Goal: Task Accomplishment & Management: Manage account settings

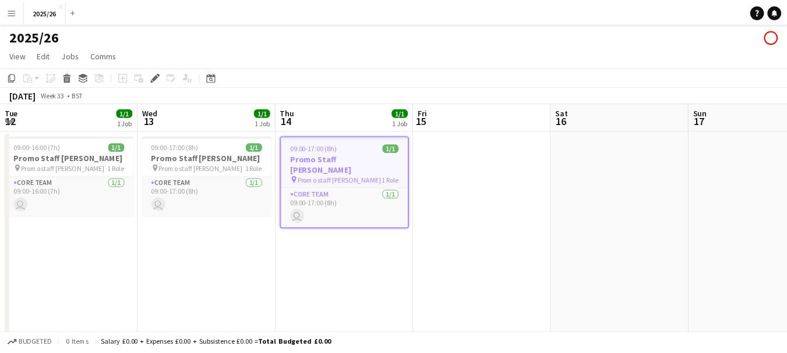
scroll to position [0, 401]
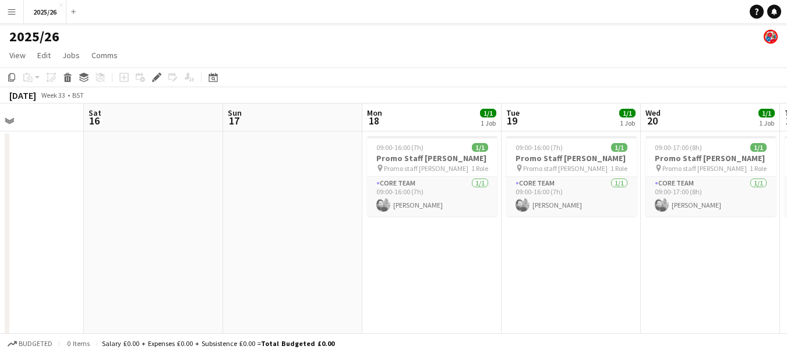
drag, startPoint x: 629, startPoint y: 144, endPoint x: 278, endPoint y: 169, distance: 351.5
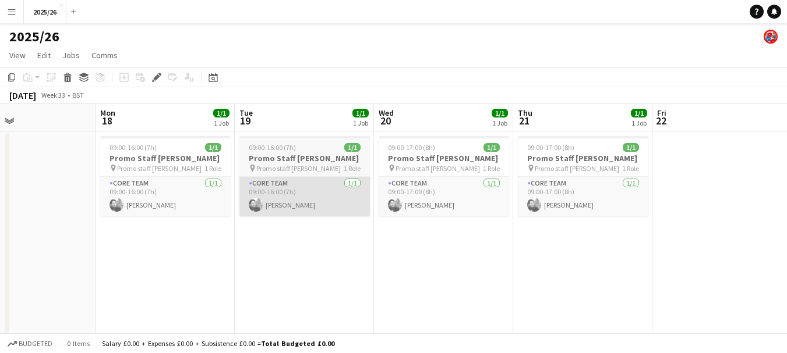
drag, startPoint x: 587, startPoint y: 195, endPoint x: 231, endPoint y: 211, distance: 356.8
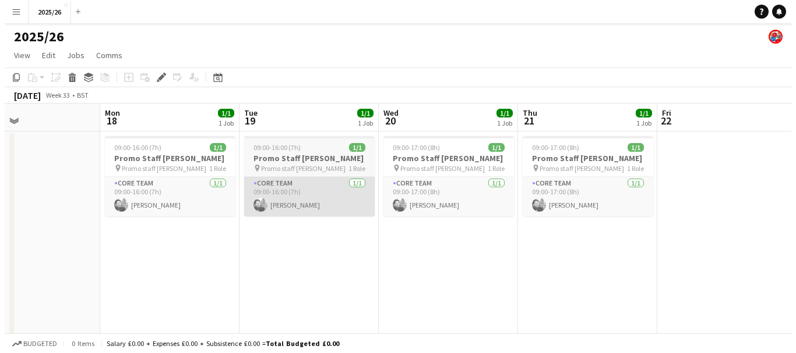
scroll to position [0, 391]
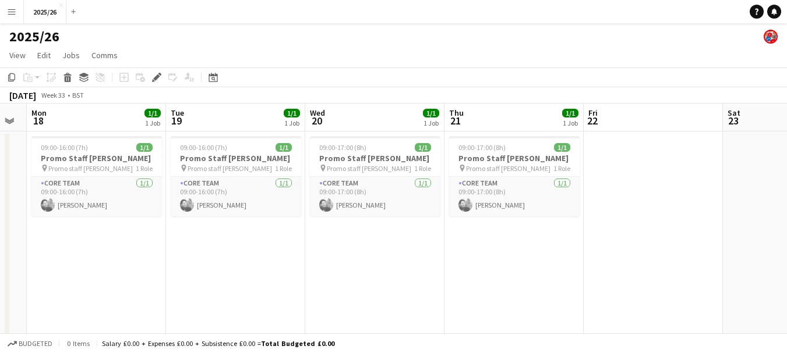
click at [10, 12] on app-icon "Menu" at bounding box center [11, 11] width 9 height 9
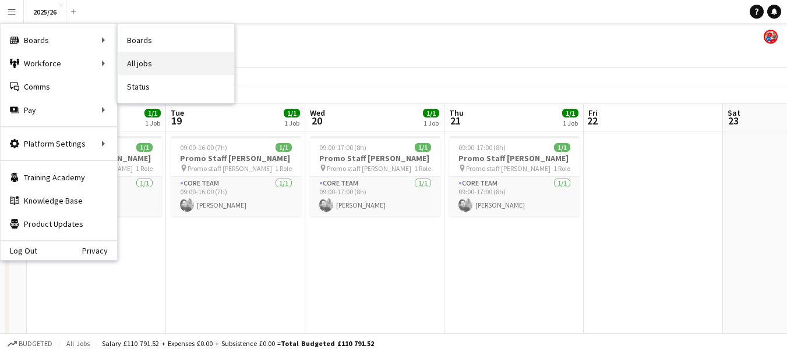
click at [133, 54] on link "All jobs" at bounding box center [176, 63] width 116 height 23
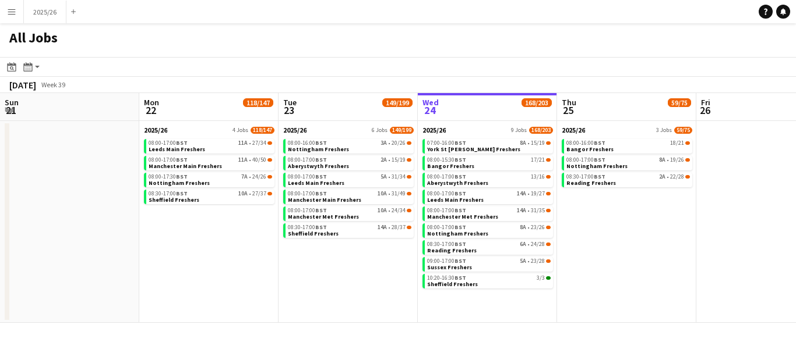
scroll to position [0, 278]
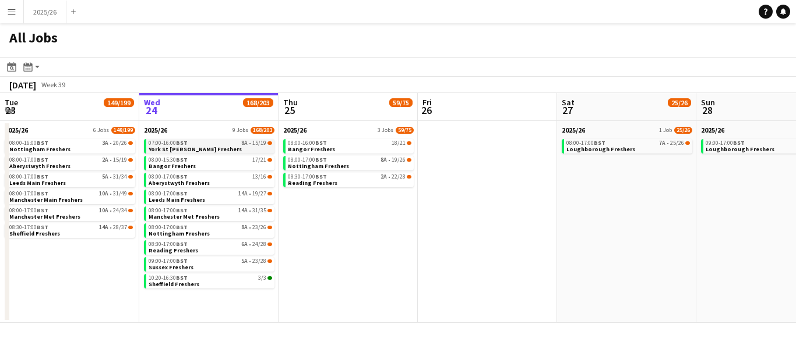
click at [205, 146] on span "York St [PERSON_NAME] Freshers" at bounding box center [195, 150] width 93 height 8
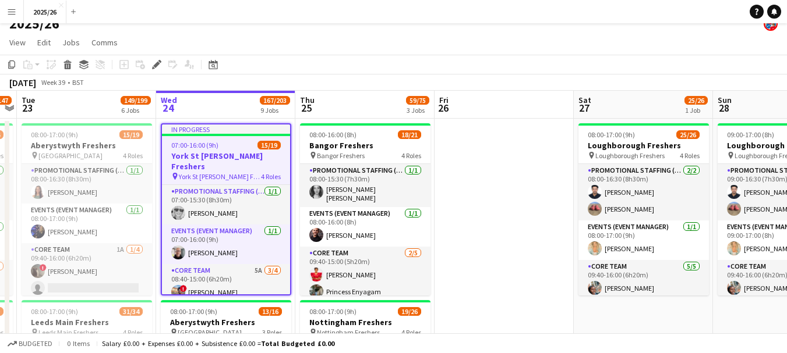
scroll to position [16, 0]
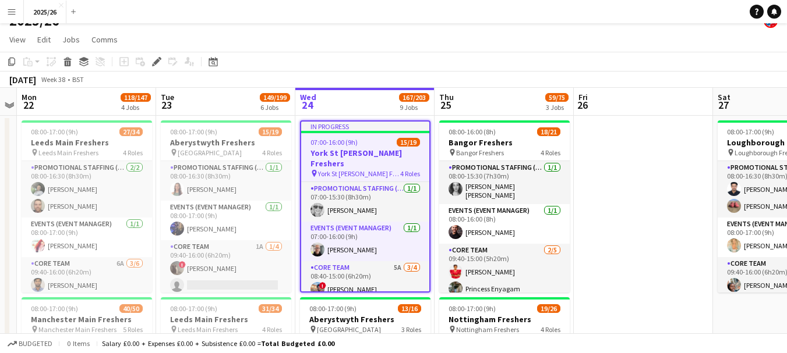
drag, startPoint x: 222, startPoint y: 225, endPoint x: 436, endPoint y: 223, distance: 214.3
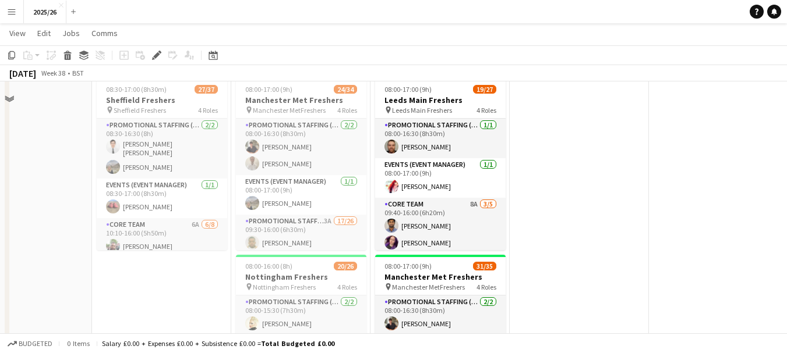
scroll to position [545, 0]
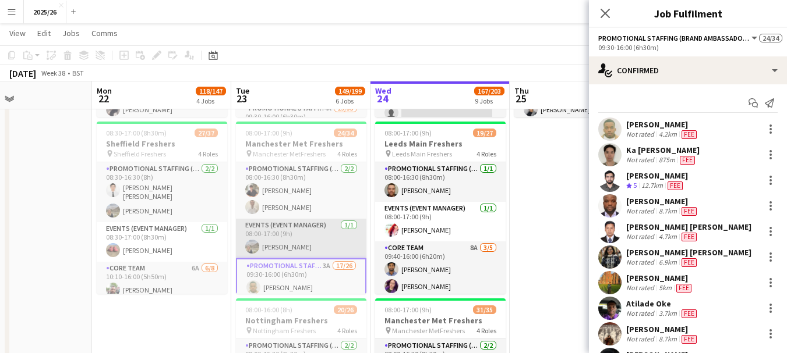
click at [294, 232] on app-card-role "Events (Event Manager) [DATE] 08:00-17:00 (9h) [PERSON_NAME]" at bounding box center [301, 239] width 130 height 40
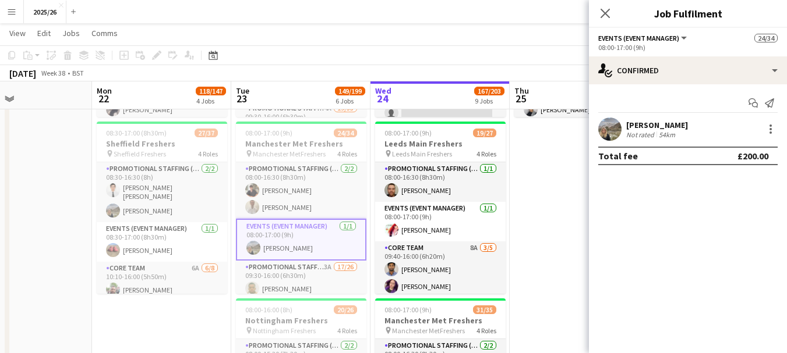
click at [672, 134] on div "54km" at bounding box center [666, 134] width 21 height 9
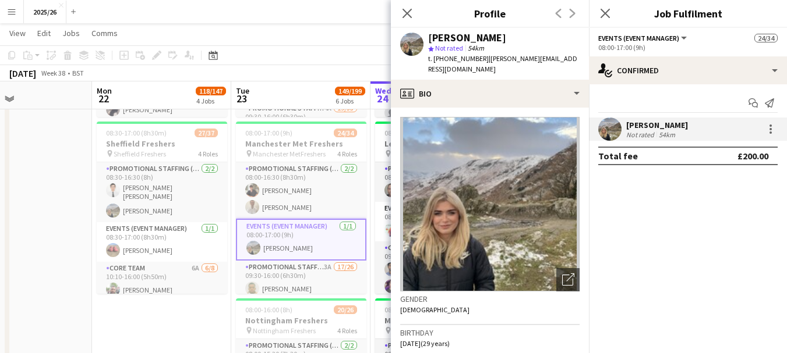
click at [483, 108] on app-crew-profile-bio "Open photos pop-in Gender [DEMOGRAPHIC_DATA] Birthday [DEMOGRAPHIC_DATA] (29 ye…" at bounding box center [490, 231] width 198 height 246
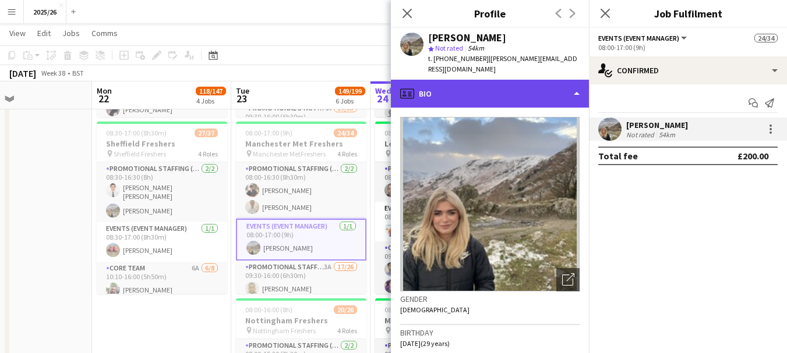
click at [483, 90] on div "profile Bio" at bounding box center [490, 94] width 198 height 28
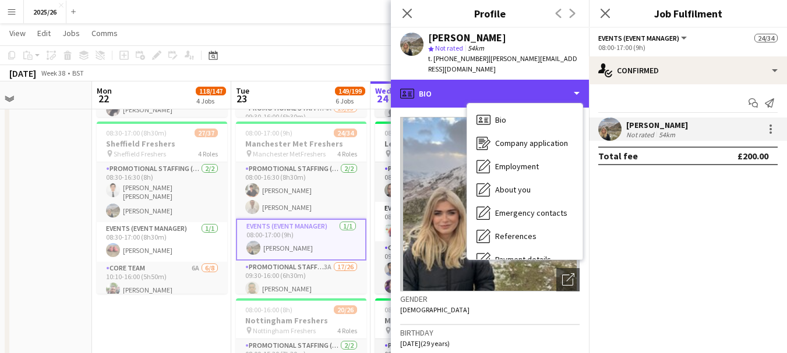
scroll to position [133, 0]
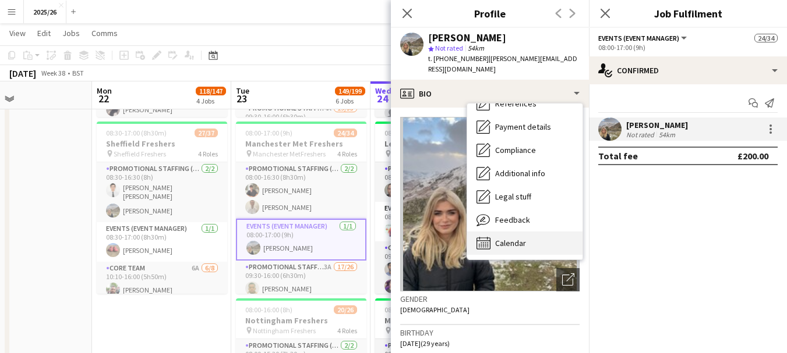
click at [539, 234] on div "Calendar Calendar" at bounding box center [524, 243] width 115 height 23
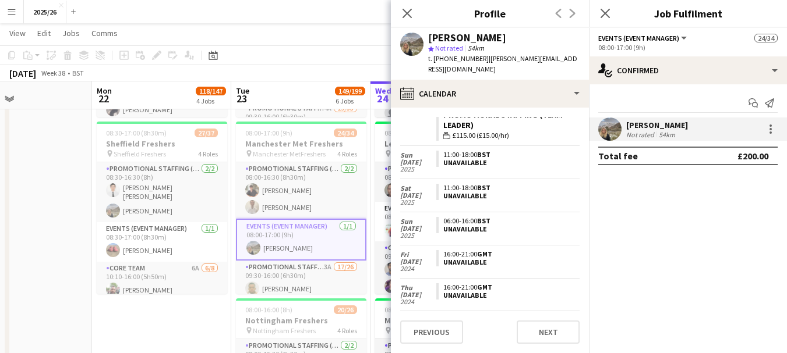
scroll to position [0, 0]
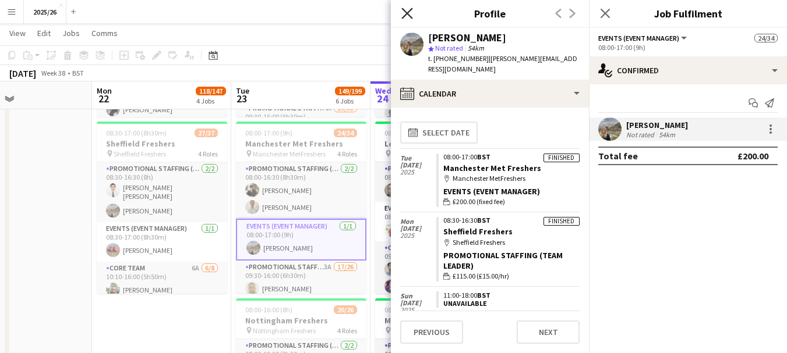
click at [409, 16] on icon at bounding box center [406, 13] width 11 height 11
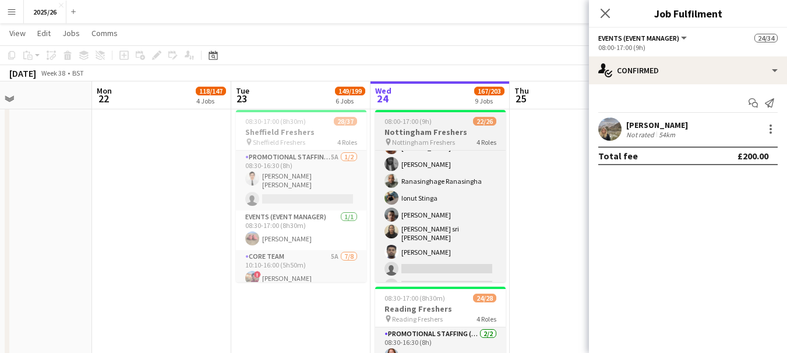
scroll to position [402, 0]
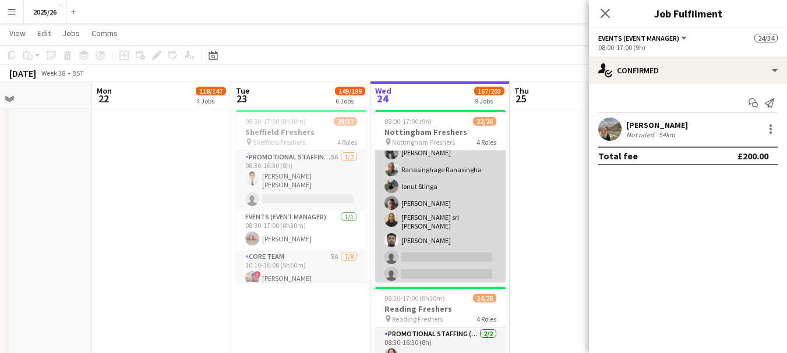
click at [448, 256] on app-card-role "Promotional Staffing (Brand Ambassadors) 3A 16/18 08:40-16:00 (7h20m) [PERSON_N…" at bounding box center [440, 119] width 130 height 334
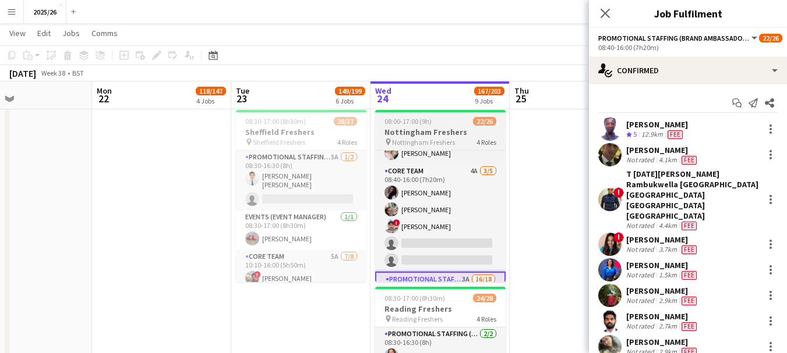
scroll to position [90, 0]
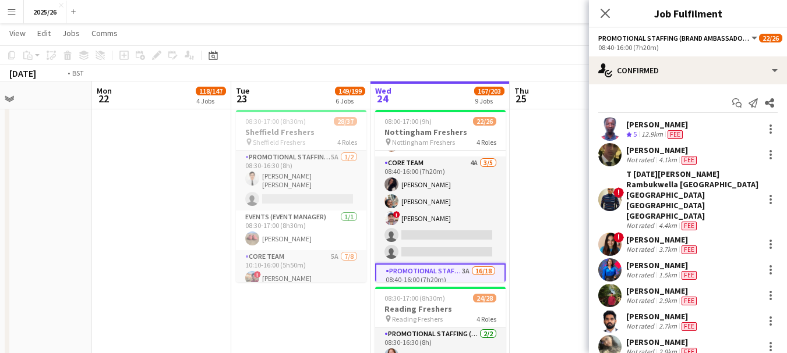
drag, startPoint x: 539, startPoint y: 187, endPoint x: 365, endPoint y: 213, distance: 176.1
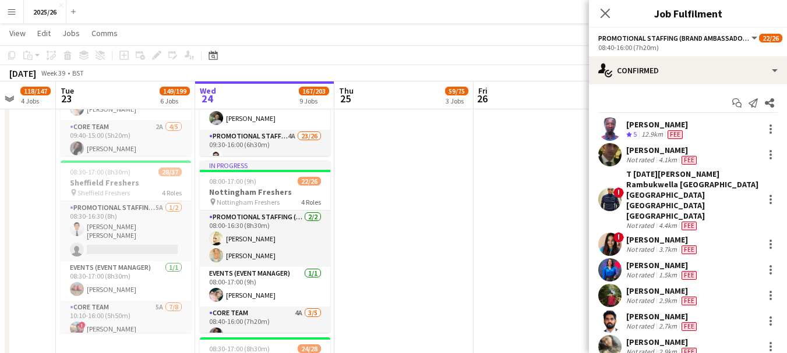
scroll to position [879, 0]
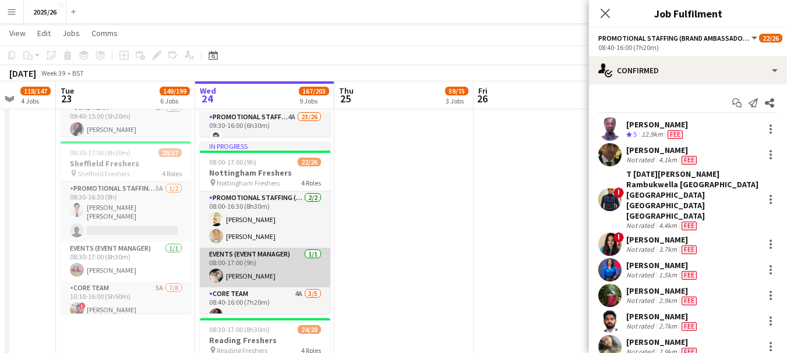
click at [311, 272] on app-card-role "Events (Event Manager) [DATE] 08:00-17:00 (9h) [PERSON_NAME]" at bounding box center [265, 268] width 130 height 40
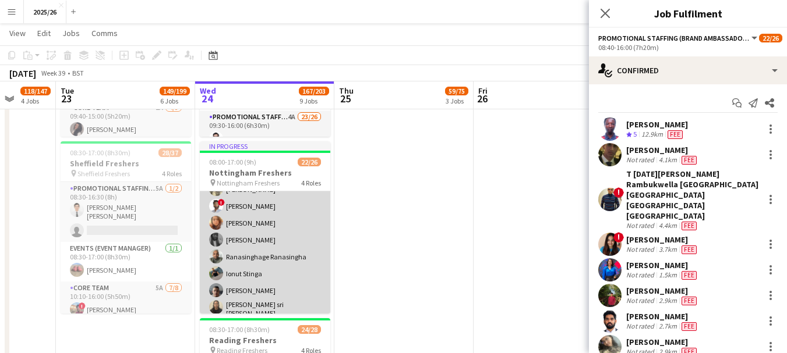
click at [298, 287] on app-card-role "Promotional Staffing (Brand Ambassadors) 3A 16/18 08:40-16:00 (7h20m) [PERSON_N…" at bounding box center [265, 207] width 130 height 334
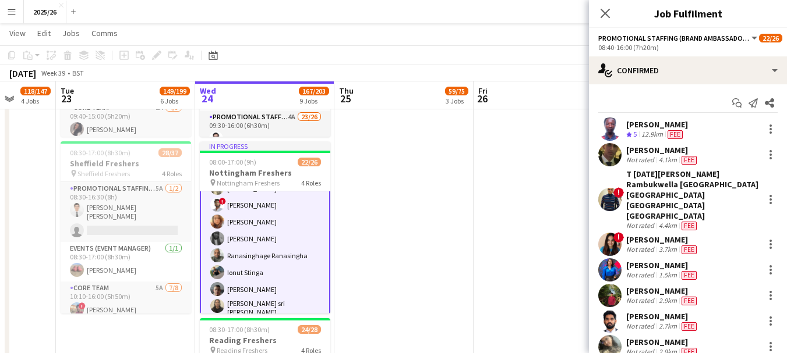
scroll to position [356, 0]
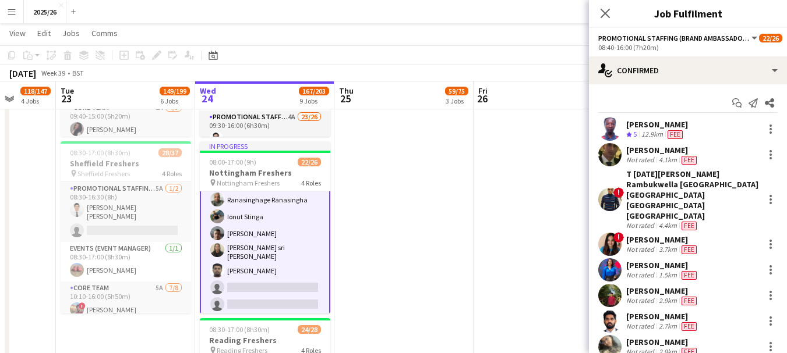
click at [269, 300] on app-card-role "Promotional Staffing (Brand Ambassadors) 3A 16/18 08:40-16:00 (7h20m) [PERSON_N…" at bounding box center [265, 149] width 130 height 336
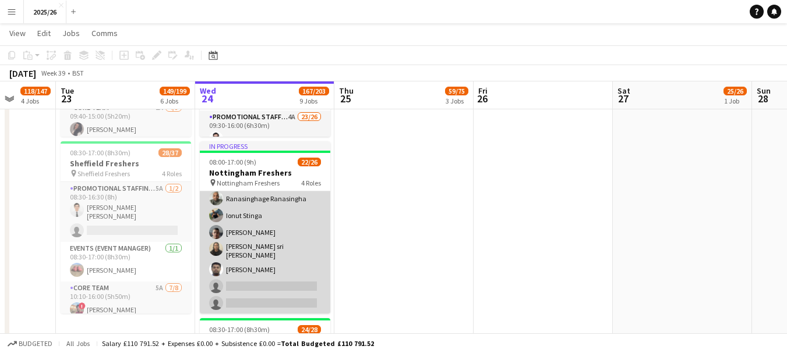
scroll to position [411, 0]
click at [253, 269] on app-card-role "Promotional Staffing (Brand Ambassadors) 3A 16/18 08:40-16:00 (7h20m) [PERSON_N…" at bounding box center [265, 151] width 130 height 334
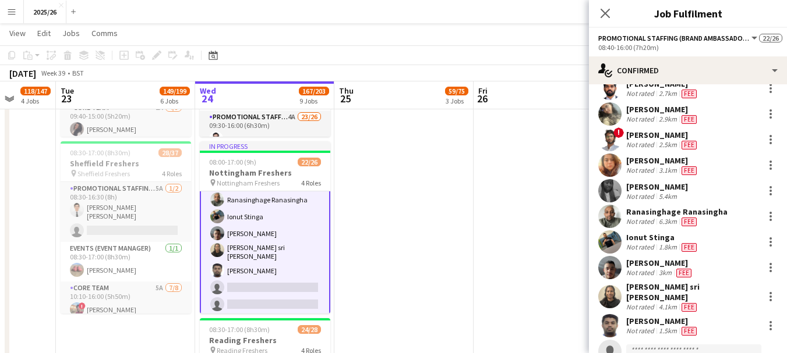
scroll to position [235, 0]
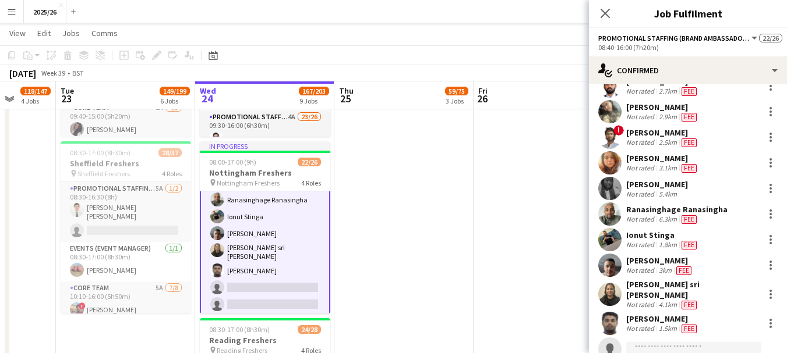
click at [680, 342] on input at bounding box center [693, 349] width 135 height 14
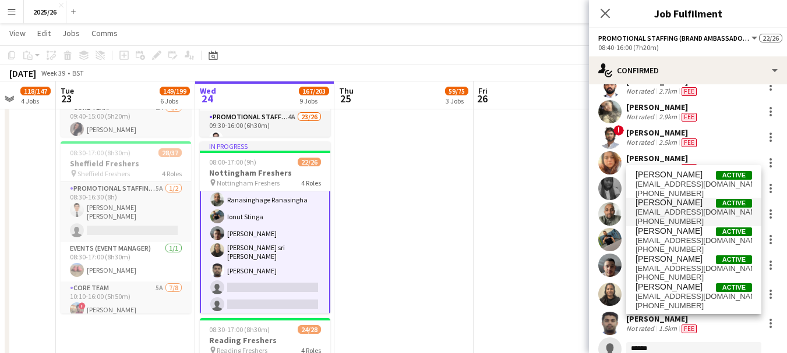
type input "******"
click at [681, 208] on span "[EMAIL_ADDRESS][DOMAIN_NAME]" at bounding box center [693, 212] width 116 height 9
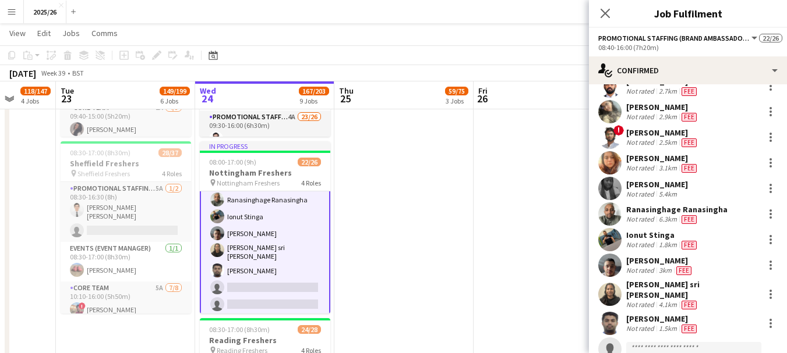
scroll to position [409, 0]
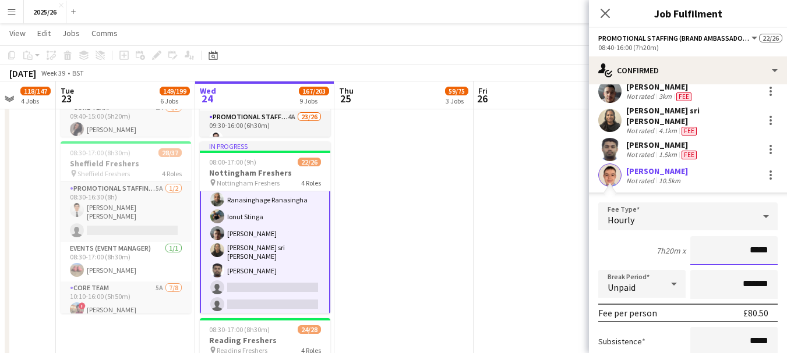
type input "******"
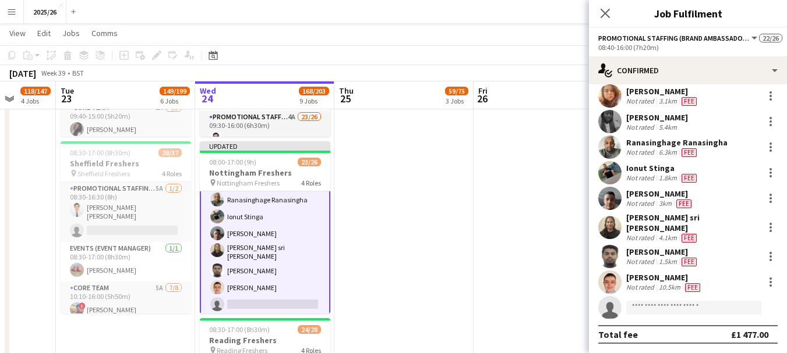
scroll to position [274, 0]
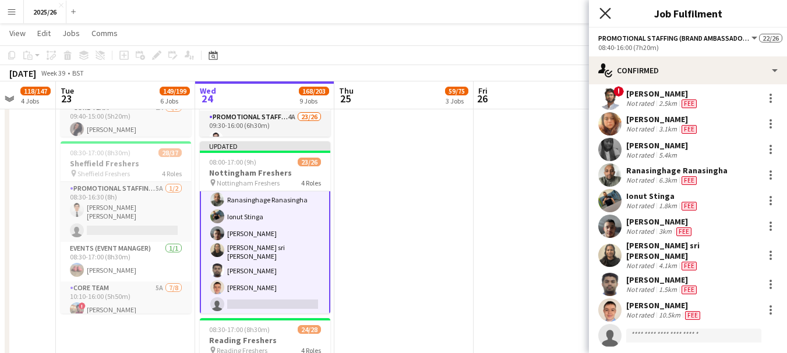
click at [605, 10] on icon "Close pop-in" at bounding box center [604, 13] width 11 height 11
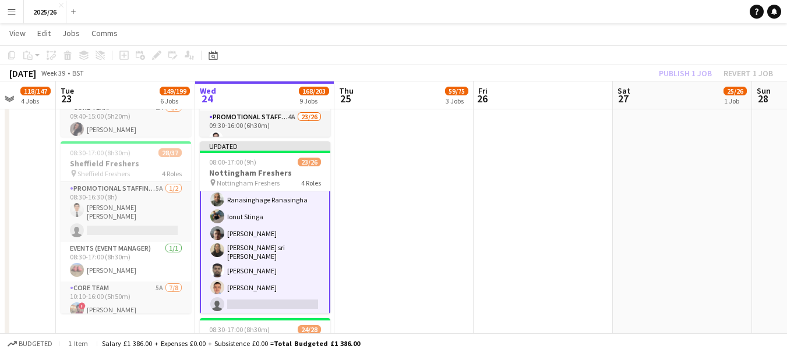
click at [683, 74] on div "Publish 1 job Revert 1 job" at bounding box center [716, 73] width 142 height 15
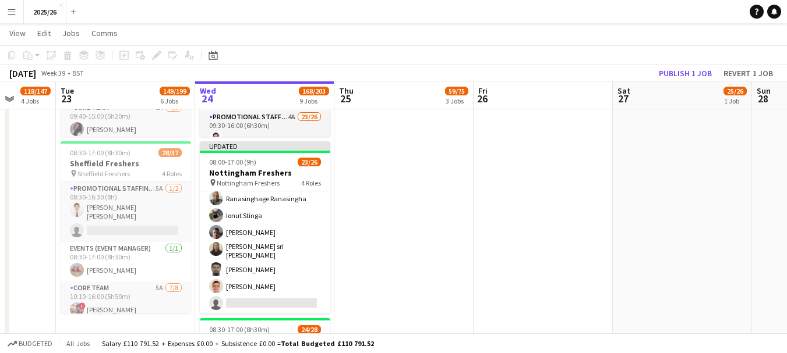
scroll to position [411, 0]
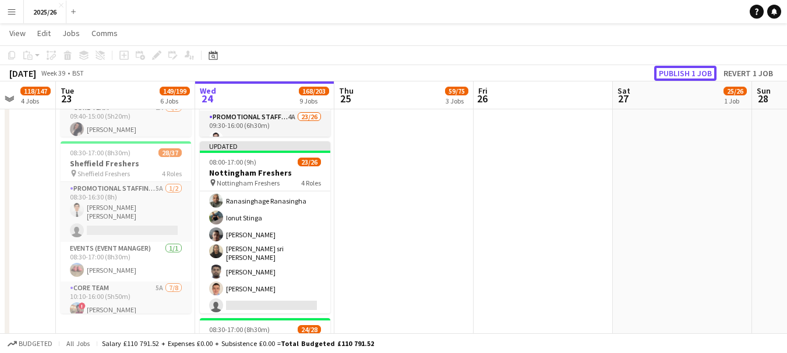
click at [683, 74] on button "Publish 1 job" at bounding box center [685, 73] width 62 height 15
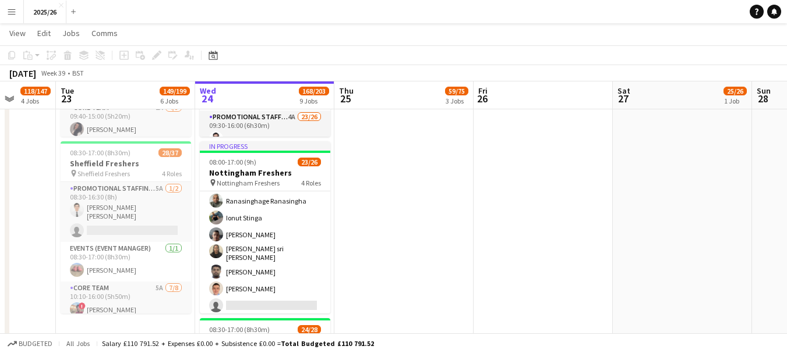
click at [331, 207] on app-date-cell "In progress 07:00-16:00 (9h) 15/19 York St [PERSON_NAME] Freshers pin York St […" at bounding box center [264, 43] width 139 height 1582
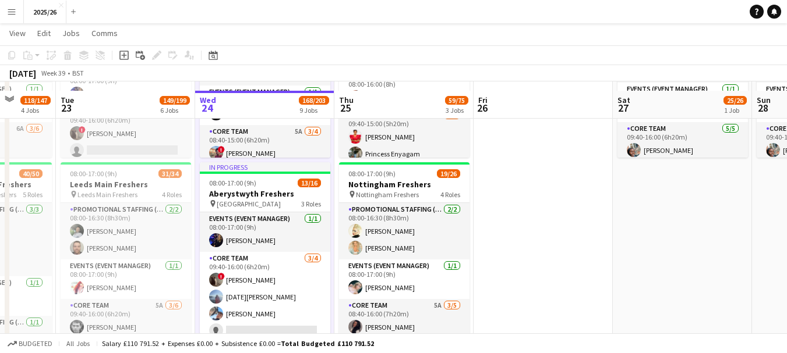
scroll to position [159, 0]
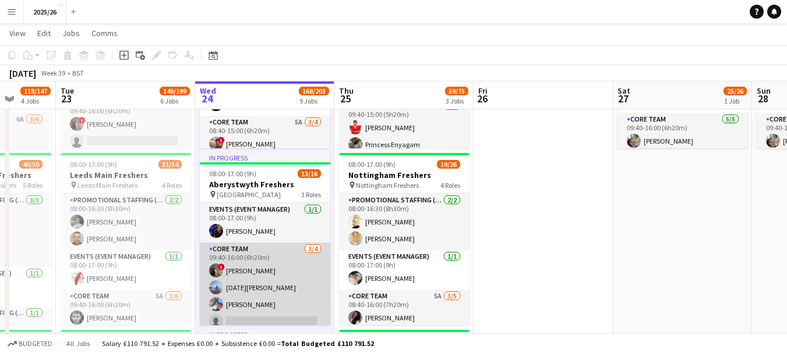
click at [302, 264] on app-card-role "Core Team [DATE] 09:40-16:00 (6h20m) ! [PERSON_NAME] [DATE][PERSON_NAME] [PERSO…" at bounding box center [265, 288] width 130 height 90
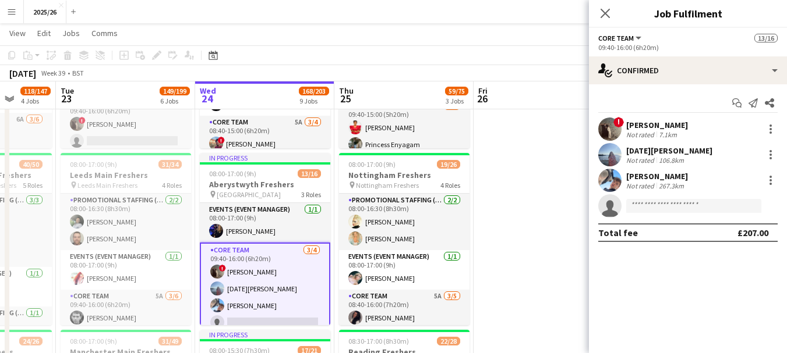
click at [683, 125] on div "! [PERSON_NAME] Not rated 7.1km" at bounding box center [688, 129] width 198 height 23
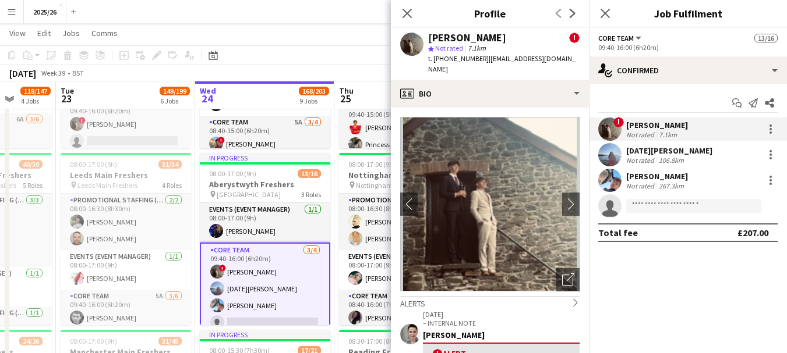
click at [750, 121] on div "! [PERSON_NAME] Not rated 7.1km" at bounding box center [688, 129] width 198 height 23
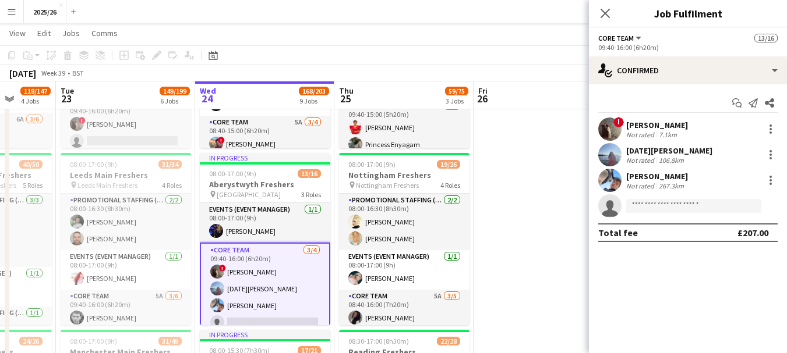
click at [750, 121] on div "! [PERSON_NAME] Not rated 7.1km" at bounding box center [688, 129] width 198 height 23
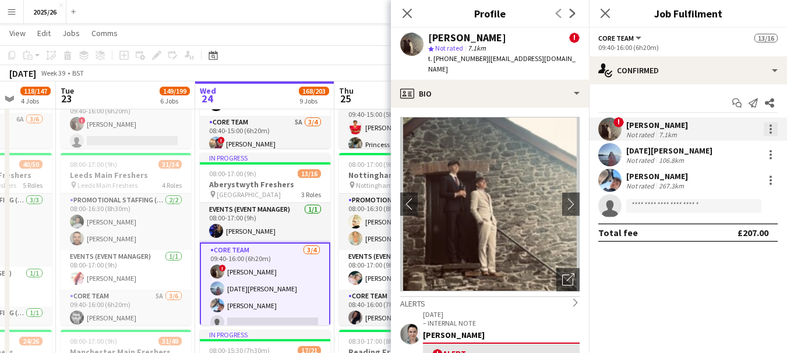
click at [772, 129] on div at bounding box center [770, 129] width 14 height 14
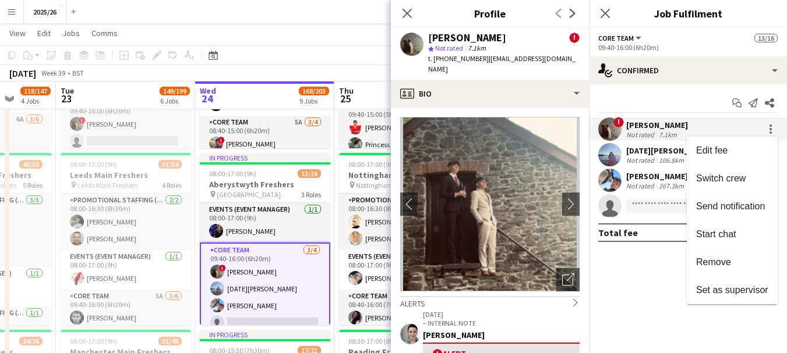
click at [535, 87] on div at bounding box center [393, 176] width 787 height 353
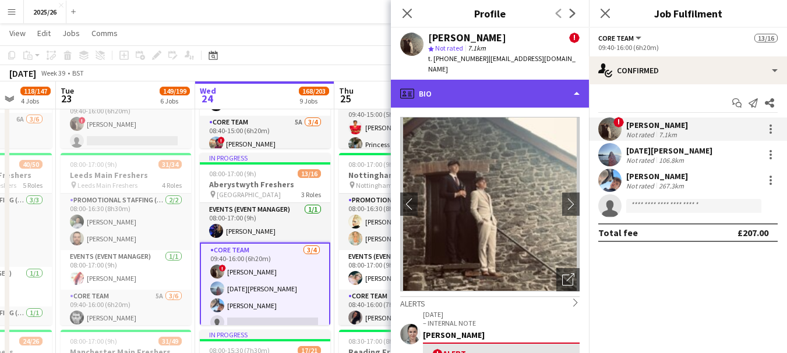
click at [561, 80] on div "profile Bio" at bounding box center [490, 94] width 198 height 28
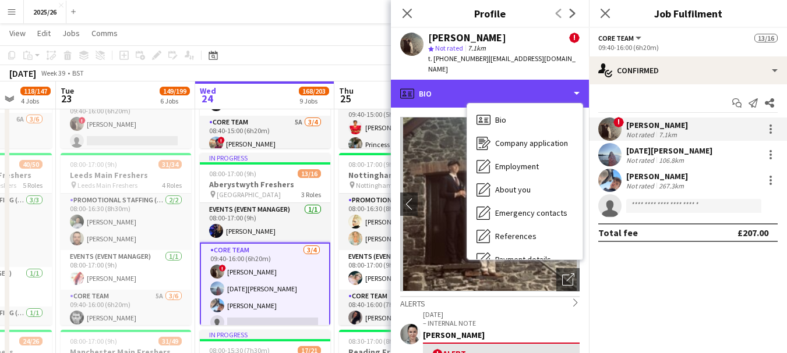
scroll to position [133, 0]
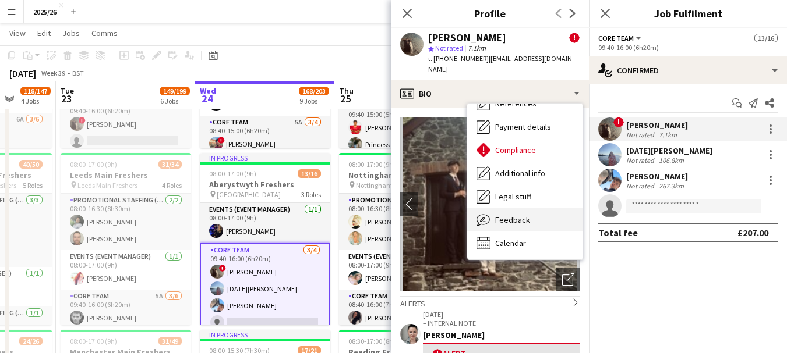
click at [527, 215] on span "Feedback" at bounding box center [512, 220] width 35 height 10
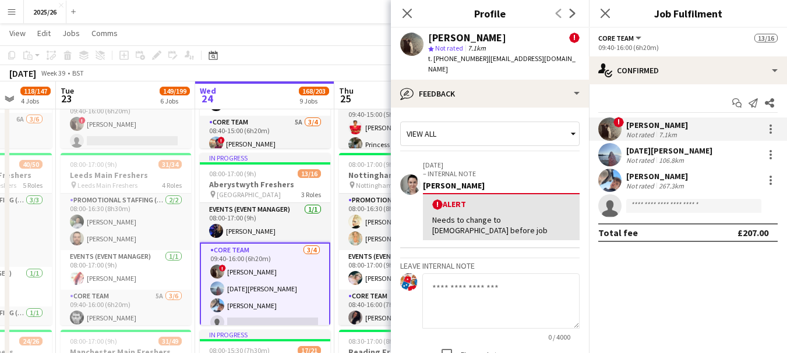
click at [474, 285] on textarea at bounding box center [500, 301] width 157 height 55
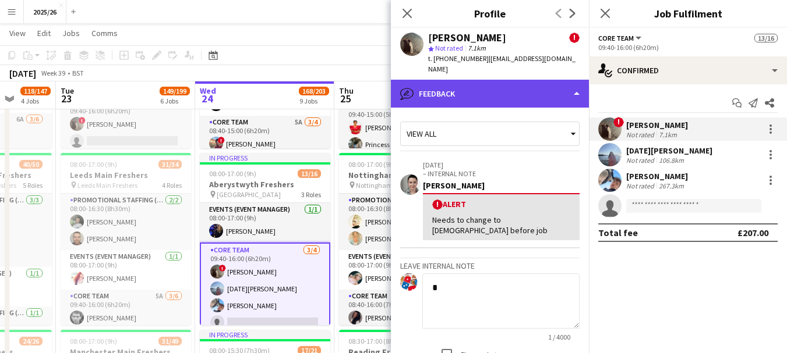
click at [507, 82] on div "bubble-pencil Feedback" at bounding box center [490, 94] width 198 height 28
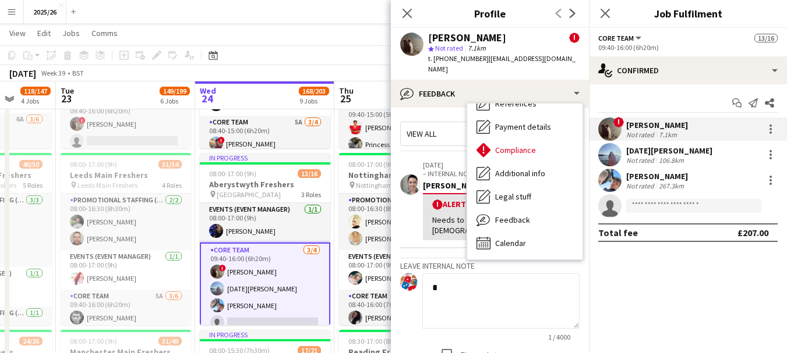
click at [463, 277] on textarea "*" at bounding box center [500, 301] width 157 height 55
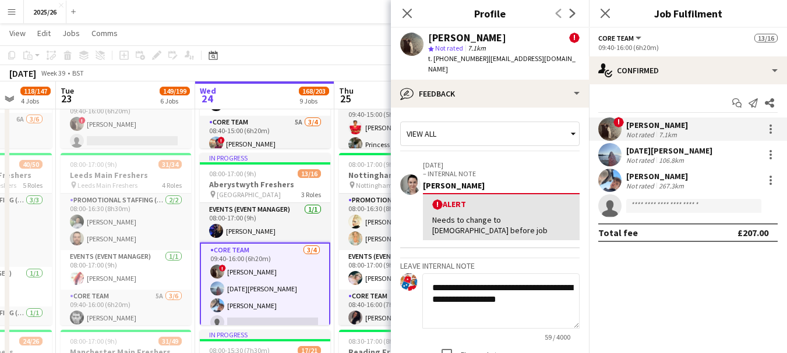
click at [547, 287] on textarea "**********" at bounding box center [500, 301] width 157 height 55
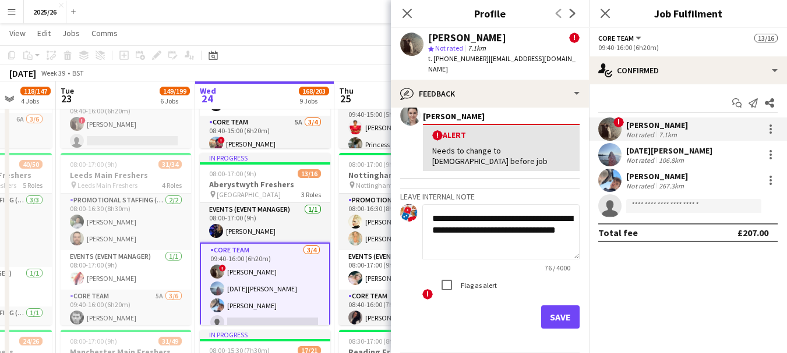
scroll to position [73, 0]
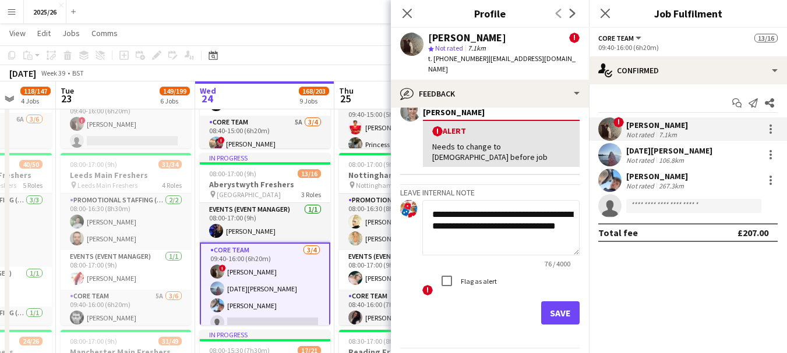
type textarea "**********"
click at [559, 310] on button "Save" at bounding box center [560, 313] width 38 height 23
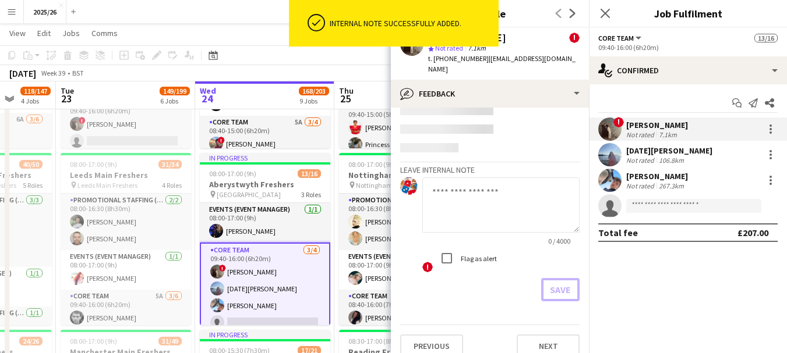
scroll to position [167, 0]
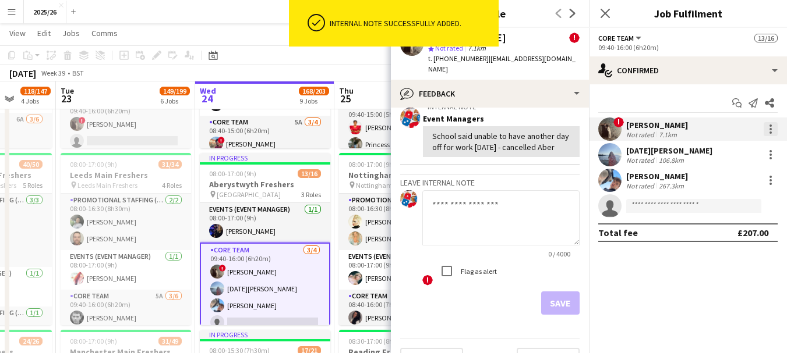
click at [769, 127] on div at bounding box center [770, 129] width 14 height 14
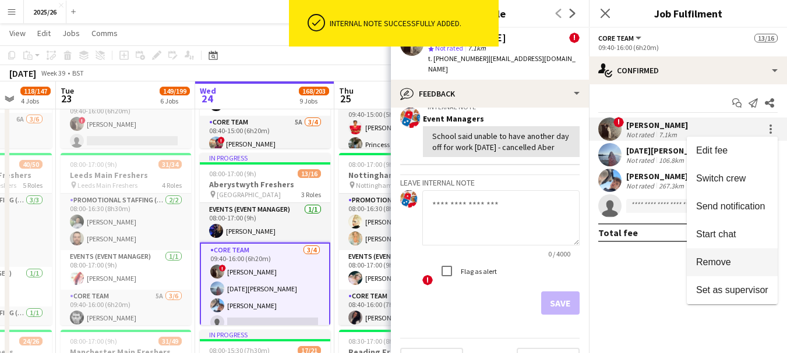
click at [740, 259] on span "Remove" at bounding box center [732, 262] width 72 height 10
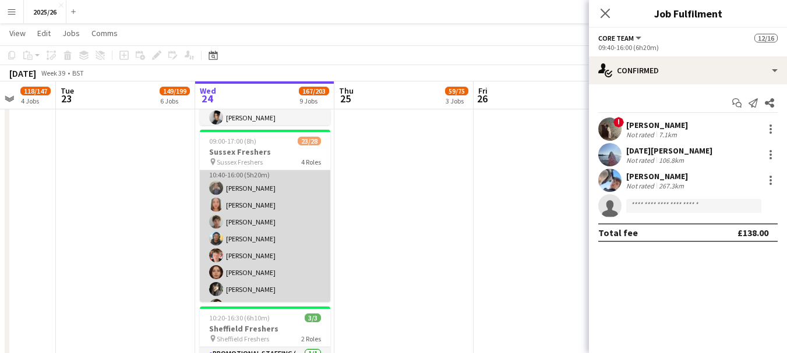
scroll to position [0, 499]
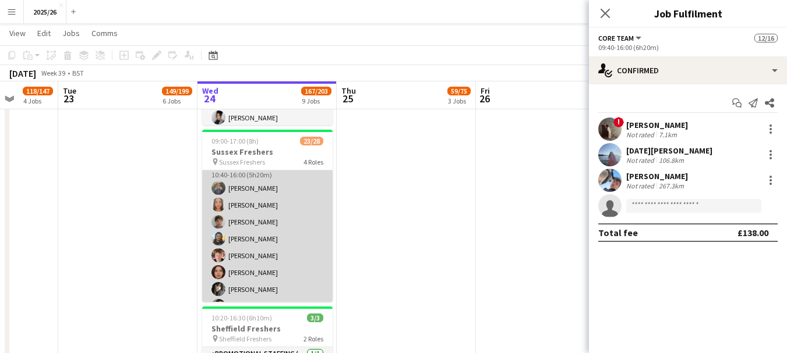
drag, startPoint x: 321, startPoint y: 243, endPoint x: 323, endPoint y: 256, distance: 13.0
click at [323, 256] on app-card-role "Promotional Staffing (Brand Ambassadors) 19/19 10:40-16:00 (5h20m) [PERSON_NAME…" at bounding box center [267, 332] width 130 height 344
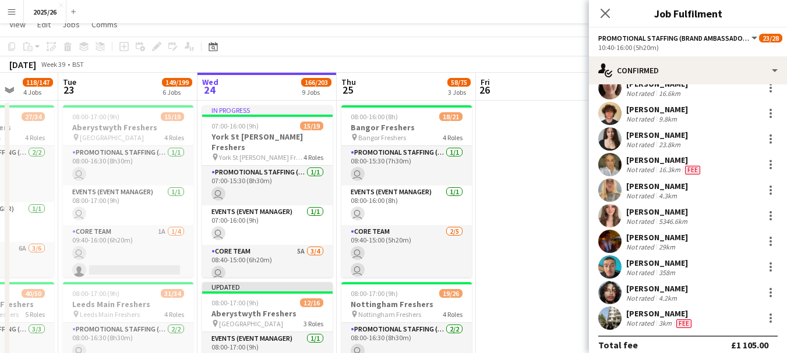
scroll to position [0, 0]
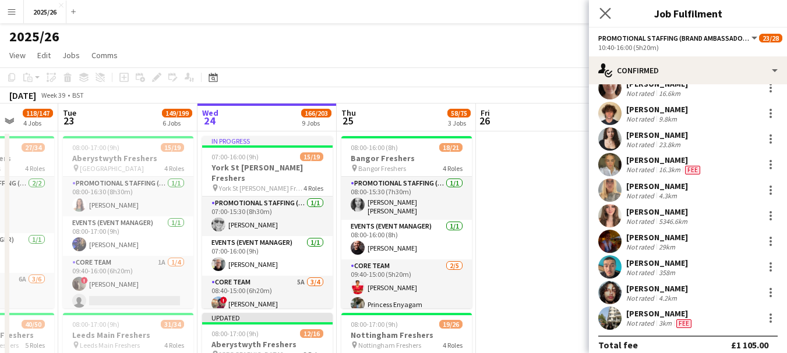
click at [600, 12] on icon "Close pop-in" at bounding box center [604, 13] width 11 height 11
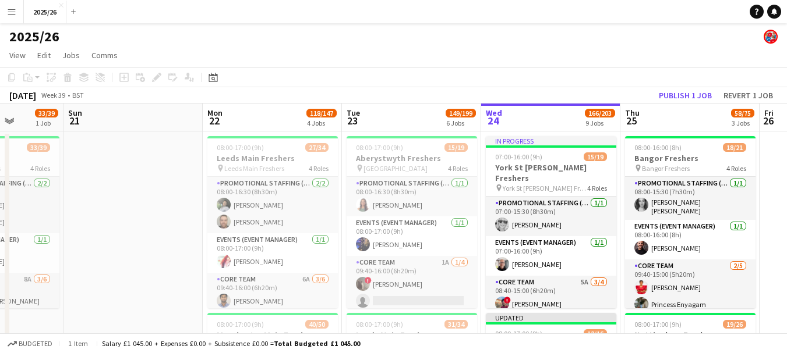
drag, startPoint x: 77, startPoint y: 190, endPoint x: 360, endPoint y: 142, distance: 287.1
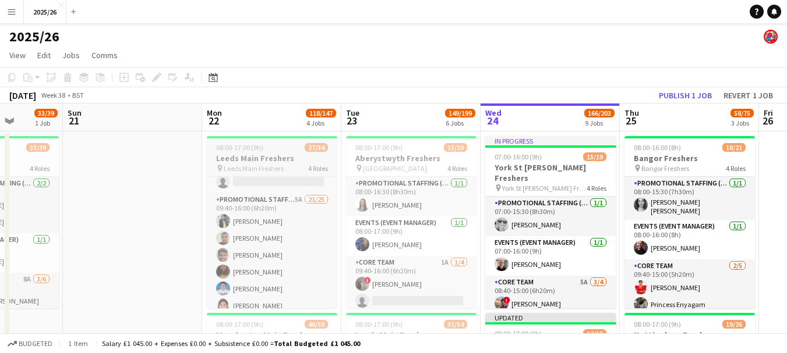
scroll to position [211, 0]
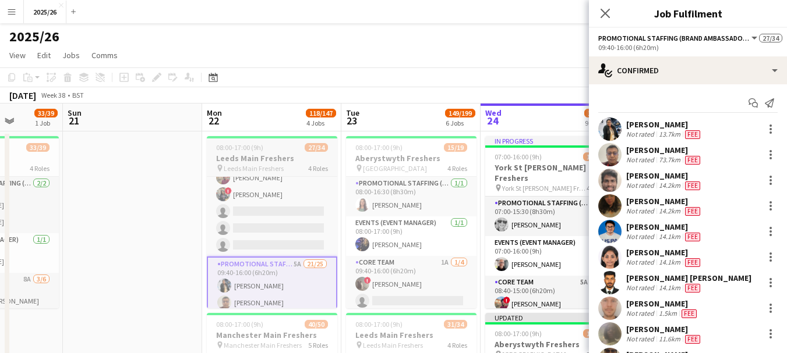
scroll to position [136, 0]
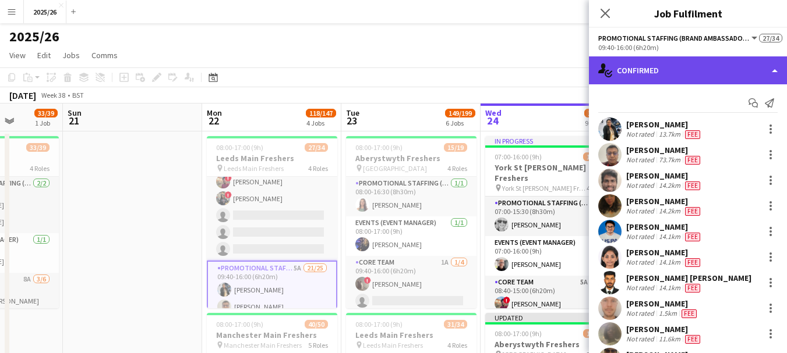
click at [628, 70] on div "single-neutral-actions-check-2 Confirmed" at bounding box center [688, 70] width 198 height 28
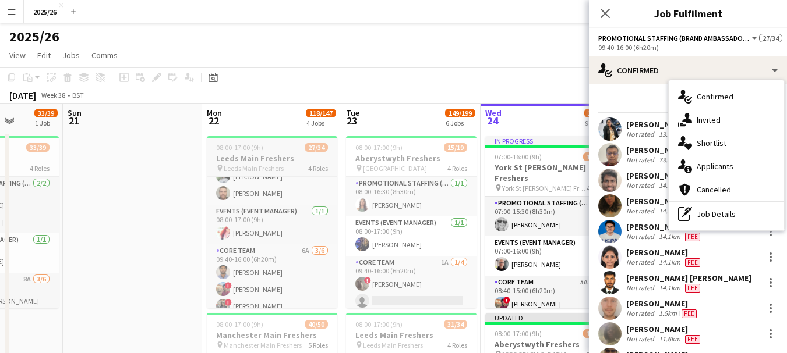
scroll to position [0, 0]
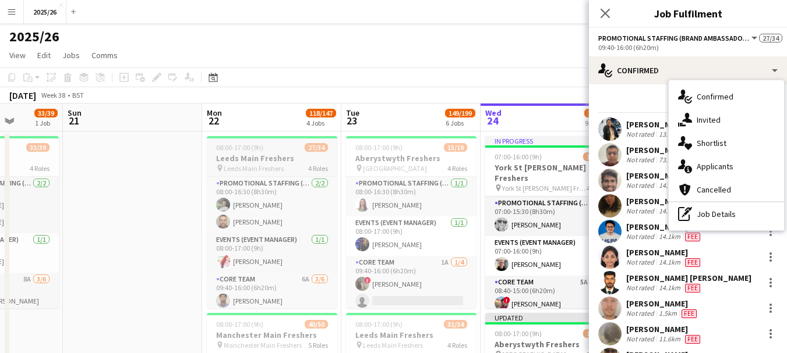
click at [257, 162] on h3 "Leeds Main Freshers" at bounding box center [272, 158] width 130 height 10
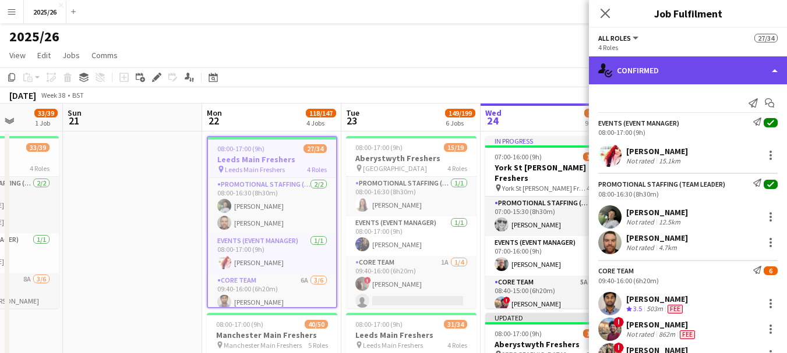
click at [688, 68] on div "single-neutral-actions-check-2 Confirmed" at bounding box center [688, 70] width 198 height 28
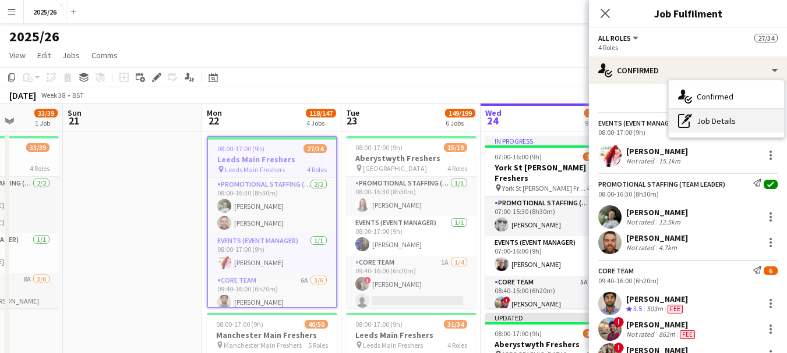
click at [702, 122] on div "pen-write Job Details" at bounding box center [726, 120] width 115 height 23
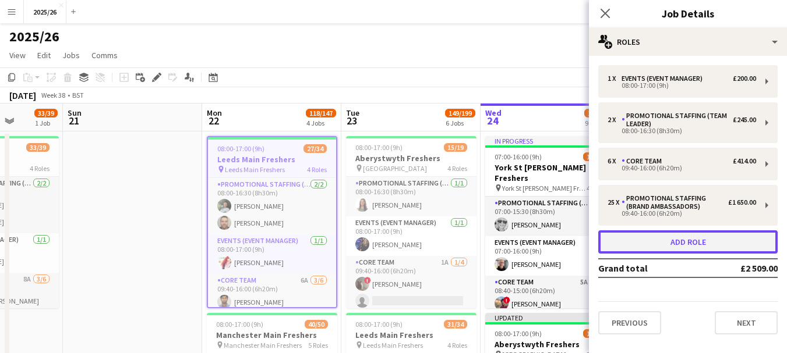
click at [697, 238] on button "Add role" at bounding box center [687, 242] width 179 height 23
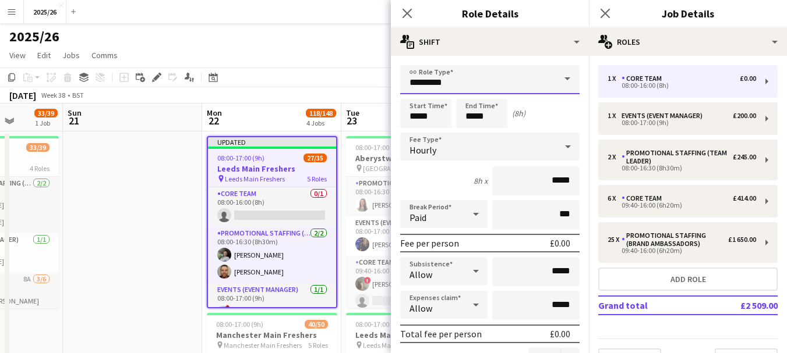
click at [506, 78] on input "*********" at bounding box center [489, 79] width 179 height 29
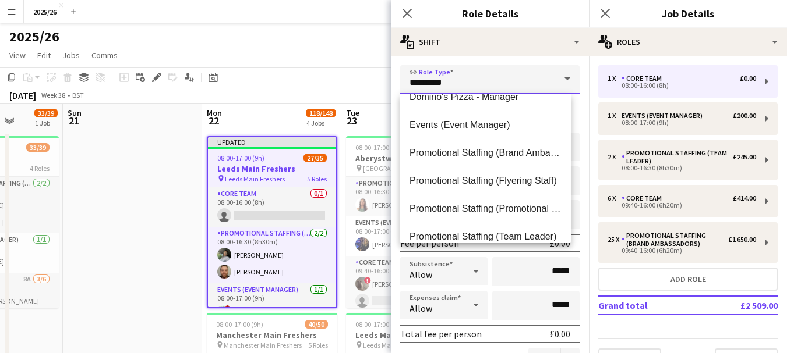
scroll to position [131, 0]
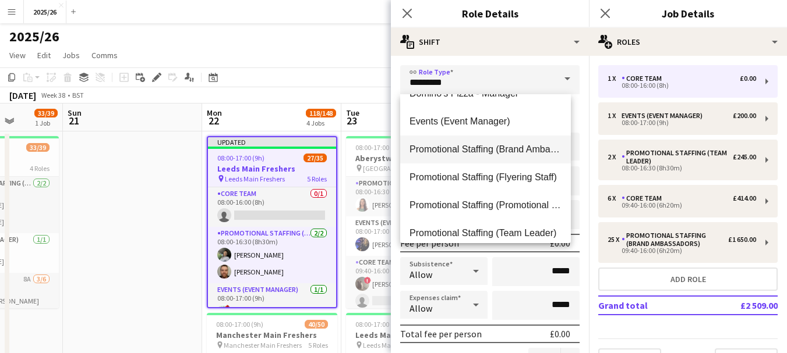
click at [518, 155] on span "Promotional Staffing (Brand Ambassadors)" at bounding box center [485, 149] width 152 height 11
type input "**********"
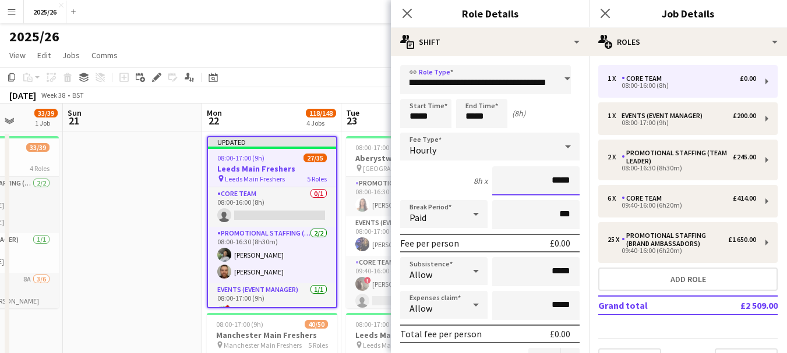
scroll to position [0, 0]
click at [551, 184] on input "*****" at bounding box center [535, 181] width 87 height 29
type input "**"
type input "***"
click at [416, 121] on input "*****" at bounding box center [425, 113] width 51 height 29
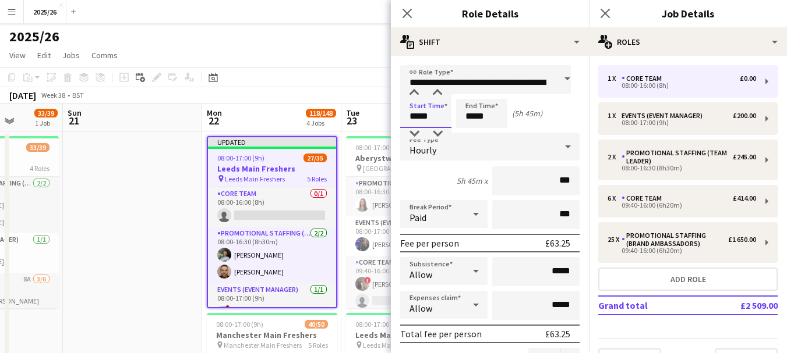
type input "*****"
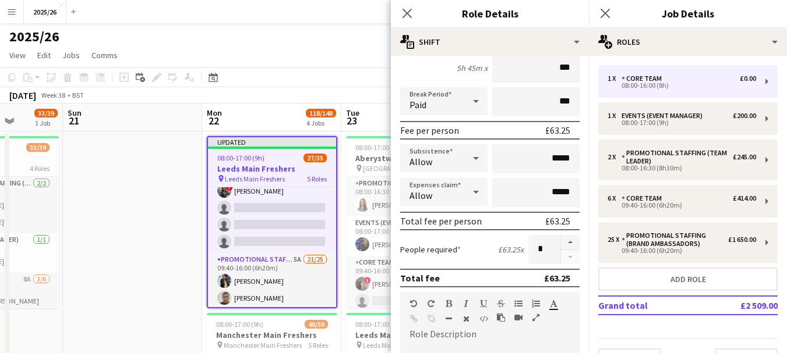
scroll to position [146, 0]
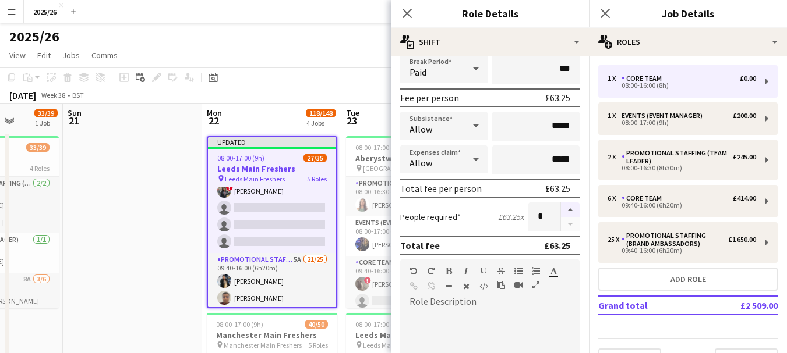
click at [564, 208] on button "button" at bounding box center [570, 210] width 19 height 15
type input "*"
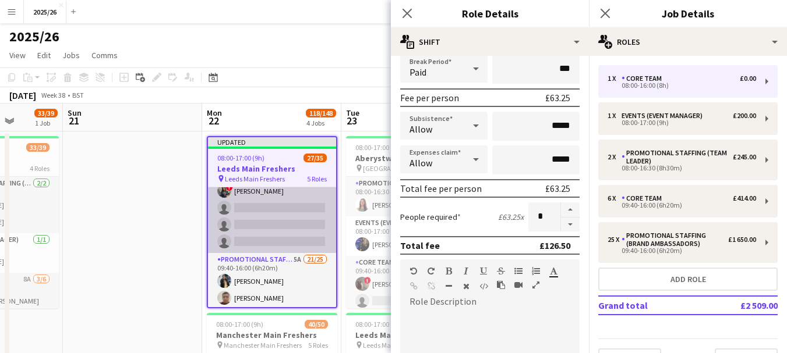
click at [318, 232] on app-card-role "Core Team 6A [DATE] 09:40-16:00 (6h20m) [PERSON_NAME] ! [PERSON_NAME] ! [PERSON…" at bounding box center [272, 191] width 128 height 124
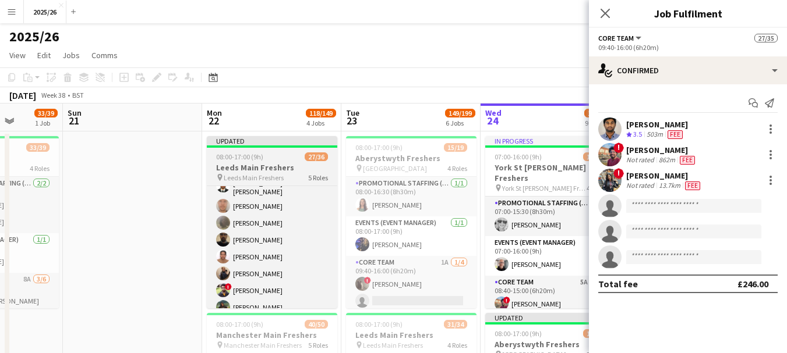
scroll to position [386, 0]
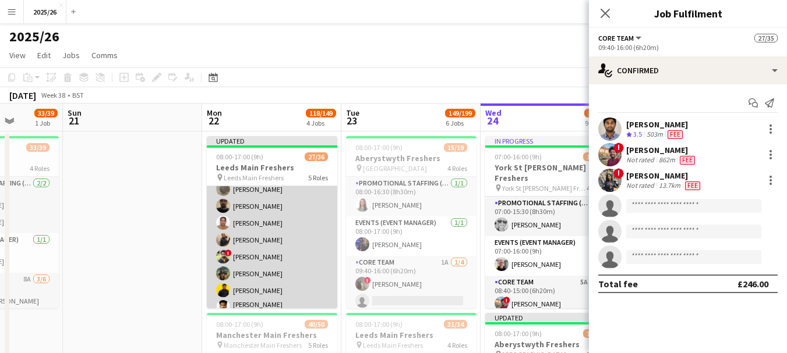
click at [281, 212] on app-card-role "Promotional Staffing (Brand Ambassadors) 5A 21/25 09:40-16:00 (6h20m) [PERSON_N…" at bounding box center [272, 250] width 130 height 455
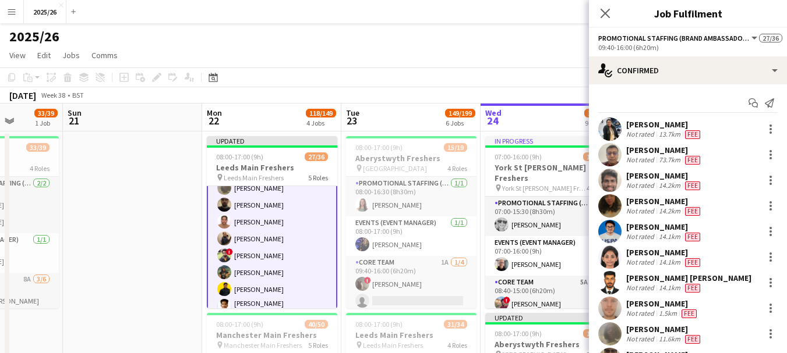
scroll to position [385, 0]
click at [678, 332] on div "[PERSON_NAME]" at bounding box center [664, 329] width 76 height 10
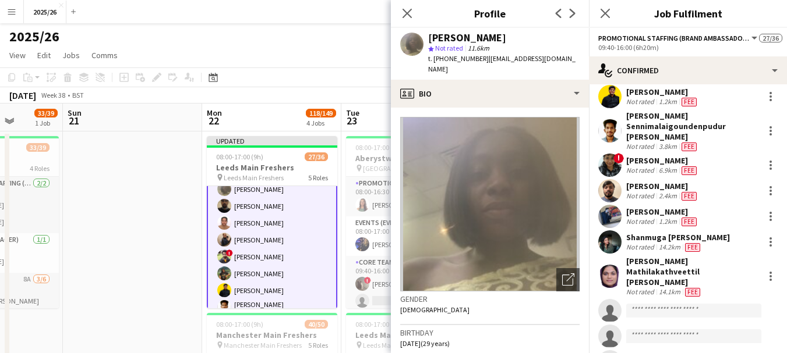
scroll to position [402, 0]
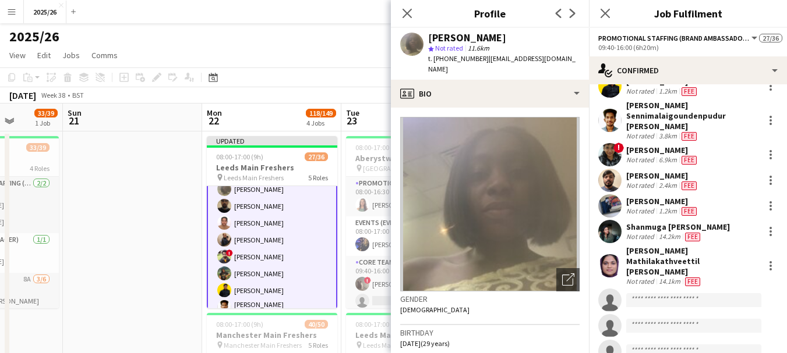
click at [671, 207] on div "[PERSON_NAME]" at bounding box center [662, 201] width 73 height 10
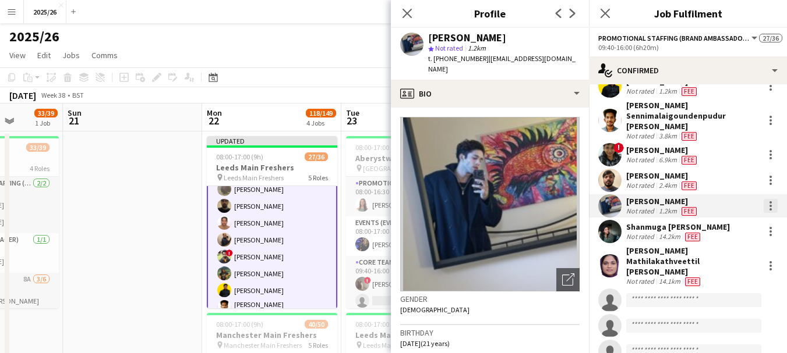
click at [769, 207] on div at bounding box center [770, 206] width 2 height 2
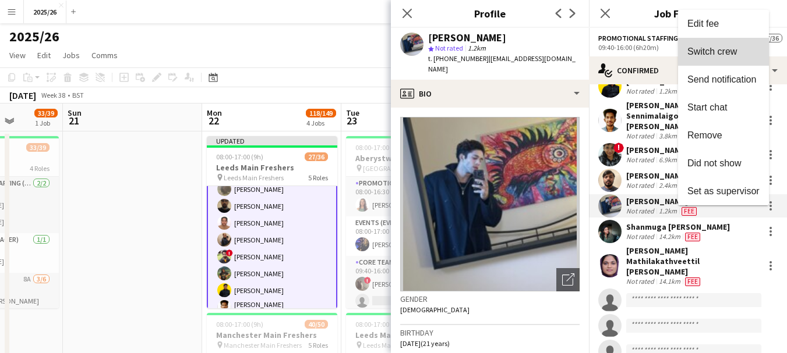
click at [715, 56] on span "Switch crew" at bounding box center [712, 52] width 50 height 10
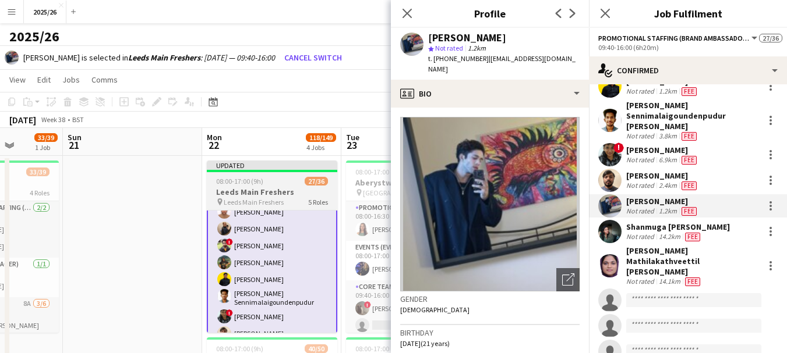
scroll to position [616, 0]
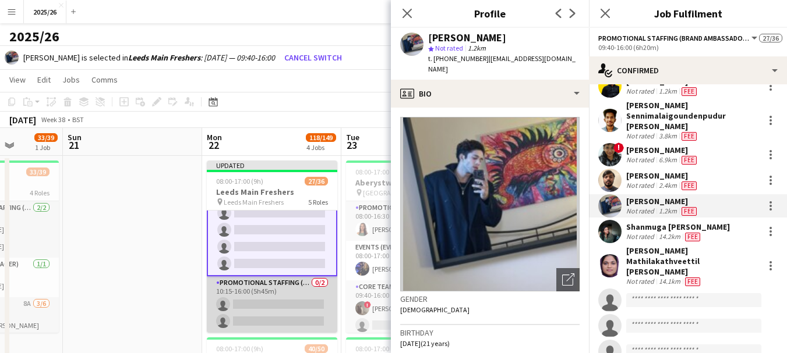
click at [281, 320] on app-card-role "Promotional Staffing (Brand Ambassadors) 0/2 10:15-16:00 (5h45m) single-neutral…" at bounding box center [272, 305] width 130 height 56
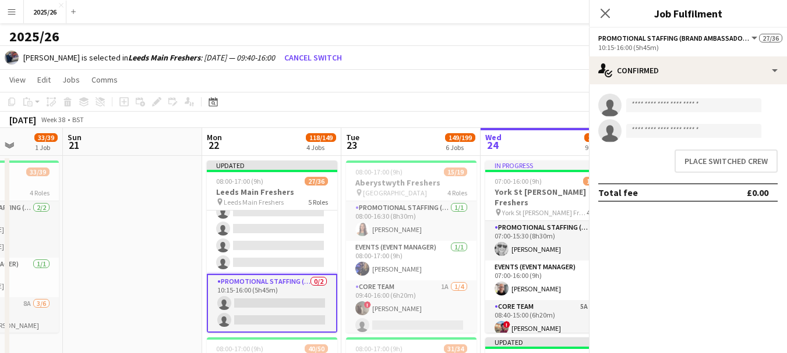
scroll to position [614, 0]
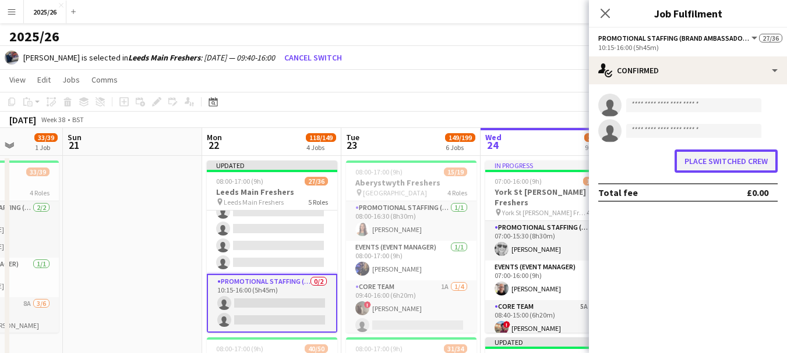
click at [731, 161] on button "Place switched crew" at bounding box center [725, 161] width 103 height 23
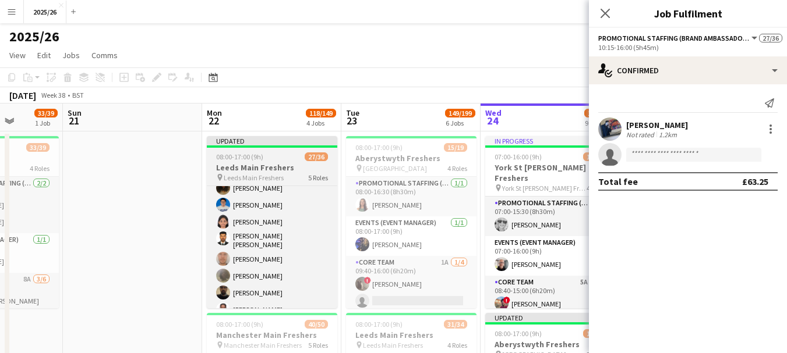
scroll to position [306, 0]
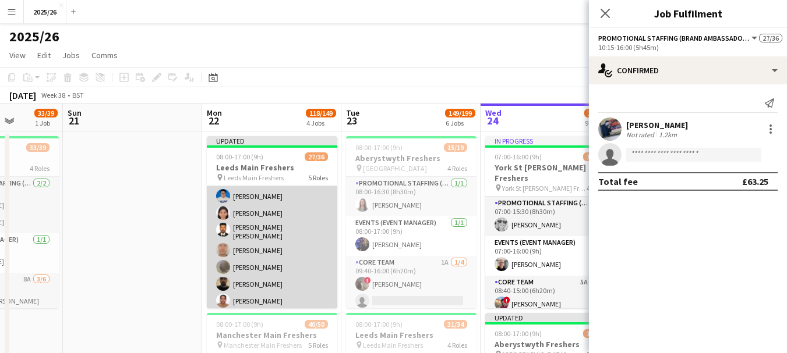
click at [267, 264] on app-card-role "Promotional Staffing (Brand Ambassadors) 5A 20/25 09:40-16:00 (6h20m) [PERSON_N…" at bounding box center [272, 328] width 130 height 455
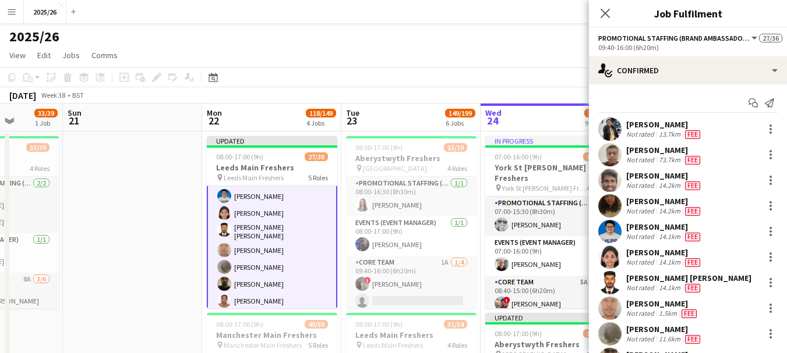
scroll to position [235, 0]
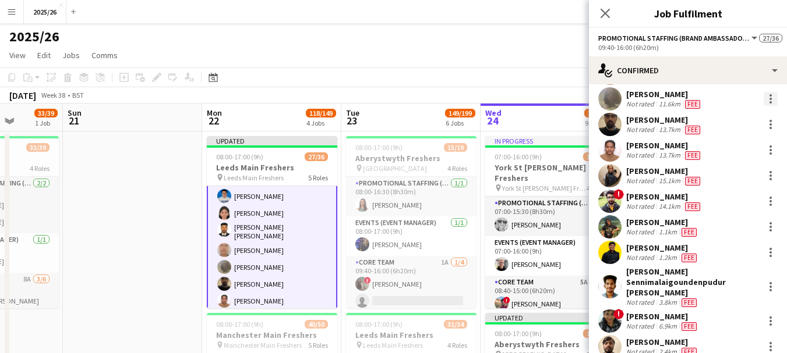
click at [763, 106] on div at bounding box center [770, 99] width 14 height 14
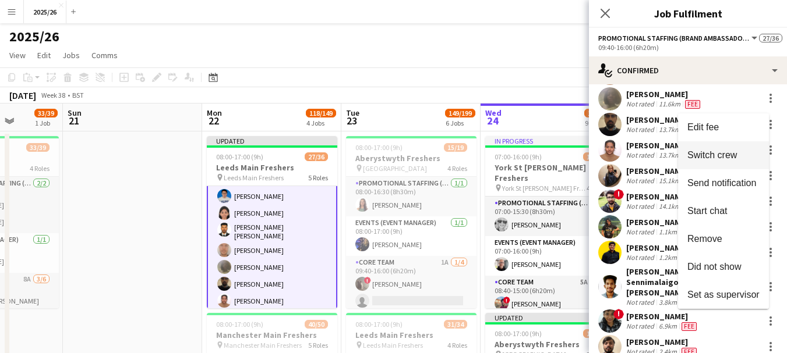
click at [728, 151] on span "Switch crew" at bounding box center [712, 155] width 50 height 10
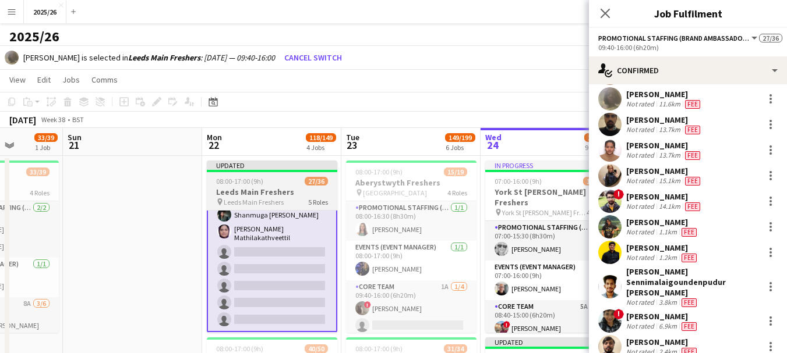
scroll to position [616, 0]
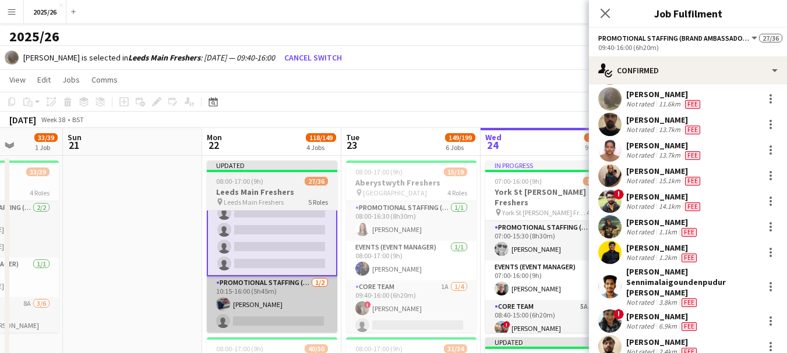
click at [296, 321] on app-card-role "Promotional Staffing (Brand Ambassadors) [DATE] 10:15-16:00 (5h45m) [PERSON_NAM…" at bounding box center [272, 305] width 130 height 56
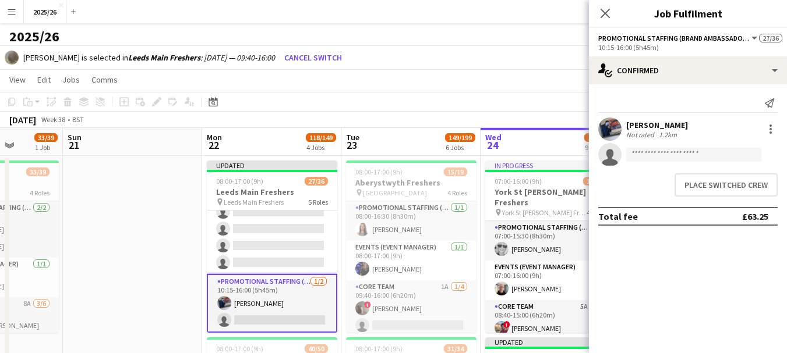
scroll to position [614, 0]
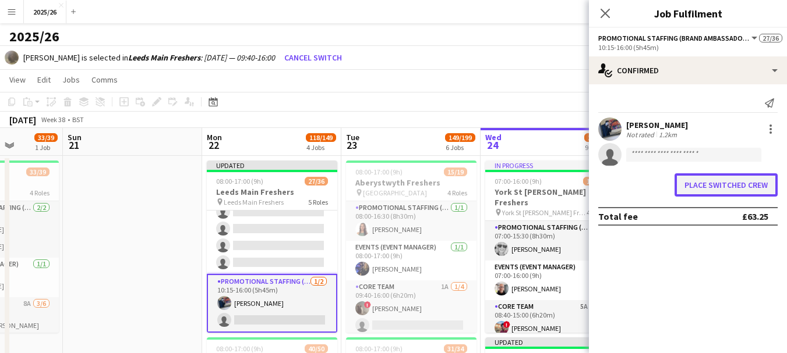
click at [724, 186] on button "Place switched crew" at bounding box center [725, 185] width 103 height 23
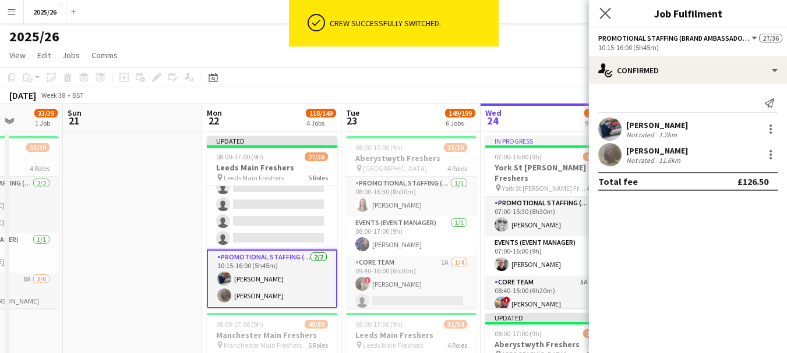
click at [602, 19] on app-icon "Close pop-in" at bounding box center [605, 13] width 17 height 17
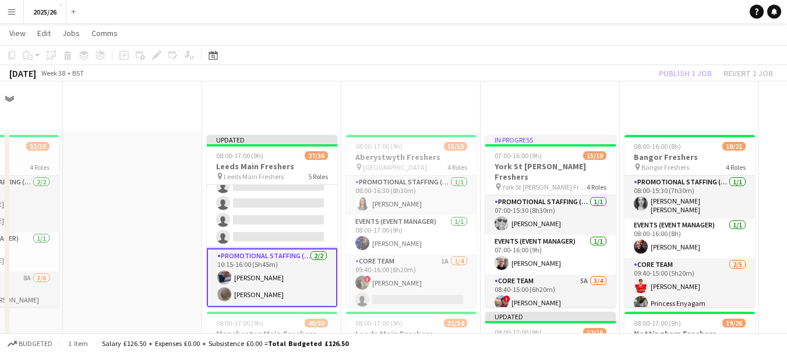
scroll to position [309, 0]
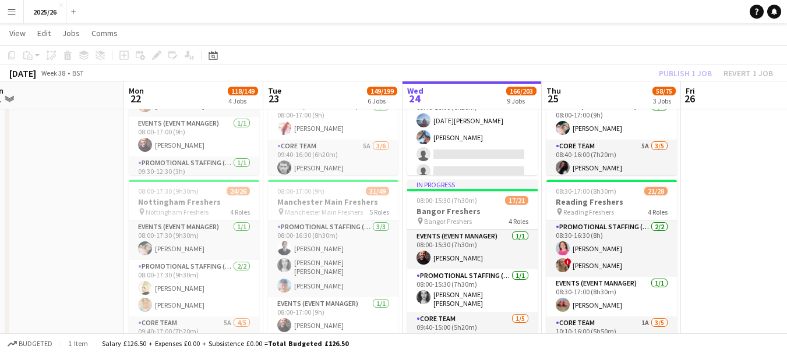
drag, startPoint x: 716, startPoint y: 123, endPoint x: 646, endPoint y: 140, distance: 71.9
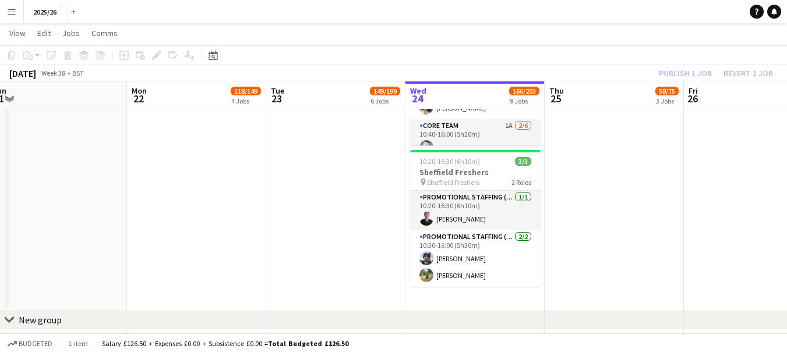
scroll to position [1323, 0]
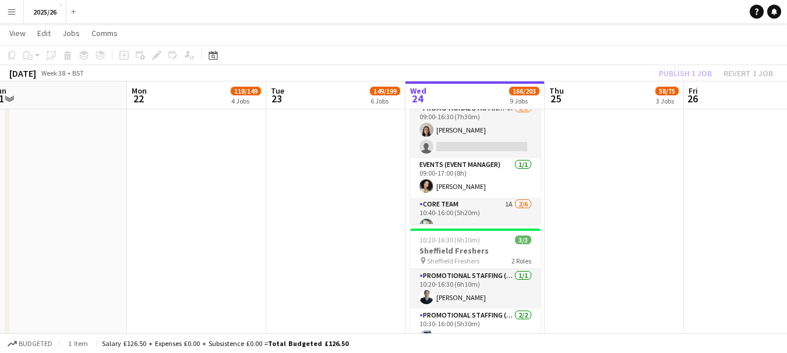
click at [671, 77] on div "Publish 1 job Revert 1 job" at bounding box center [716, 73] width 142 height 15
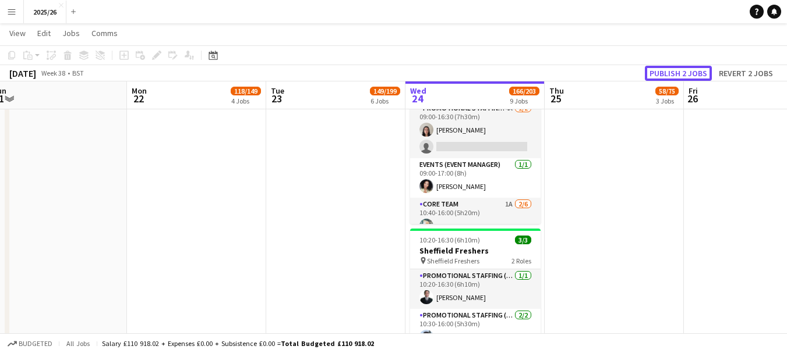
click at [671, 77] on button "Publish 2 jobs" at bounding box center [678, 73] width 67 height 15
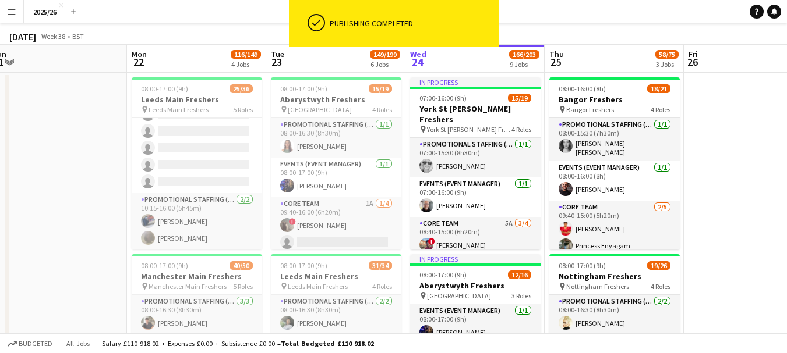
scroll to position [0, 0]
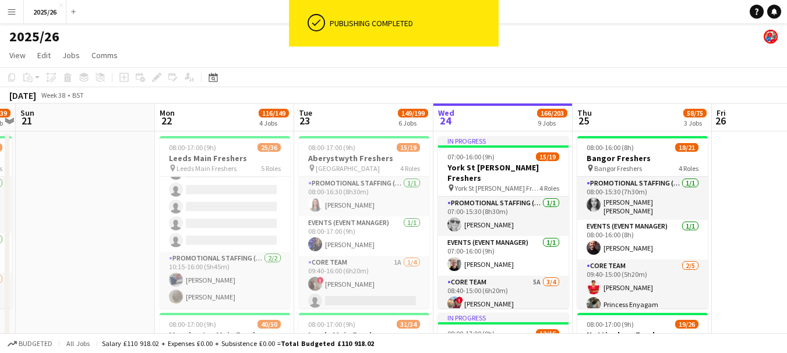
drag, startPoint x: 313, startPoint y: 237, endPoint x: 341, endPoint y: 225, distance: 30.0
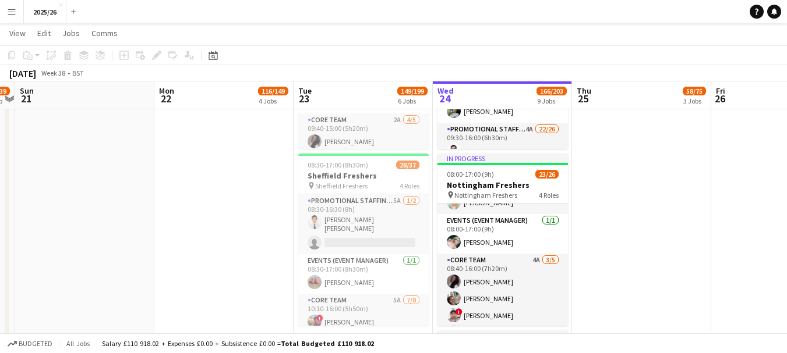
scroll to position [49, 0]
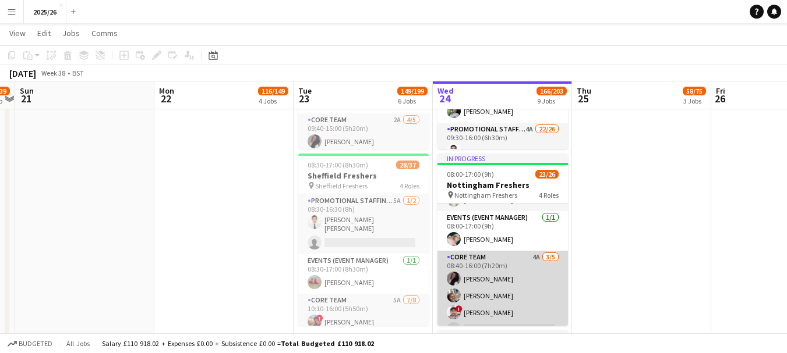
click at [525, 295] on app-card-role "Core Team 4A [DATE] 08:40-16:00 (7h20m) [PERSON_NAME] [PERSON_NAME] ! [PERSON_N…" at bounding box center [502, 304] width 130 height 107
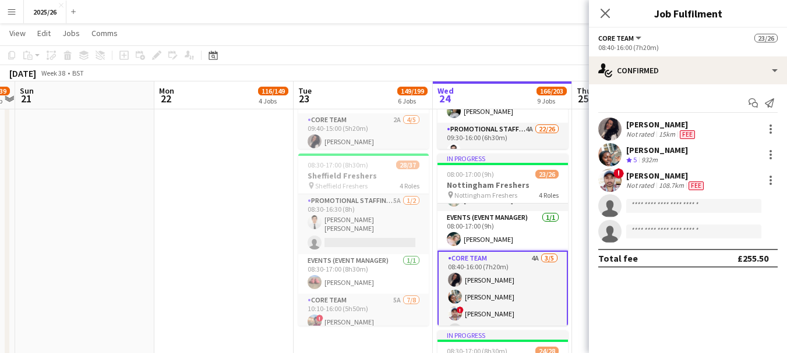
click at [678, 165] on div "[PERSON_NAME] Crew rating 5 932m" at bounding box center [688, 154] width 198 height 23
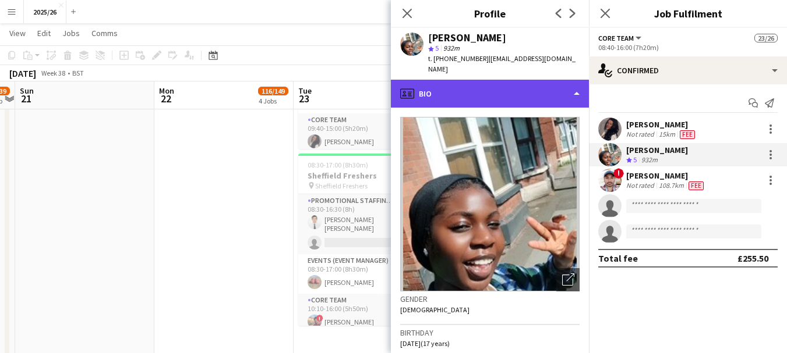
click at [541, 97] on div "profile Bio" at bounding box center [490, 94] width 198 height 28
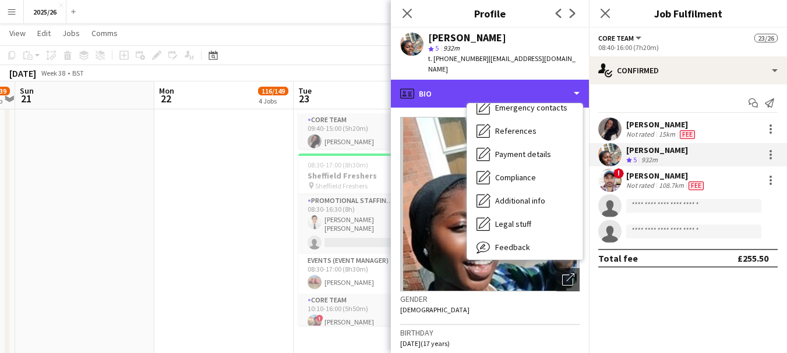
scroll to position [133, 0]
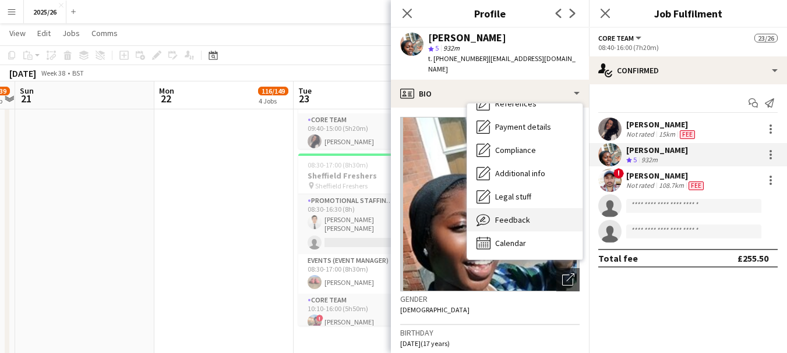
click at [549, 220] on div "Feedback Feedback" at bounding box center [524, 219] width 115 height 23
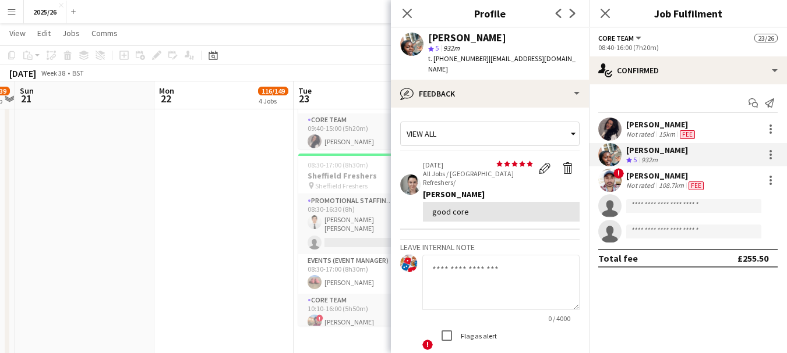
click at [488, 275] on textarea at bounding box center [500, 282] width 157 height 55
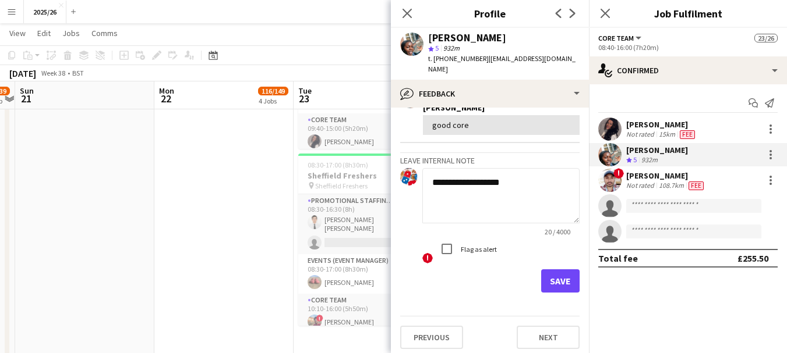
type textarea "**********"
click at [546, 277] on button "Save" at bounding box center [560, 281] width 38 height 23
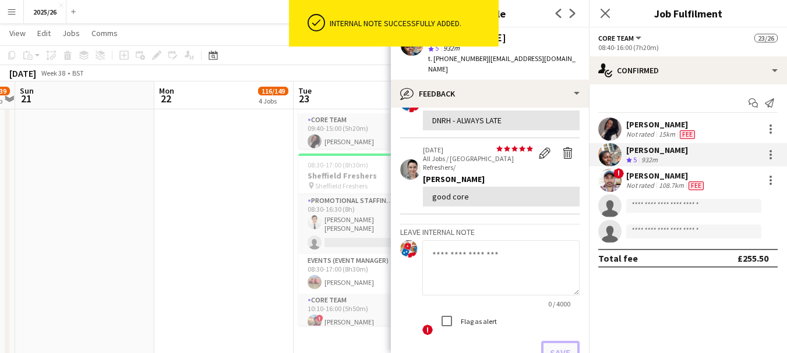
scroll to position [155, 0]
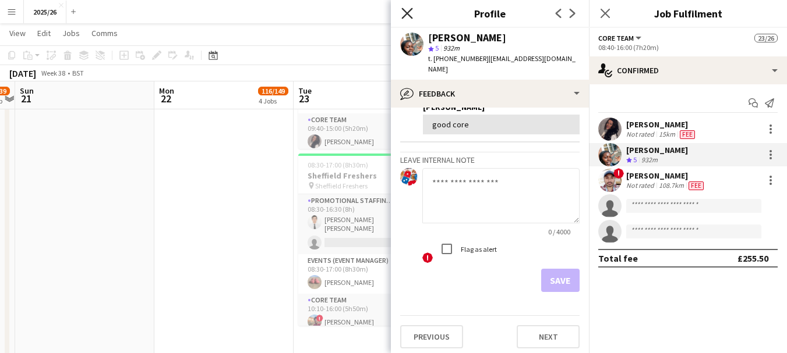
click at [408, 16] on icon "Close pop-in" at bounding box center [406, 13] width 11 height 11
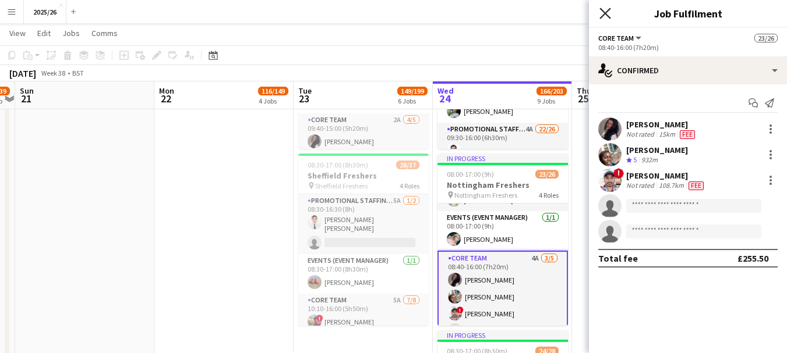
click at [605, 15] on icon "Close pop-in" at bounding box center [604, 13] width 11 height 11
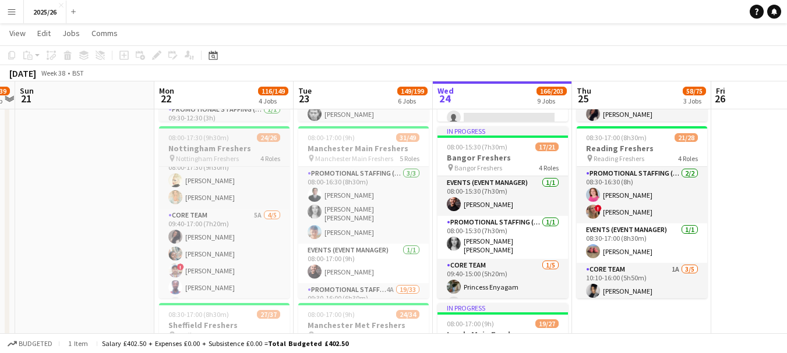
scroll to position [115, 0]
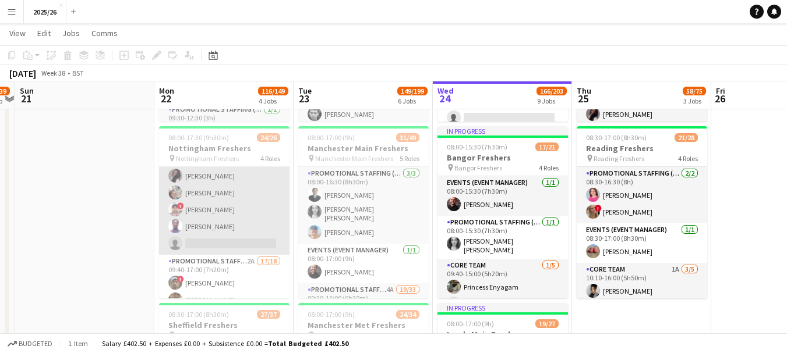
click at [236, 215] on app-card-role "Core Team 5A [DATE] 09:40-17:00 (7h20m) [PERSON_NAME] [PERSON_NAME] ! [PERSON_N…" at bounding box center [224, 201] width 130 height 107
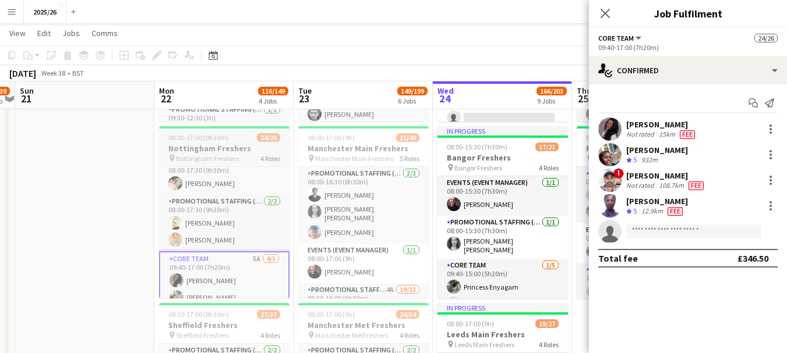
scroll to position [0, 0]
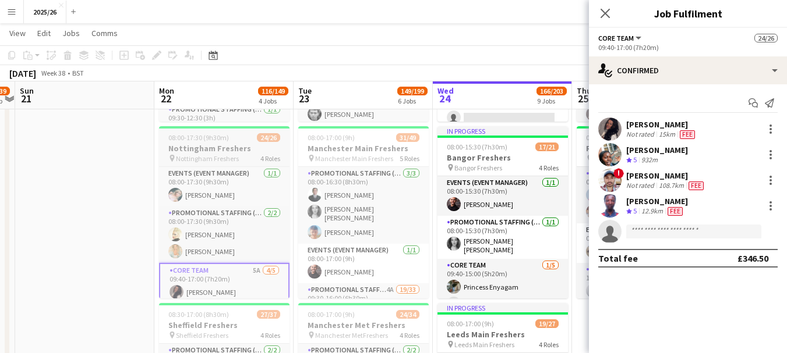
click at [225, 155] on span "Nottingham Freshers" at bounding box center [207, 158] width 63 height 9
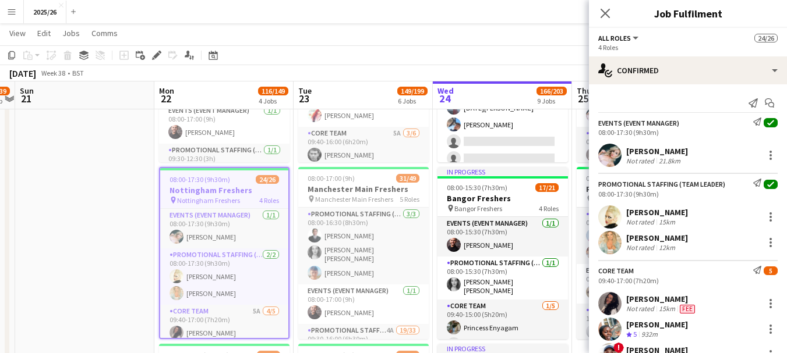
scroll to position [326, 0]
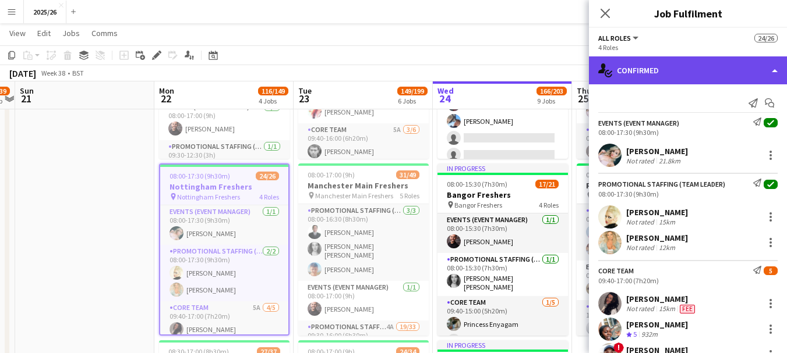
click at [724, 70] on div "single-neutral-actions-check-2 Confirmed" at bounding box center [688, 70] width 198 height 28
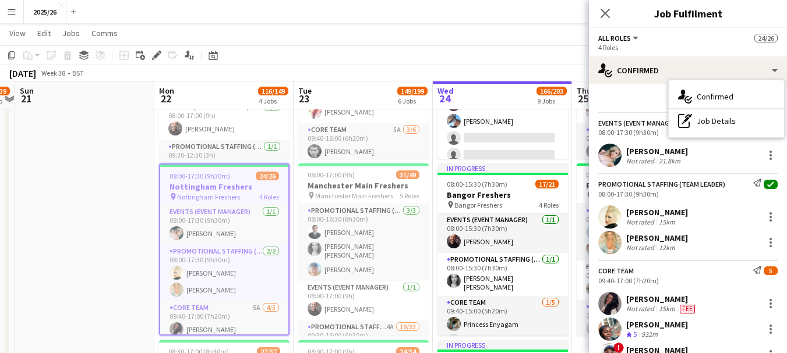
click at [624, 40] on span "All roles" at bounding box center [614, 38] width 33 height 9
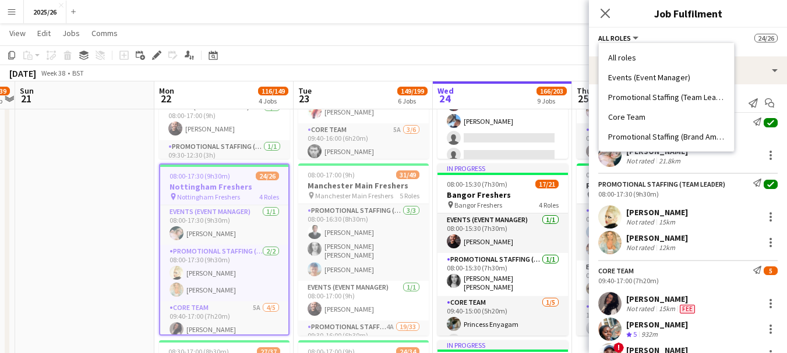
click at [246, 172] on div "08:00-17:30 (9h30m) 24/26" at bounding box center [224, 176] width 128 height 9
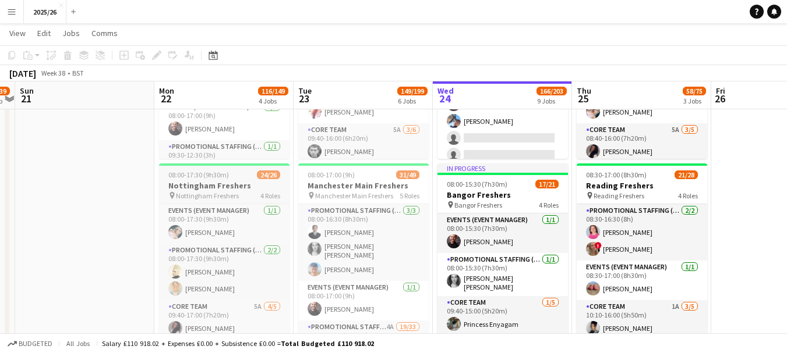
click at [238, 186] on h3 "Nottingham Freshers" at bounding box center [224, 186] width 130 height 10
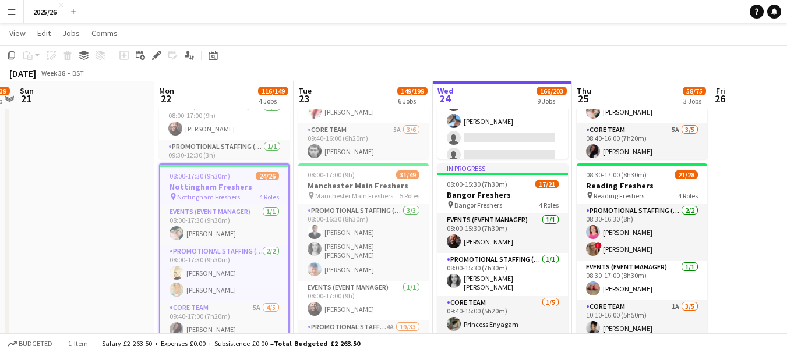
click at [238, 186] on h3 "Nottingham Freshers" at bounding box center [224, 187] width 128 height 10
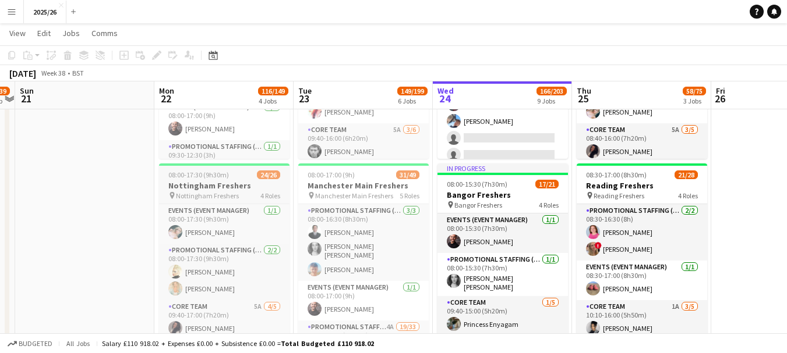
click at [238, 186] on h3 "Nottingham Freshers" at bounding box center [224, 186] width 130 height 10
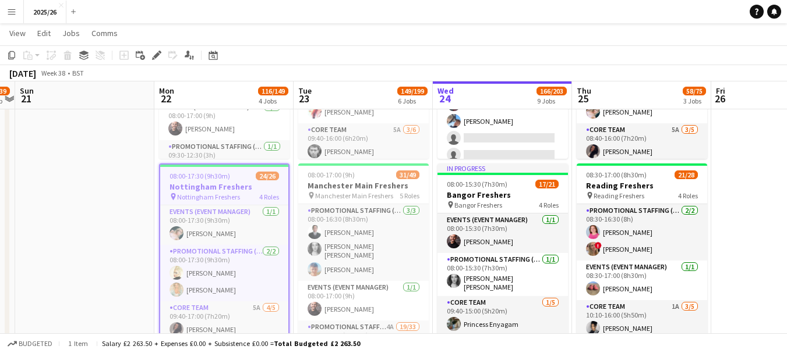
click at [215, 195] on span "Nottingham Freshers" at bounding box center [208, 197] width 63 height 9
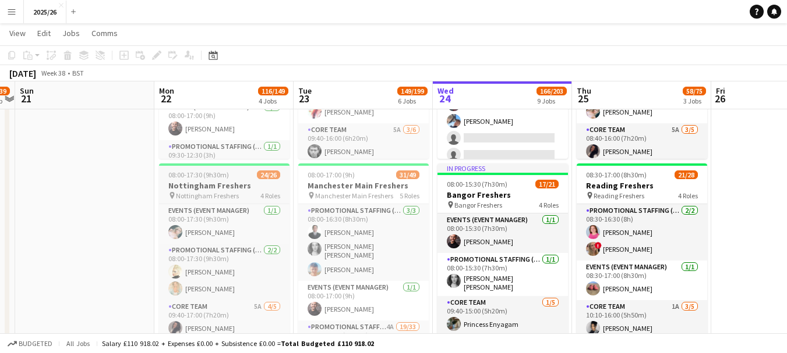
click at [215, 195] on span "Nottingham Freshers" at bounding box center [207, 196] width 63 height 9
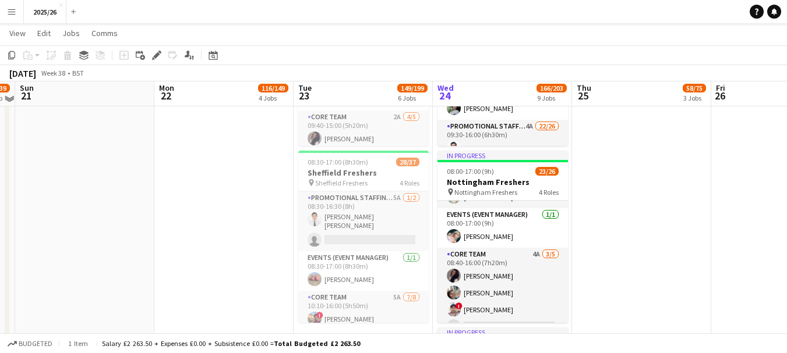
scroll to position [867, 0]
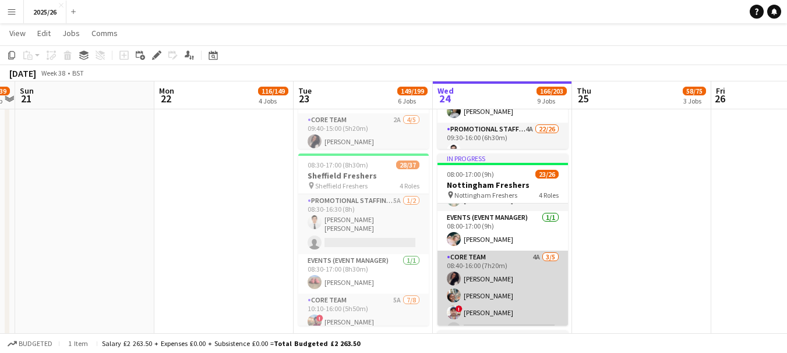
click at [512, 273] on app-card-role "Core Team 4A [DATE] 08:40-16:00 (7h20m) [PERSON_NAME] [PERSON_NAME] ! [PERSON_N…" at bounding box center [502, 304] width 130 height 107
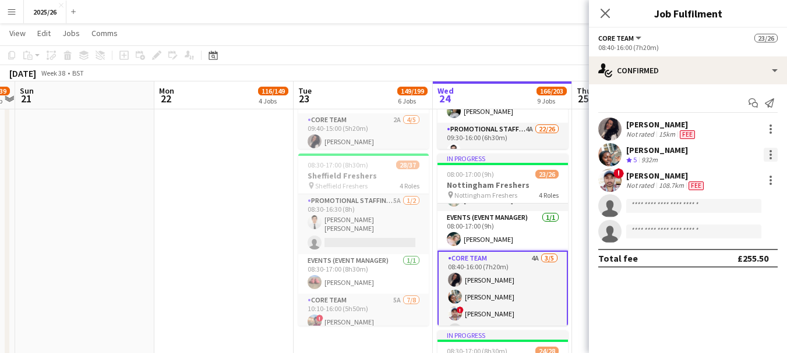
click at [766, 160] on div at bounding box center [770, 155] width 14 height 14
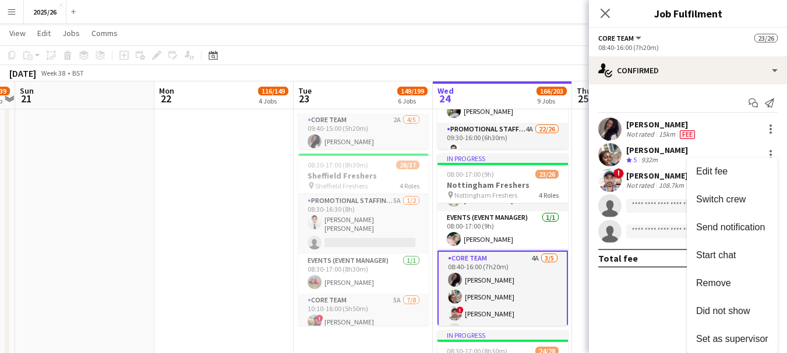
click at [644, 148] on div at bounding box center [393, 176] width 787 height 353
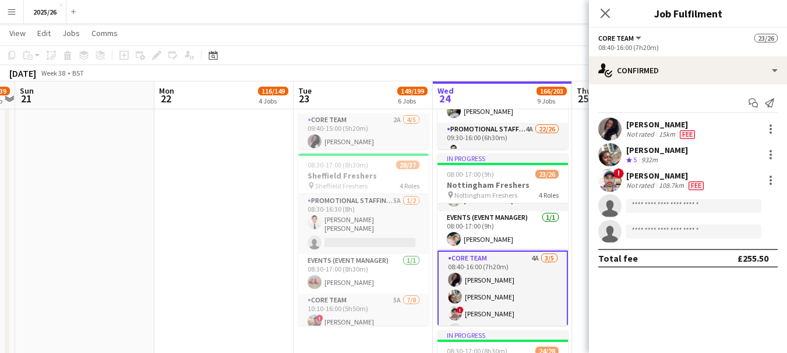
click at [644, 148] on div "[PERSON_NAME]" at bounding box center [657, 150] width 62 height 10
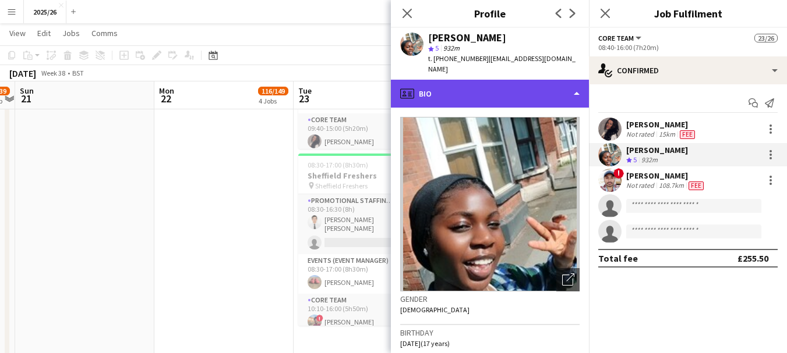
click at [552, 99] on div "profile Bio" at bounding box center [490, 94] width 198 height 28
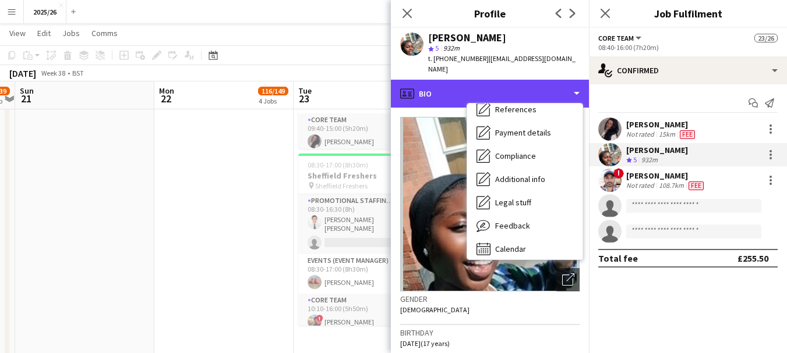
scroll to position [133, 0]
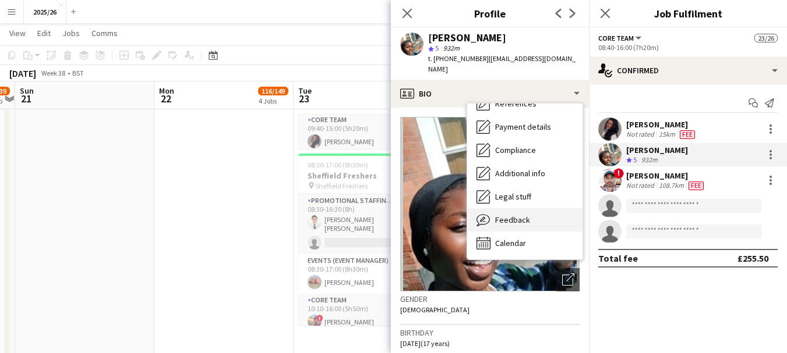
click at [532, 217] on div "Feedback Feedback" at bounding box center [524, 219] width 115 height 23
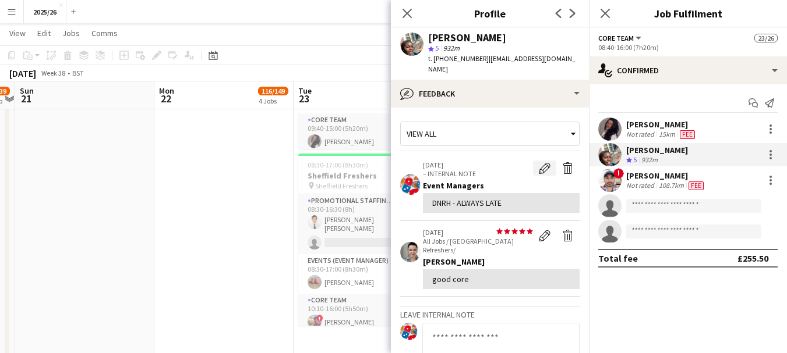
click at [535, 174] on button "Edit internal note" at bounding box center [544, 168] width 23 height 15
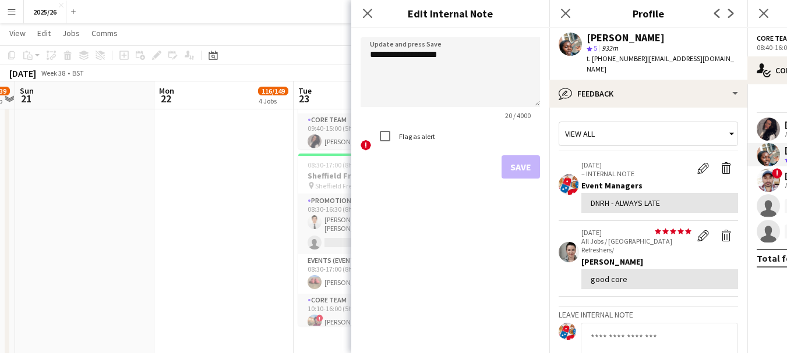
click at [406, 135] on label "Flag as alert" at bounding box center [416, 136] width 38 height 9
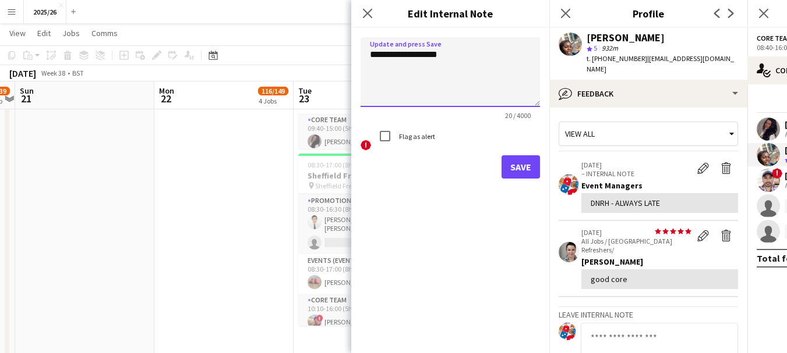
click at [472, 93] on textarea "**********" at bounding box center [449, 72] width 179 height 70
click at [466, 69] on textarea "**********" at bounding box center [449, 72] width 179 height 70
click at [464, 63] on textarea "**********" at bounding box center [449, 72] width 179 height 70
click at [459, 58] on textarea "**********" at bounding box center [449, 72] width 179 height 70
type textarea "**********"
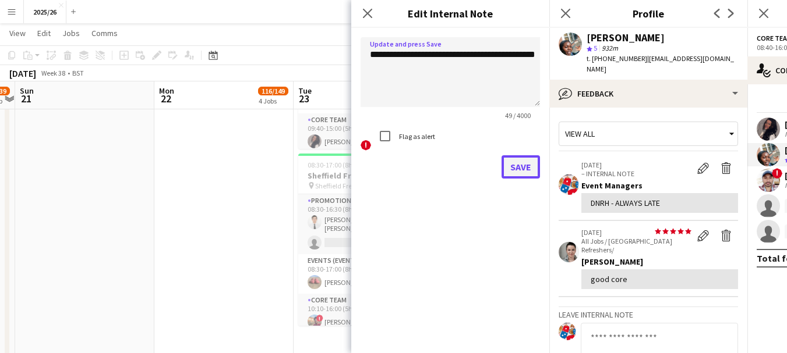
click at [536, 165] on button "Save" at bounding box center [520, 166] width 38 height 23
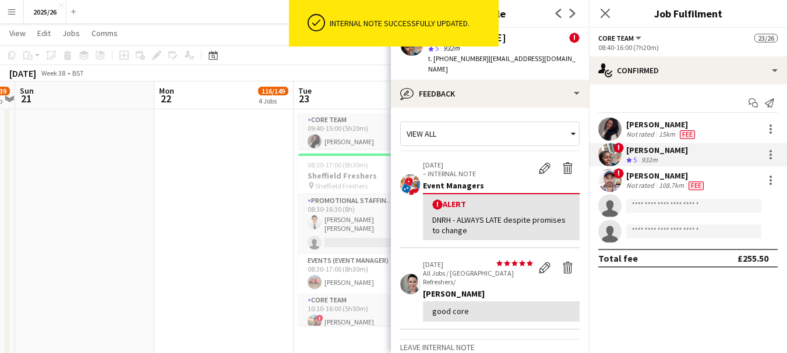
click at [155, 220] on app-date-cell "08:00-17:00 (9h) 25/36 Leeds Main Freshers pin Leeds Main Freshers 5 Roles Prom…" at bounding box center [223, 55] width 139 height 1582
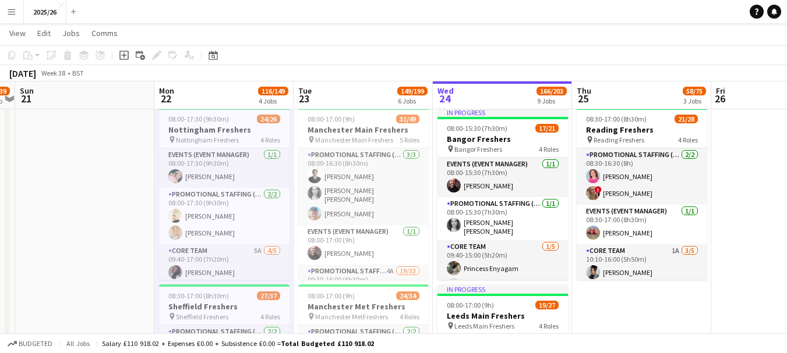
scroll to position [379, 0]
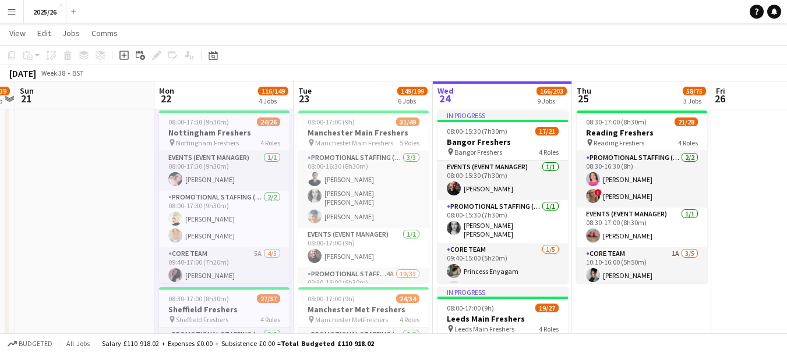
click at [205, 145] on span "Nottingham Freshers" at bounding box center [207, 143] width 63 height 9
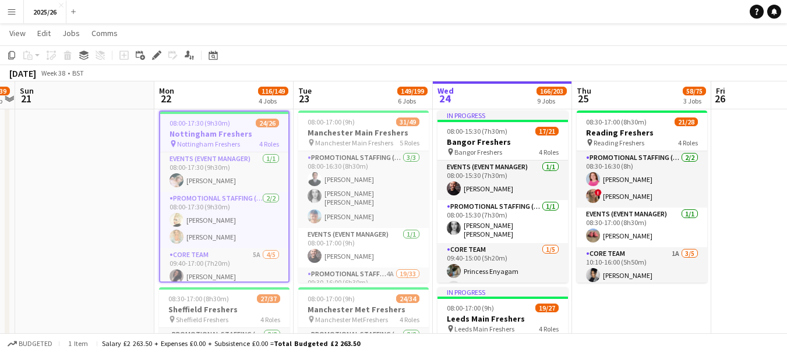
click at [205, 145] on span "Nottingham Freshers" at bounding box center [208, 144] width 63 height 9
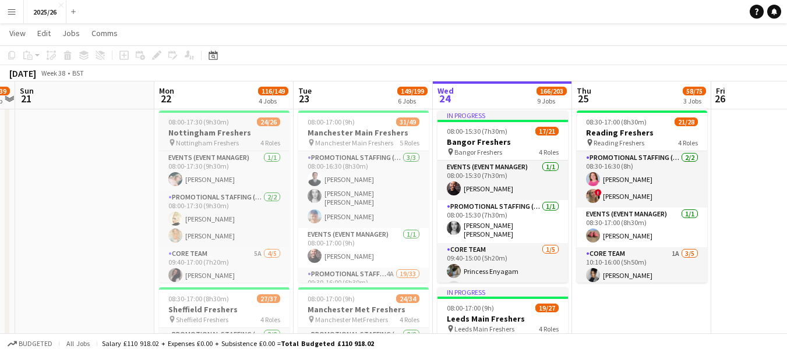
click at [205, 144] on span "Nottingham Freshers" at bounding box center [207, 143] width 63 height 9
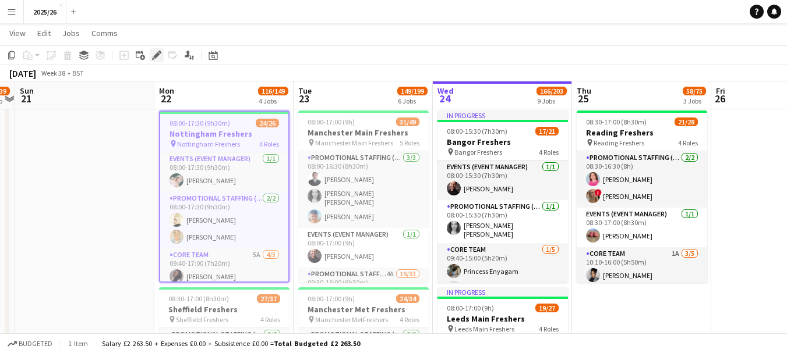
click at [155, 58] on icon at bounding box center [156, 55] width 6 height 6
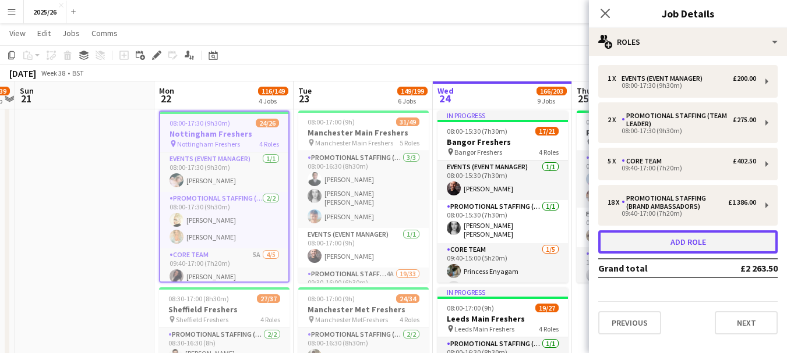
click at [704, 239] on button "Add role" at bounding box center [687, 242] width 179 height 23
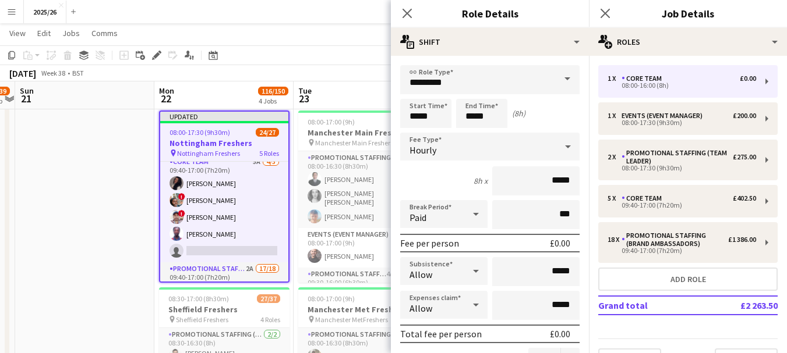
scroll to position [223, 0]
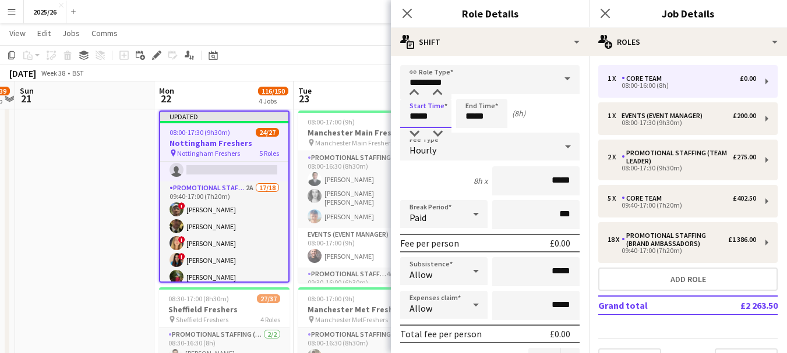
click at [416, 120] on input "*****" at bounding box center [425, 113] width 51 height 29
type input "*****"
click at [473, 122] on input "*****" at bounding box center [481, 113] width 51 height 29
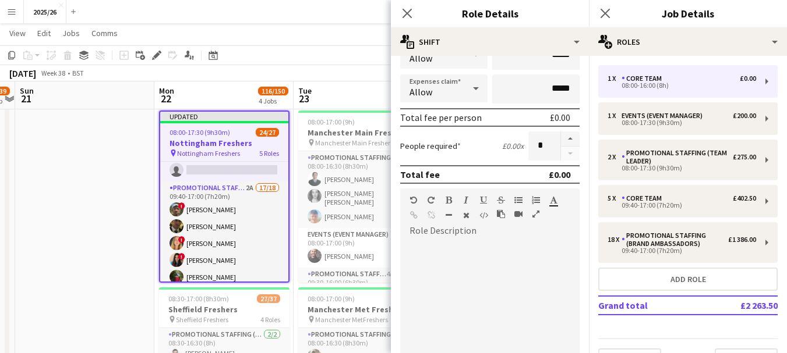
scroll to position [346, 0]
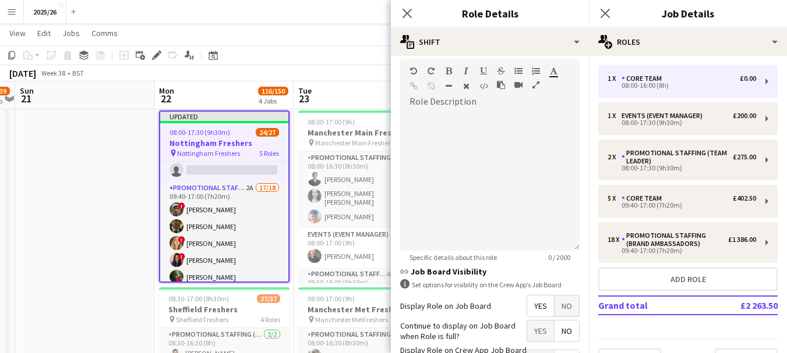
type input "*****"
click at [370, 60] on app-toolbar "Copy Paste Paste Ctrl+V Paste with crew Ctrl+Shift+V Paste linked Job [GEOGRAPH…" at bounding box center [393, 55] width 787 height 20
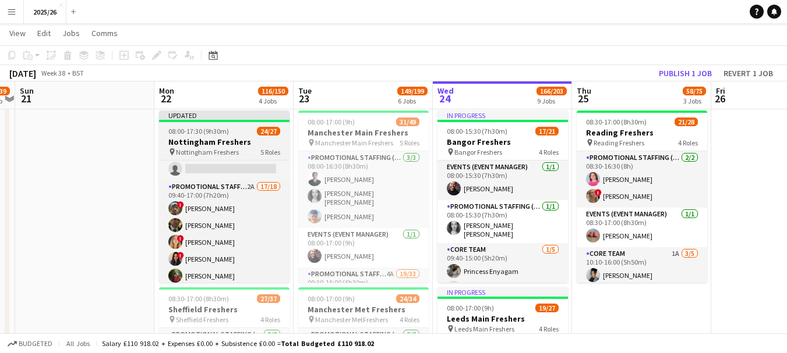
scroll to position [451, 0]
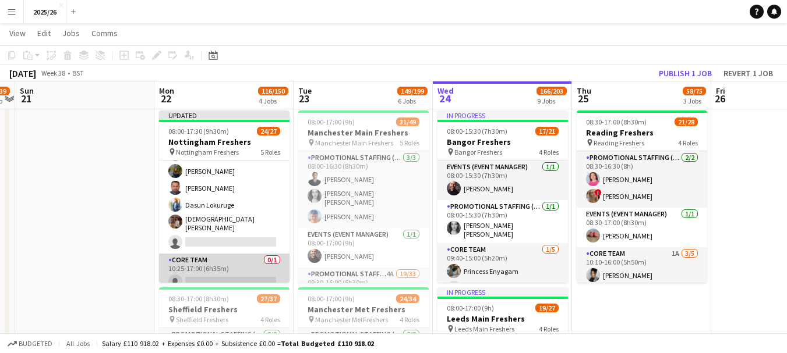
click at [264, 266] on app-card-role "Core Team 0/1 10:25-17:00 (6h35m) single-neutral-actions" at bounding box center [224, 274] width 130 height 40
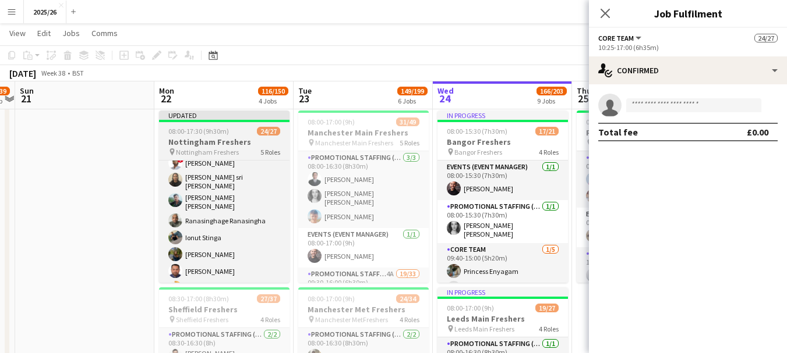
scroll to position [453, 0]
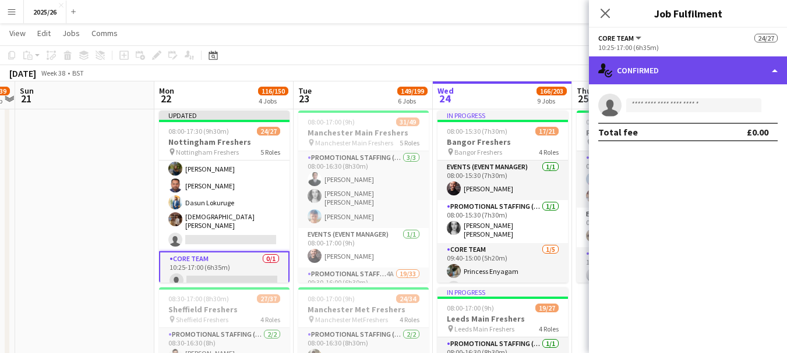
click at [634, 75] on div "single-neutral-actions-check-2 Confirmed" at bounding box center [688, 70] width 198 height 28
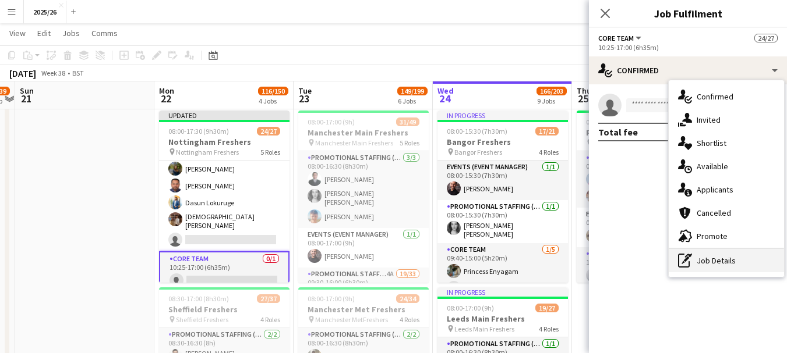
click at [720, 256] on div "pen-write Job Details" at bounding box center [726, 260] width 115 height 23
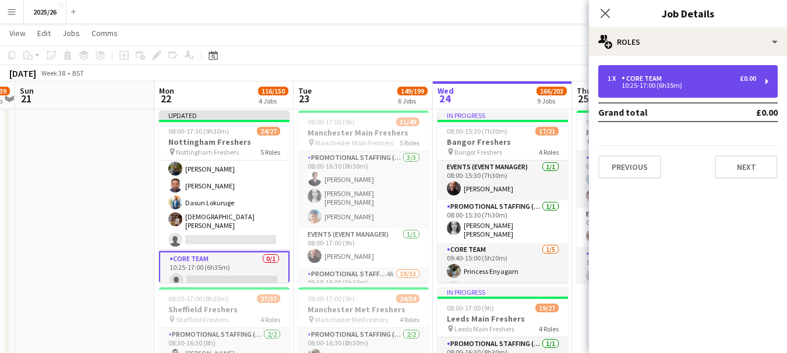
click at [681, 90] on div "1 x Core Team £0.00 10:25-17:00 (6h35m)" at bounding box center [687, 81] width 179 height 33
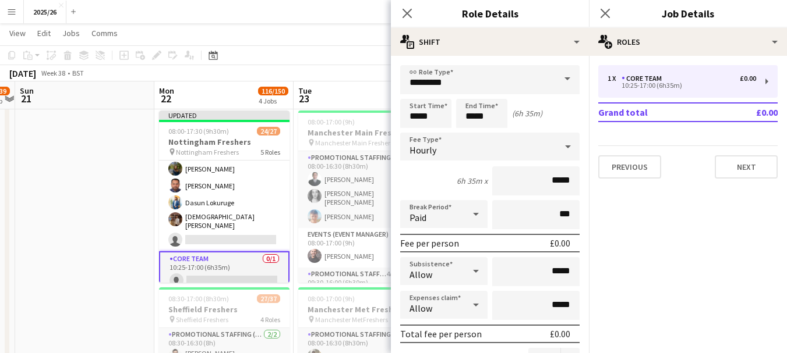
click at [563, 79] on span at bounding box center [567, 79] width 24 height 28
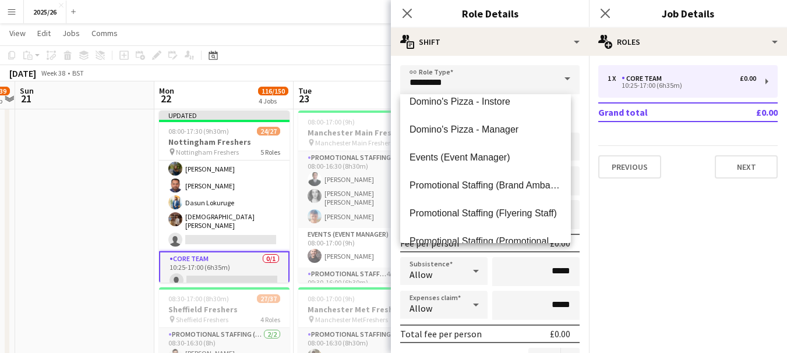
scroll to position [104, 0]
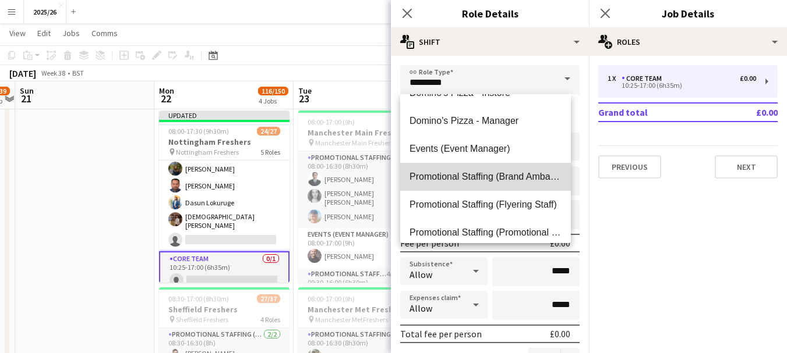
click at [513, 182] on span "Promotional Staffing (Brand Ambassadors)" at bounding box center [485, 176] width 152 height 11
type input "**********"
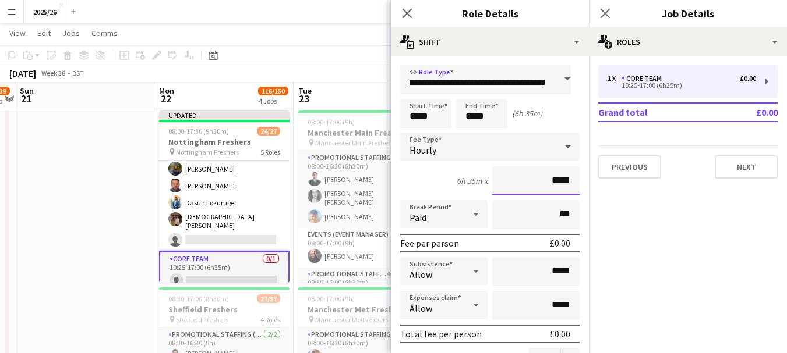
scroll to position [0, 0]
click at [556, 180] on input "*****" at bounding box center [535, 181] width 87 height 29
type input "******"
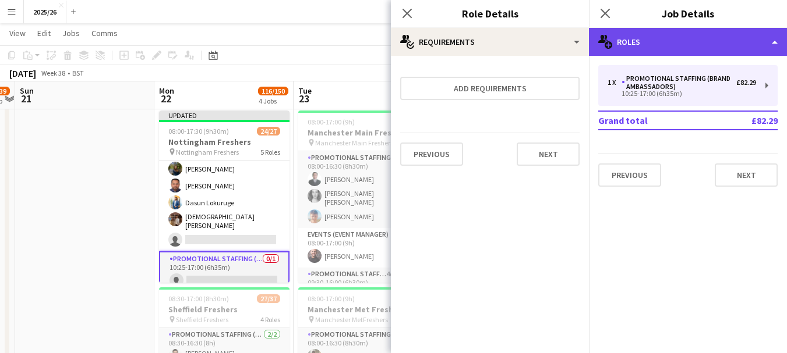
click at [660, 53] on div "multiple-users-add Roles" at bounding box center [688, 42] width 198 height 28
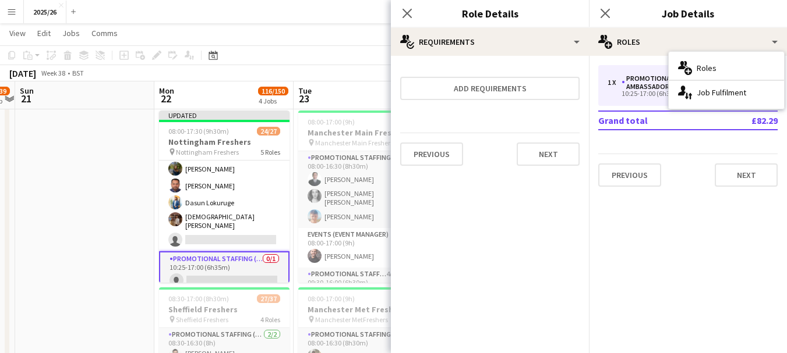
click at [235, 275] on app-card-role "Promotional Staffing (Brand Ambassadors) 0/1 10:25-17:00 (6h35m) single-neutral…" at bounding box center [224, 273] width 130 height 42
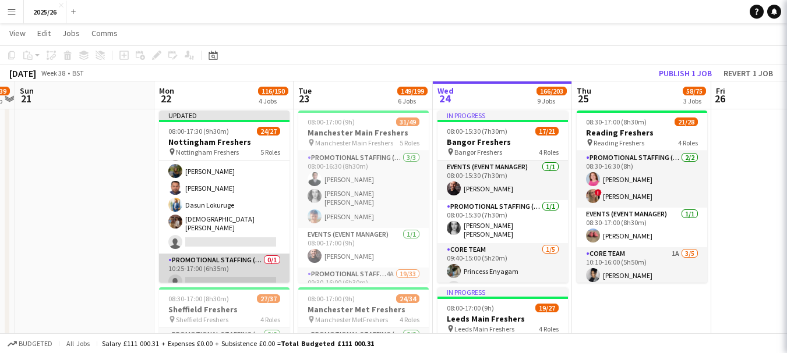
click at [235, 275] on app-card-role "Promotional Staffing (Brand Ambassadors) 0/1 10:25-17:00 (6h35m) single-neutral…" at bounding box center [224, 274] width 130 height 40
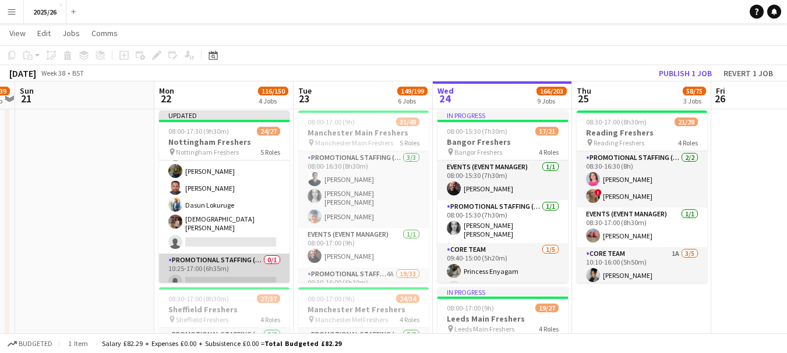
scroll to position [451, 0]
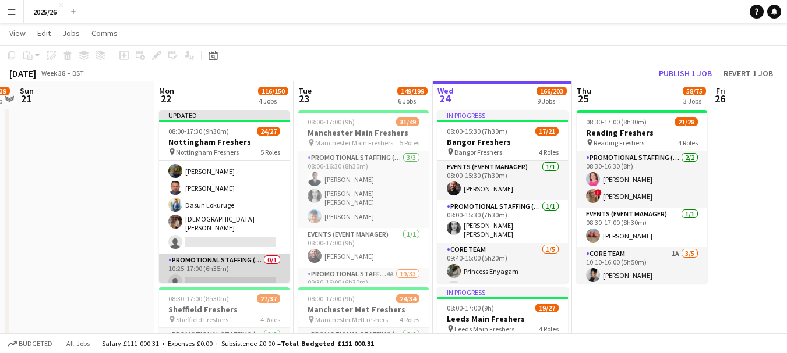
click at [235, 275] on app-card-role "Promotional Staffing (Brand Ambassadors) 0/1 10:25-17:00 (6h35m) single-neutral…" at bounding box center [224, 274] width 130 height 40
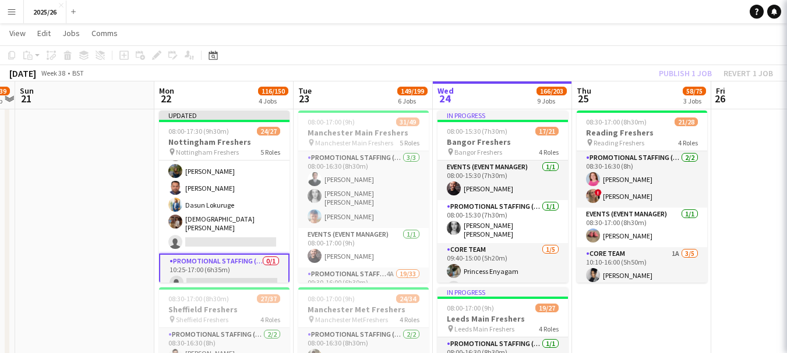
scroll to position [453, 0]
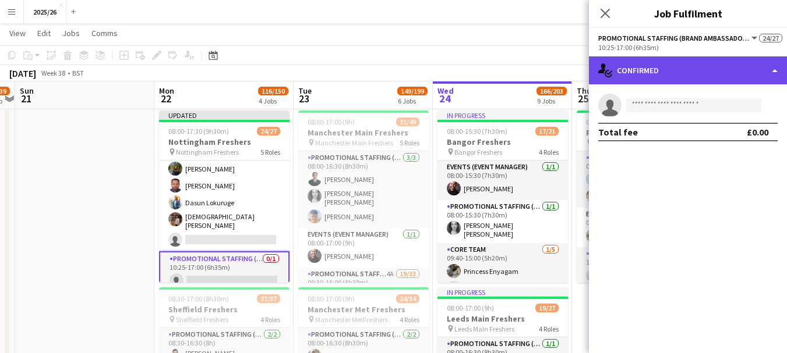
click at [641, 75] on div "single-neutral-actions-check-2 Confirmed" at bounding box center [688, 70] width 198 height 28
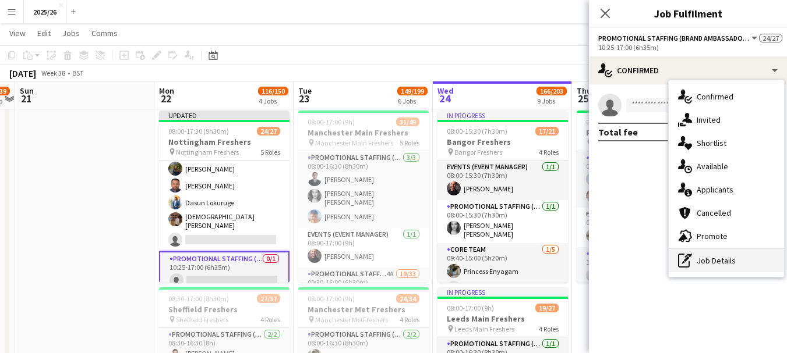
click at [719, 252] on div "pen-write Job Details" at bounding box center [726, 260] width 115 height 23
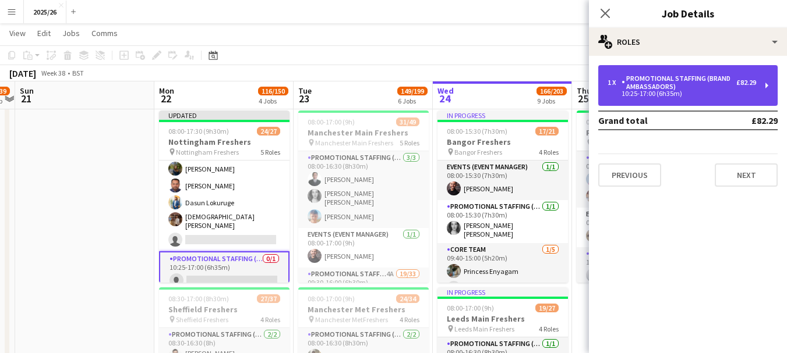
click at [656, 97] on div "10:25-17:00 (6h35m)" at bounding box center [681, 94] width 149 height 6
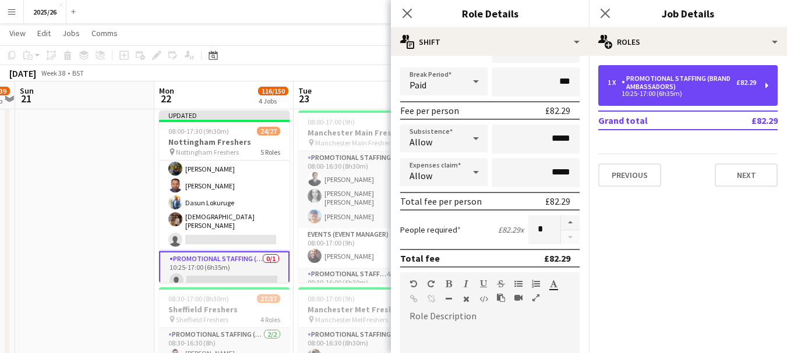
scroll to position [159, 0]
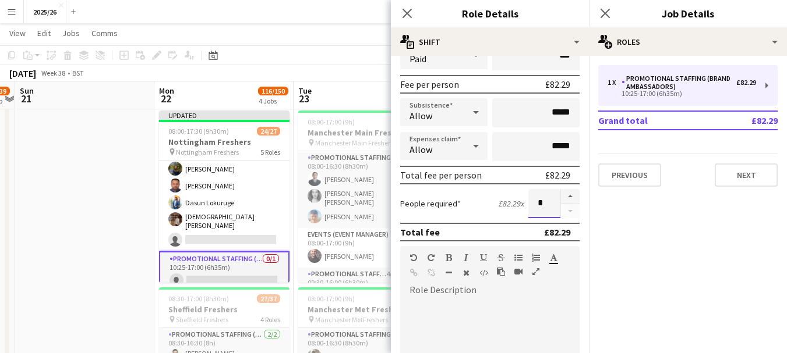
click at [536, 199] on input "*" at bounding box center [544, 203] width 32 height 29
type input "**"
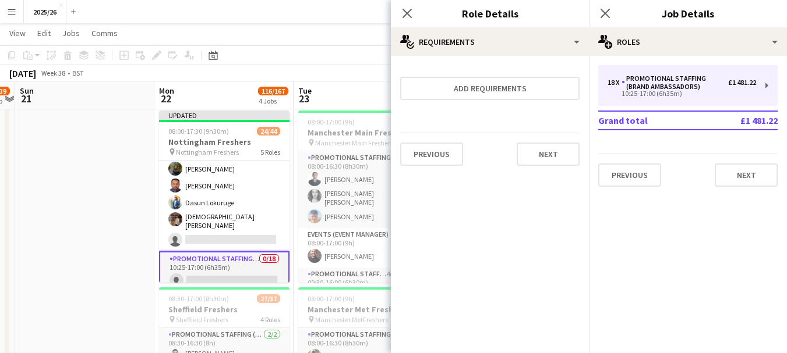
scroll to position [0, 0]
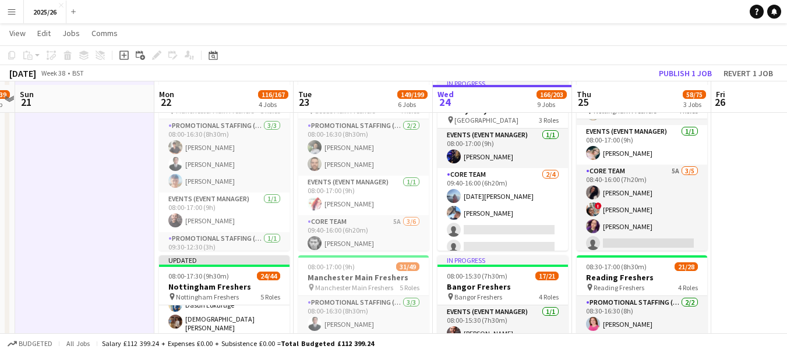
scroll to position [224, 0]
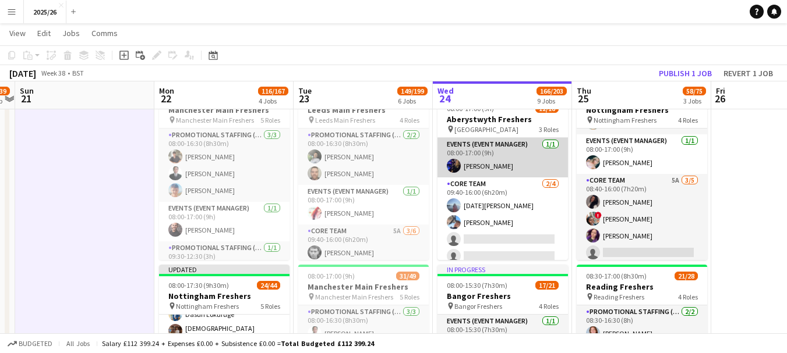
click at [540, 168] on app-card-role "Events (Event Manager) [DATE] 08:00-17:00 (9h) [PERSON_NAME]" at bounding box center [502, 158] width 130 height 40
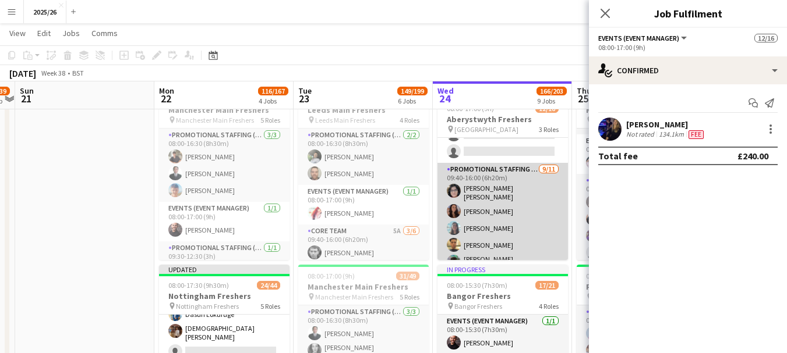
click at [524, 199] on app-card-role "Promotional Staffing (Brand Ambassadors) [DATE] 09:40-16:00 (6h20m) [PERSON_NAM…" at bounding box center [502, 270] width 130 height 215
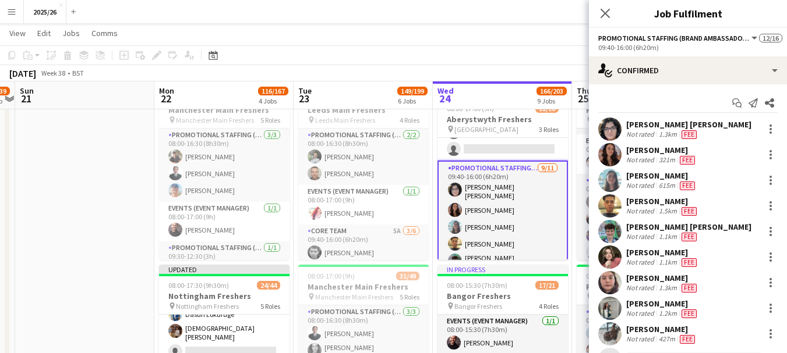
scroll to position [105, 0]
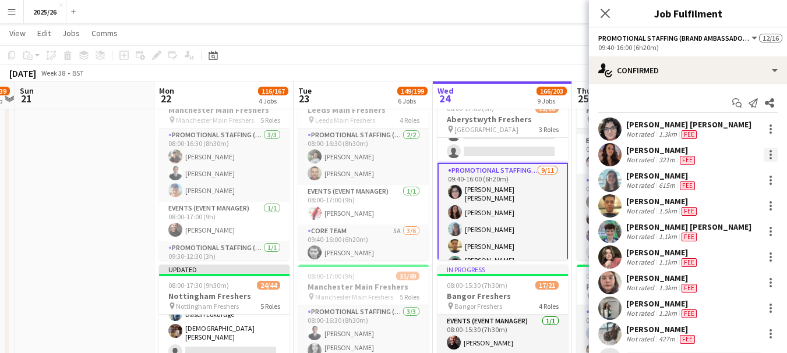
click at [764, 157] on div at bounding box center [770, 155] width 14 height 14
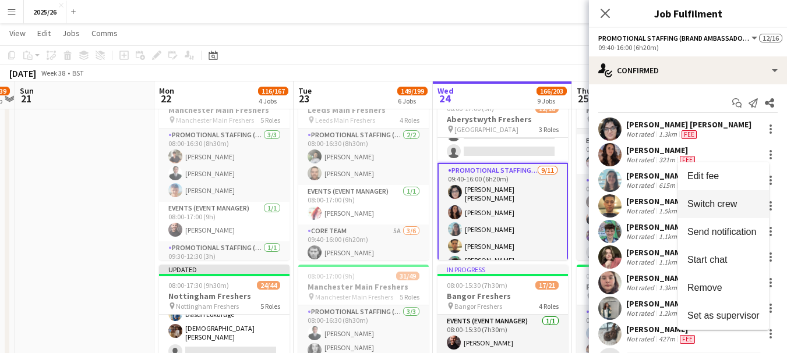
click at [712, 200] on span "Switch crew" at bounding box center [712, 204] width 50 height 10
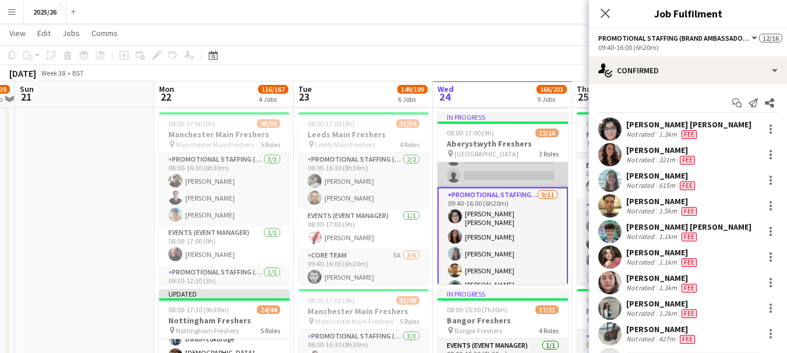
click at [530, 172] on app-card-role "Core Team [DATE] 09:40-16:00 (6h20m) [DATE][PERSON_NAME] [PERSON_NAME] single-n…" at bounding box center [502, 142] width 130 height 90
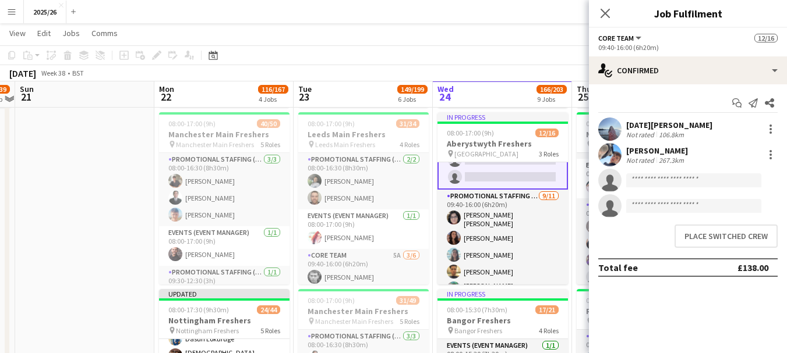
scroll to position [106, 0]
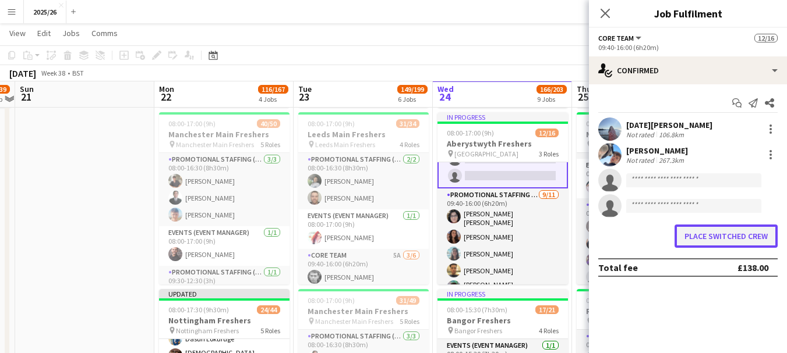
click at [704, 234] on button "Place switched crew" at bounding box center [725, 236] width 103 height 23
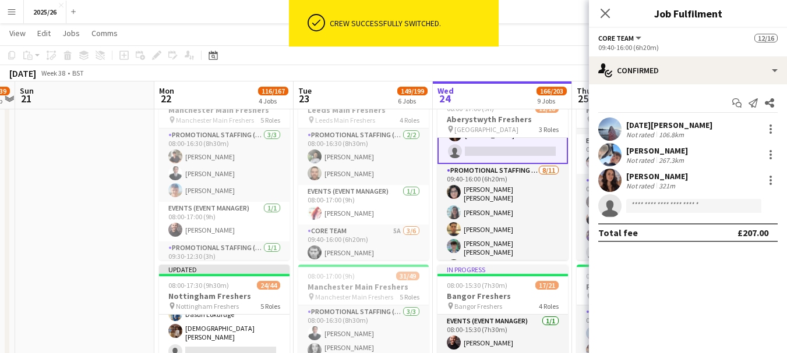
scroll to position [224, 0]
click at [682, 168] on div "[DATE][PERSON_NAME] Not rated 106.8km [PERSON_NAME] Not rated 267.3[PERSON_NAME…" at bounding box center [688, 168] width 198 height 100
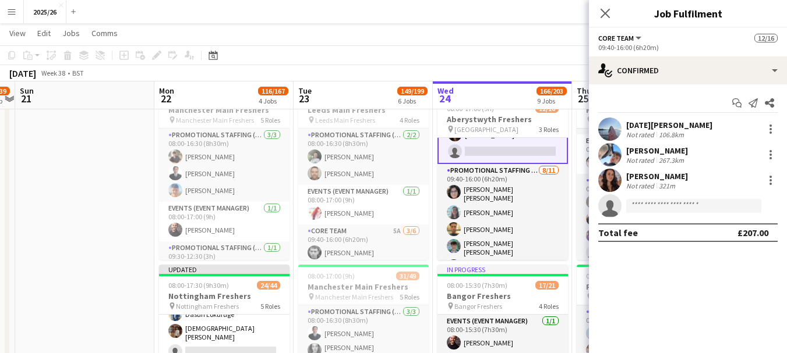
drag, startPoint x: 691, startPoint y: 177, endPoint x: 682, endPoint y: 168, distance: 12.4
click at [682, 168] on div "[DATE][PERSON_NAME] Not rated 106.8km [PERSON_NAME] Not rated 267.3[PERSON_NAME…" at bounding box center [688, 168] width 198 height 100
click at [689, 182] on div "[PERSON_NAME] Not rated 321m" at bounding box center [688, 180] width 198 height 23
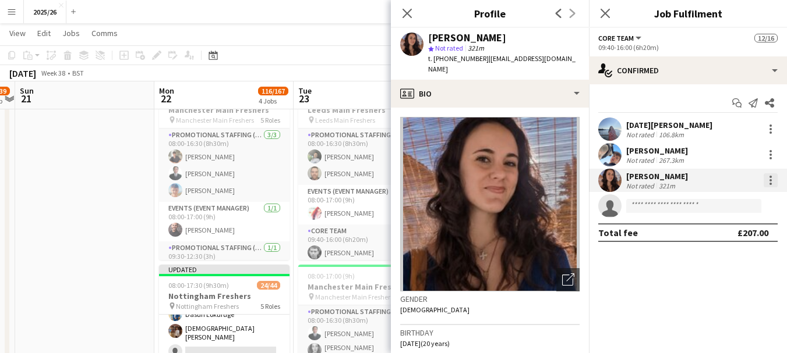
click at [769, 178] on div at bounding box center [770, 177] width 2 height 2
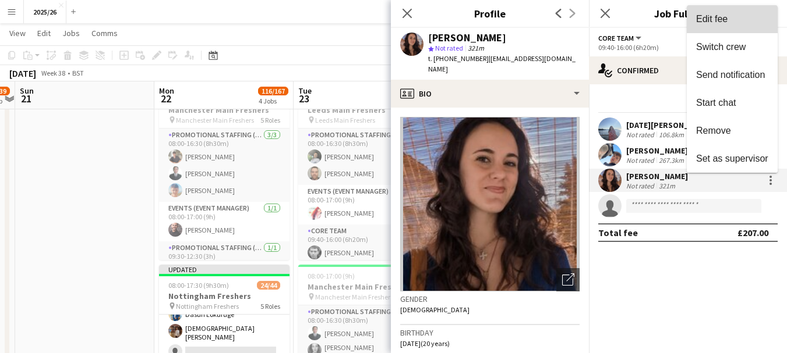
click at [726, 27] on button "Edit fee" at bounding box center [732, 19] width 91 height 28
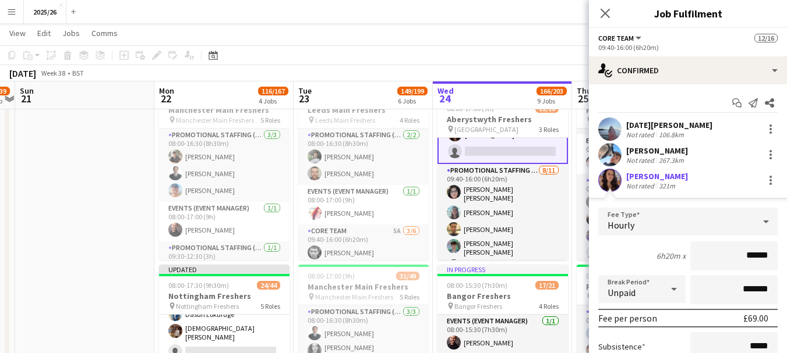
click at [746, 255] on input "******" at bounding box center [733, 256] width 87 height 29
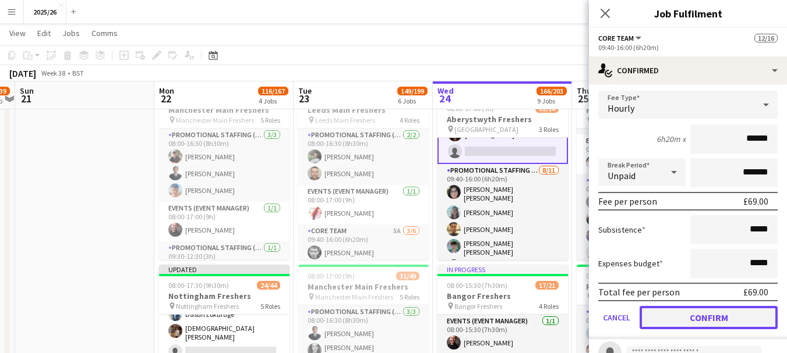
click at [706, 323] on button "Confirm" at bounding box center [708, 317] width 138 height 23
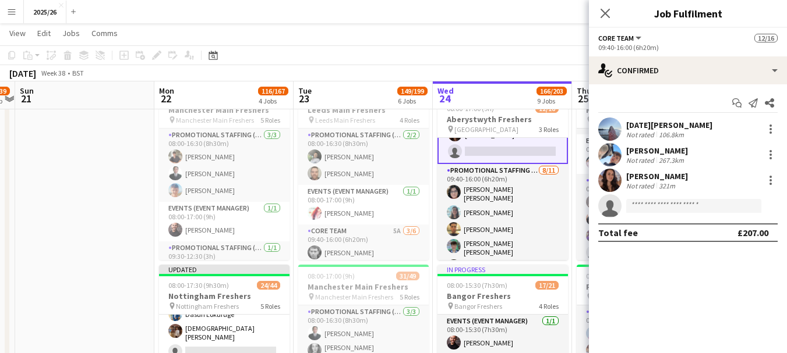
scroll to position [0, 0]
click at [606, 9] on icon "Close pop-in" at bounding box center [604, 13] width 11 height 11
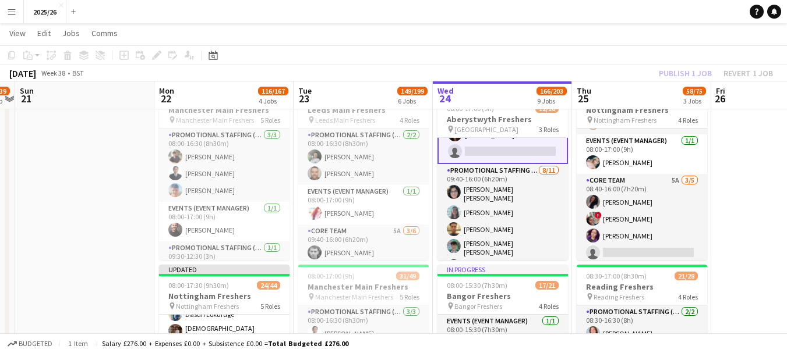
click at [672, 75] on div "Publish 1 job Revert 1 job" at bounding box center [716, 73] width 142 height 15
click at [672, 75] on button "Publish 1 job" at bounding box center [685, 73] width 62 height 15
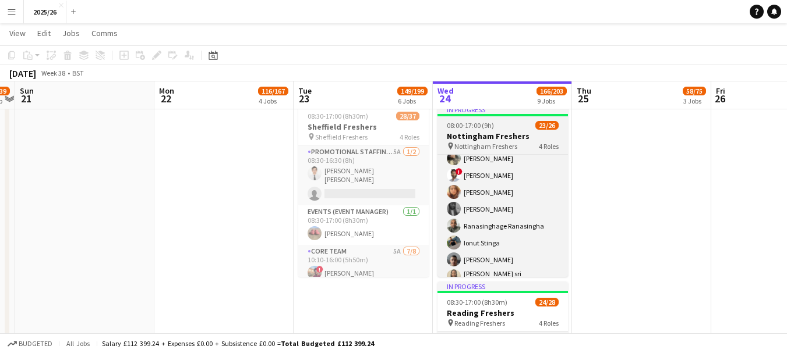
scroll to position [390, 0]
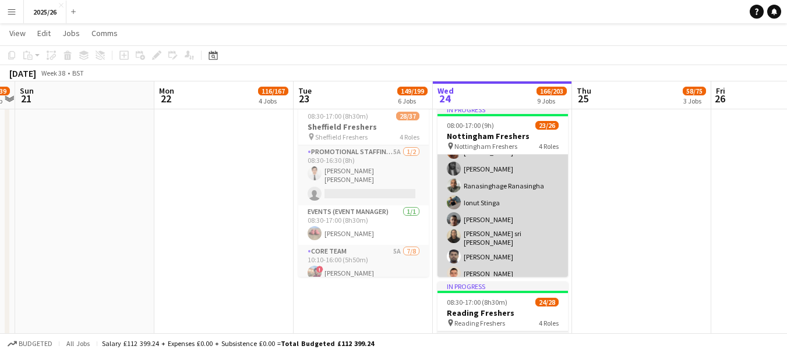
click at [528, 226] on app-card-role "Promotional Staffing (Brand Ambassadors) 3A 17/18 08:40-16:00 (7h20m) [PERSON_N…" at bounding box center [502, 136] width 130 height 334
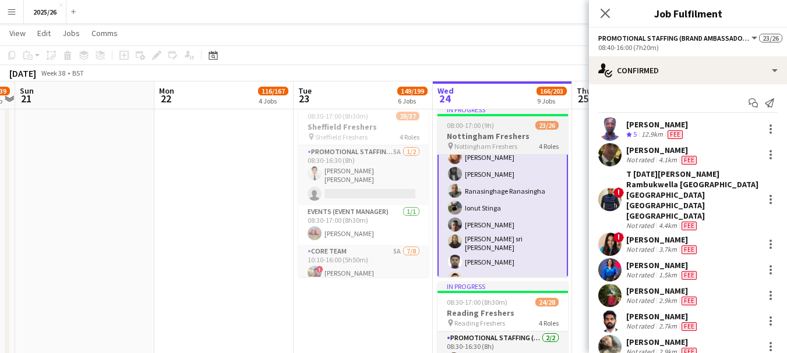
scroll to position [404, 0]
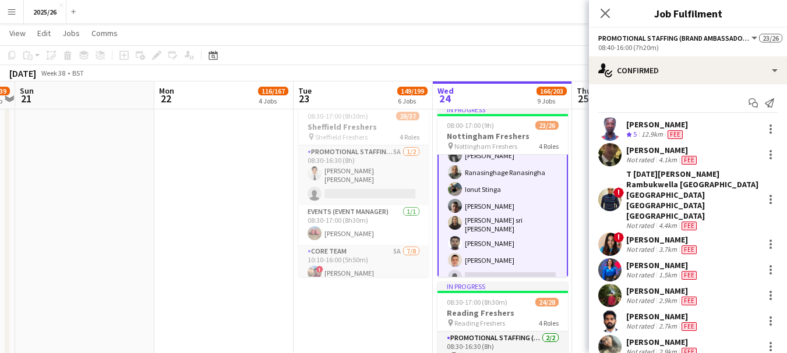
click at [499, 216] on app-card-role "Promotional Staffing (Brand Ambassadors) 3A 17/18 08:40-16:00 (7h20m) [PERSON_N…" at bounding box center [502, 122] width 130 height 336
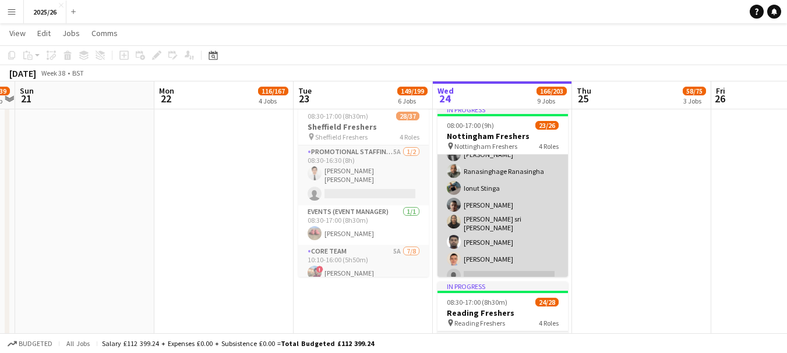
scroll to position [403, 0]
click at [499, 216] on app-card-role "Promotional Staffing (Brand Ambassadors) 3A 17/18 08:40-16:00 (7h20m) [PERSON_N…" at bounding box center [502, 122] width 130 height 334
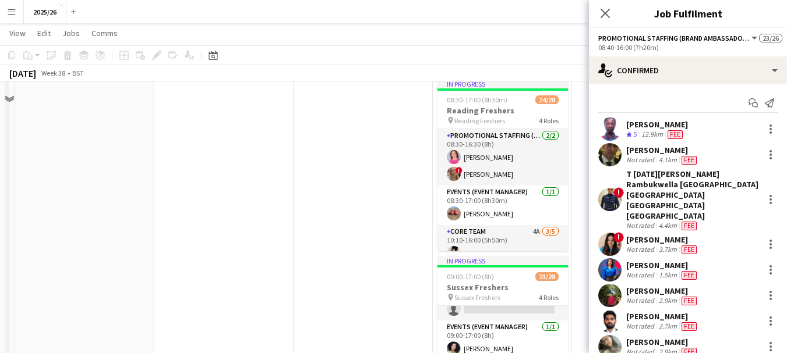
scroll to position [452, 0]
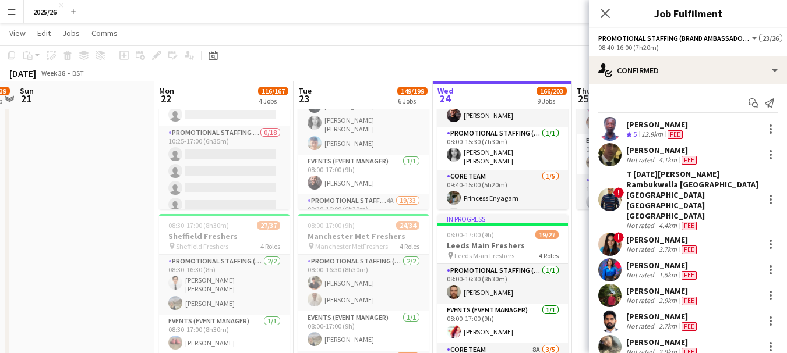
click at [600, 16] on icon "Close pop-in" at bounding box center [604, 13] width 9 height 9
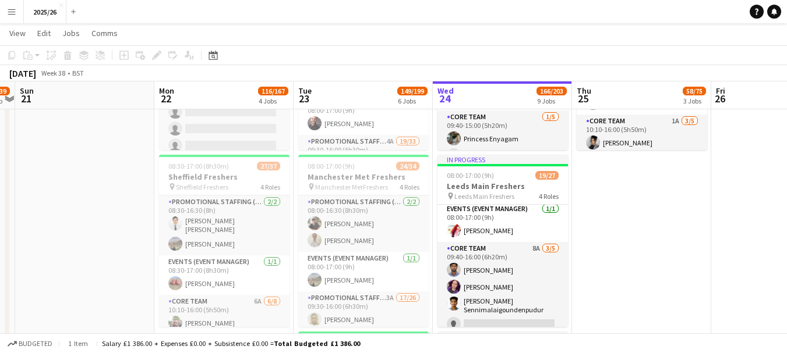
scroll to position [508, 0]
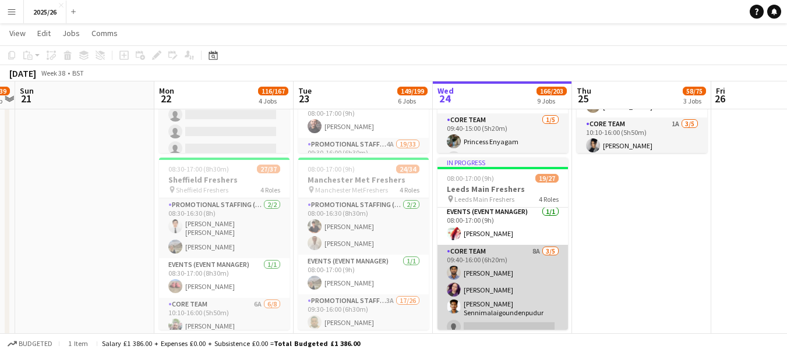
click at [455, 278] on app-user-avatar at bounding box center [454, 273] width 14 height 14
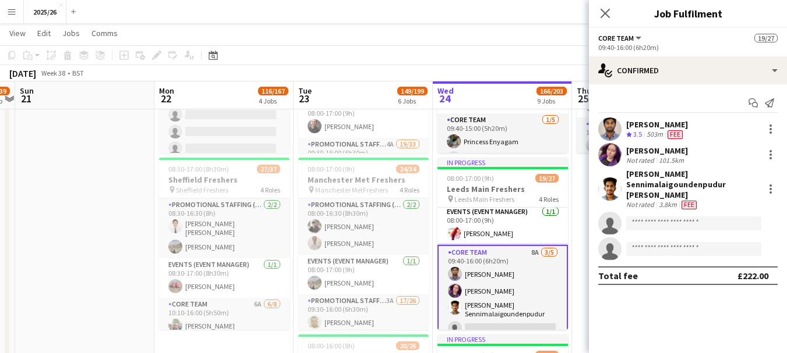
click at [634, 162] on div "Not rated" at bounding box center [641, 160] width 30 height 9
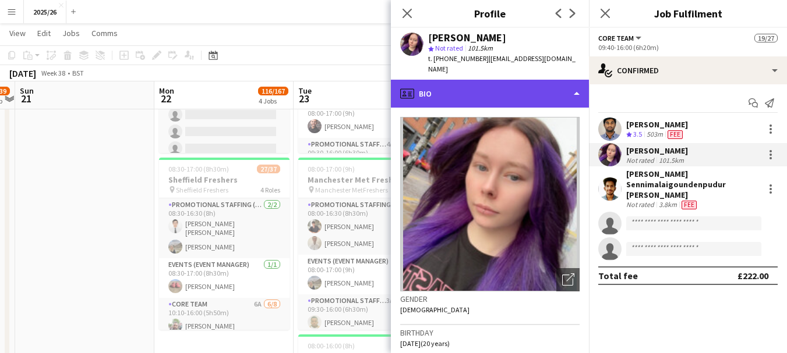
click at [519, 85] on div "profile Bio" at bounding box center [490, 94] width 198 height 28
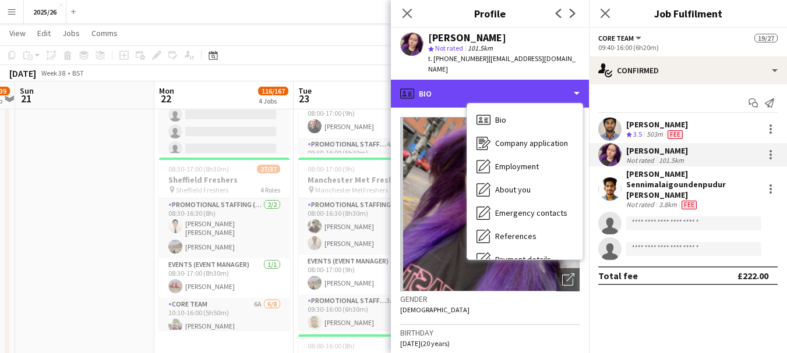
scroll to position [133, 0]
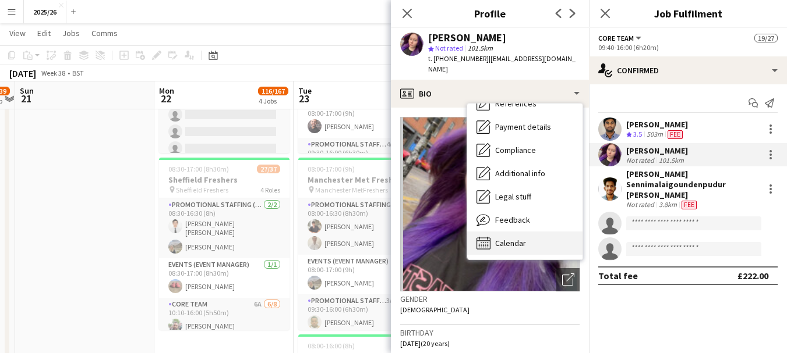
click at [533, 232] on div "Calendar Calendar" at bounding box center [524, 243] width 115 height 23
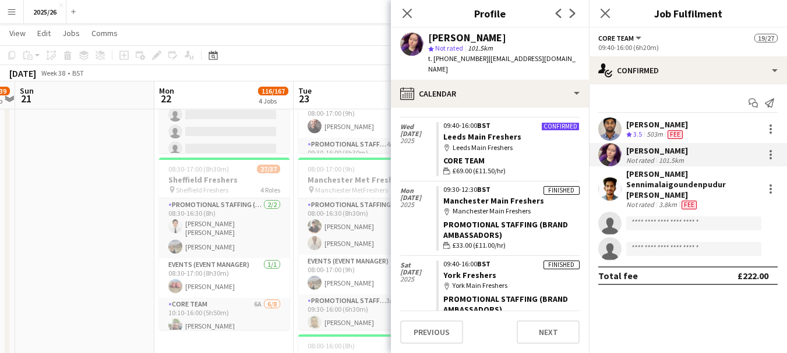
scroll to position [0, 0]
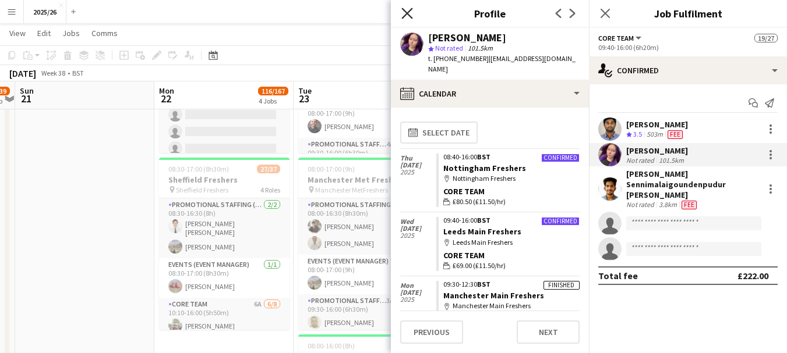
click at [402, 10] on icon "Close pop-in" at bounding box center [406, 13] width 11 height 11
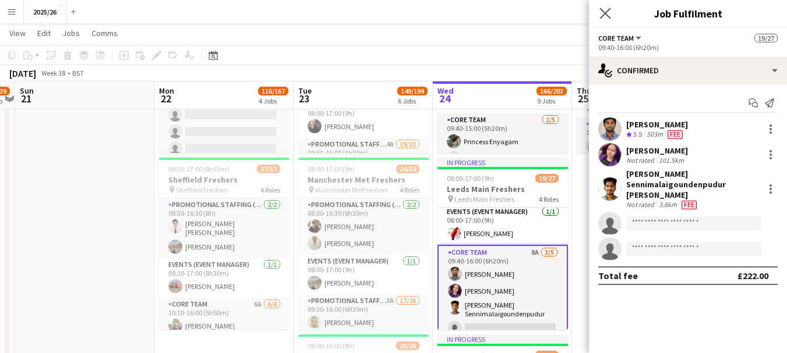
click at [605, 20] on app-icon "Close pop-in" at bounding box center [605, 13] width 17 height 17
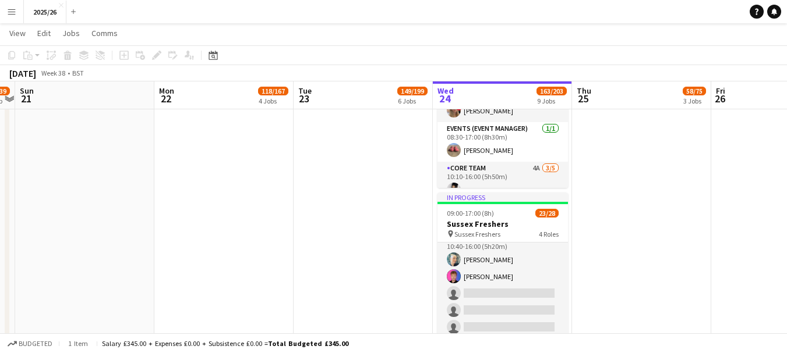
scroll to position [1187, 0]
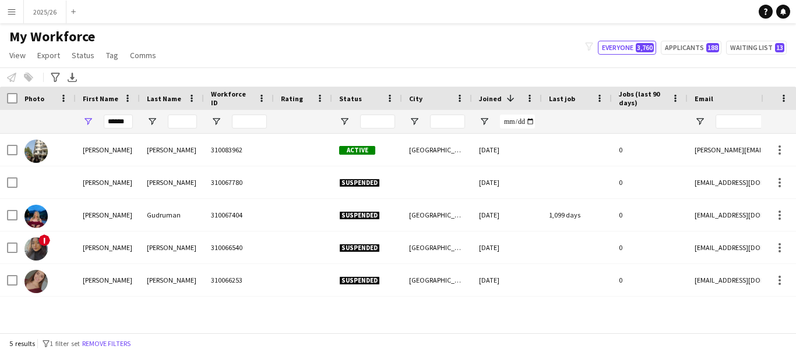
click at [143, 126] on div at bounding box center [172, 121] width 64 height 23
click at [133, 126] on div "******" at bounding box center [108, 121] width 64 height 23
click at [124, 124] on input "******" at bounding box center [118, 122] width 29 height 14
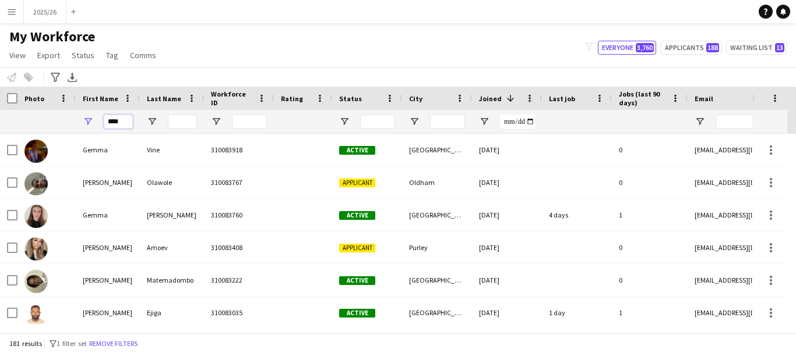
type input "****"
click at [174, 119] on input "Last Name Filter Input" at bounding box center [182, 122] width 29 height 14
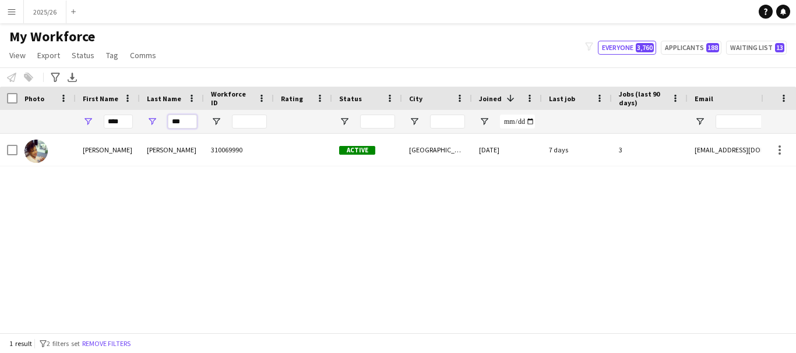
type input "***"
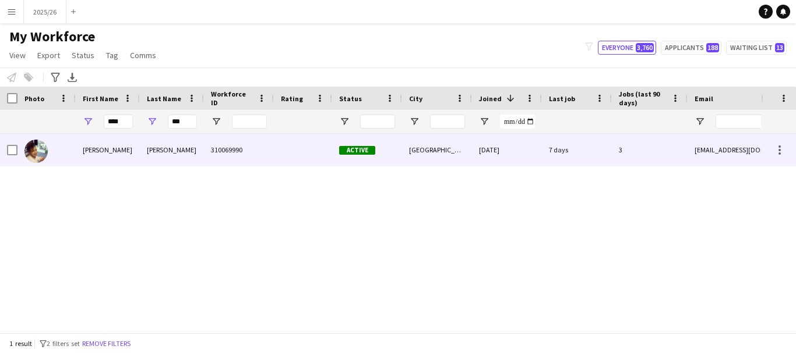
click at [121, 158] on div "emma" at bounding box center [108, 150] width 64 height 32
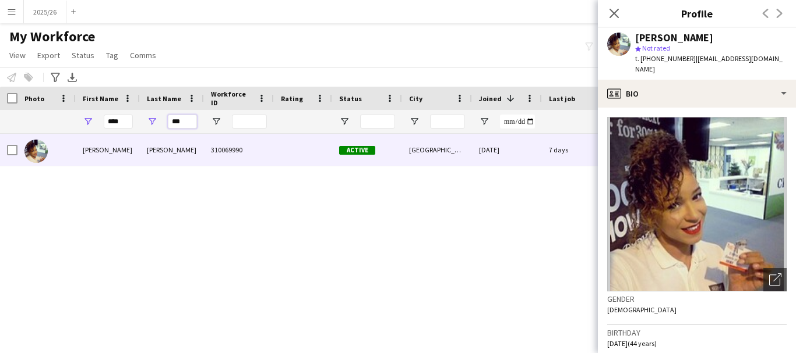
click at [185, 124] on input "***" at bounding box center [182, 122] width 29 height 14
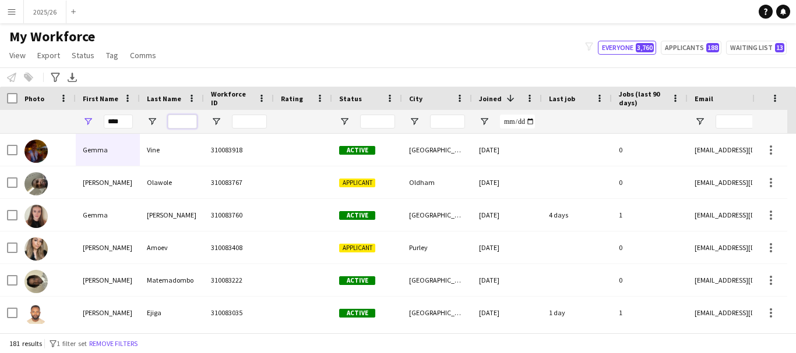
scroll to position [0, 511]
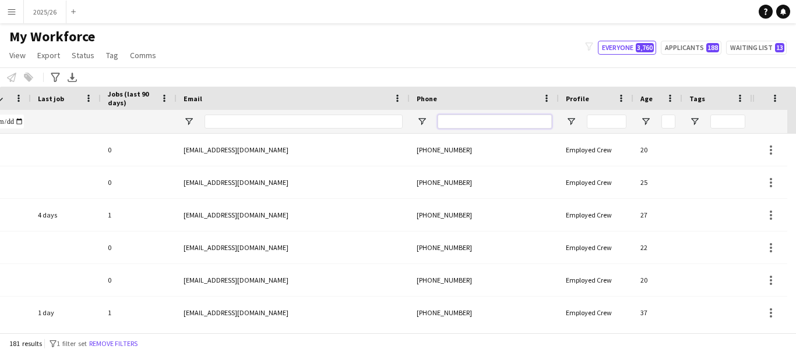
click at [502, 123] on input "Phone Filter Input" at bounding box center [494, 122] width 114 height 14
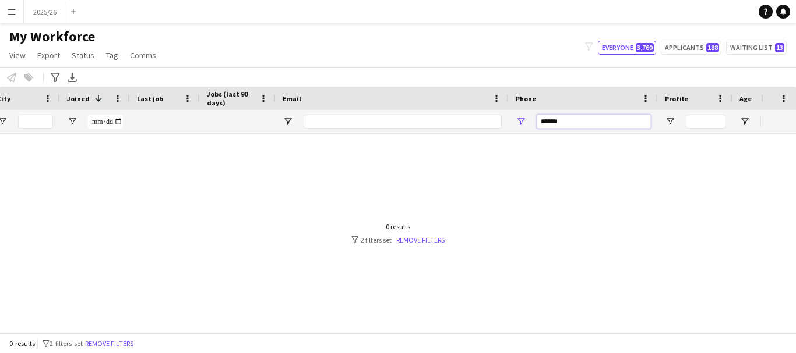
scroll to position [0, 0]
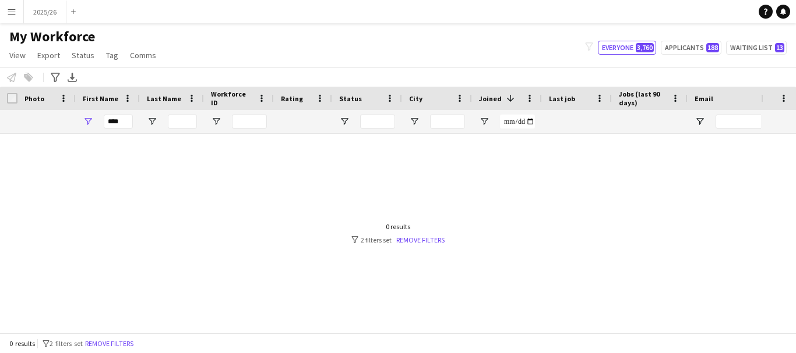
type input "******"
drag, startPoint x: 125, startPoint y: 125, endPoint x: 43, endPoint y: 154, distance: 87.7
click at [43, 154] on div "Workforce Details Status City Joined 1" at bounding box center [398, 210] width 796 height 246
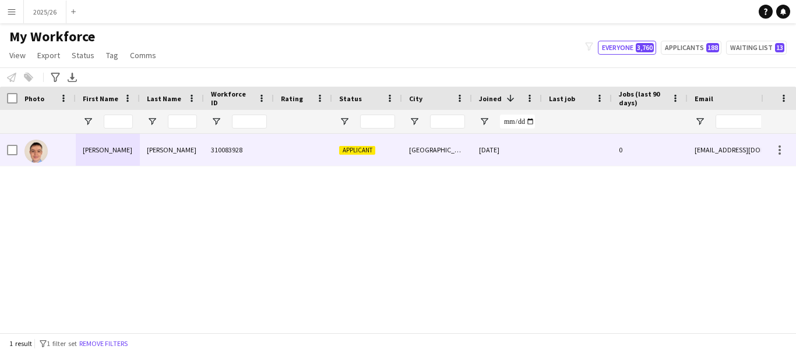
click at [43, 154] on img at bounding box center [35, 151] width 23 height 23
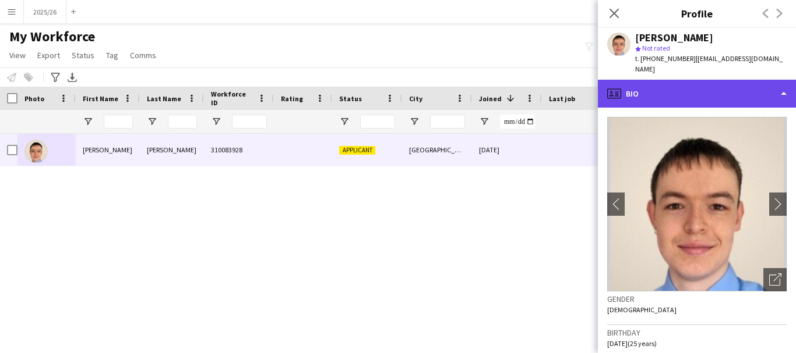
click at [710, 80] on div "profile Bio" at bounding box center [697, 94] width 198 height 28
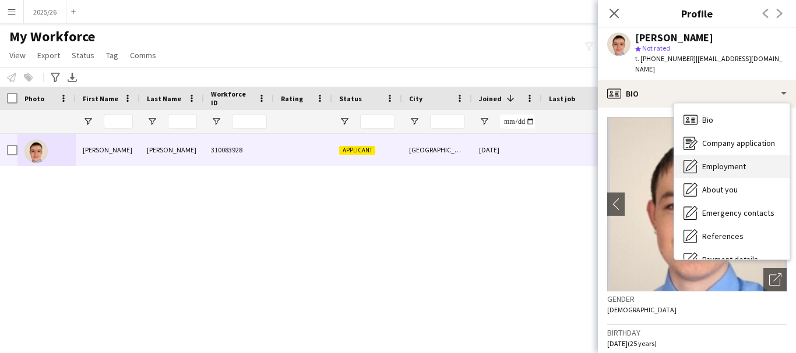
click at [731, 155] on div "Employment Employment" at bounding box center [731, 166] width 115 height 23
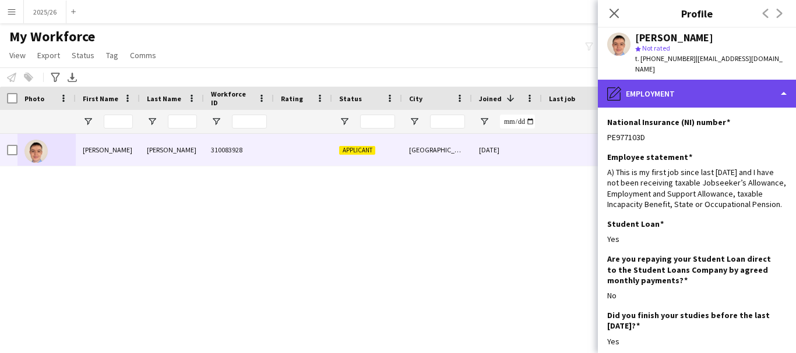
click at [709, 89] on div "pencil4 Employment" at bounding box center [697, 94] width 198 height 28
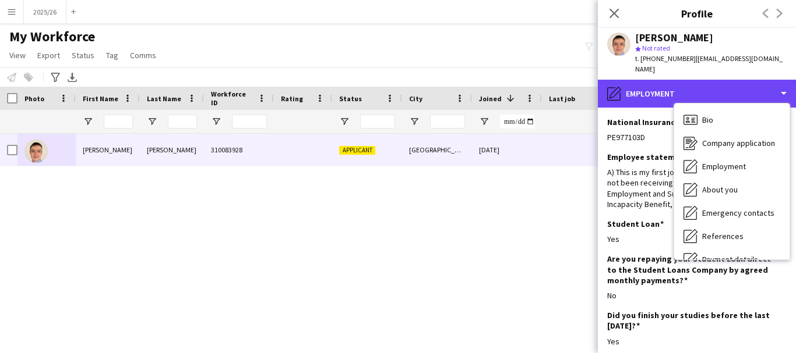
scroll to position [133, 0]
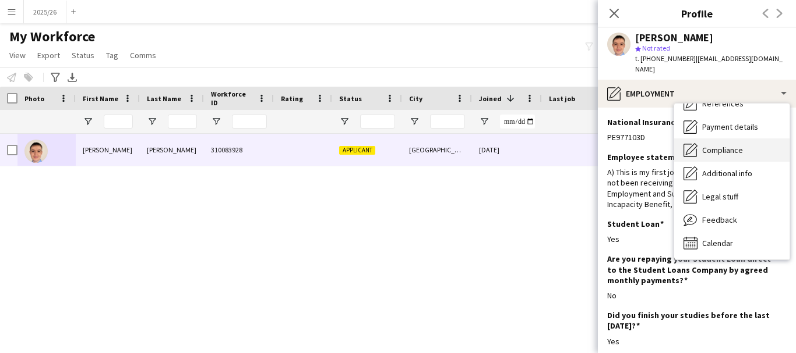
click at [758, 143] on div "Compliance Compliance" at bounding box center [731, 150] width 115 height 23
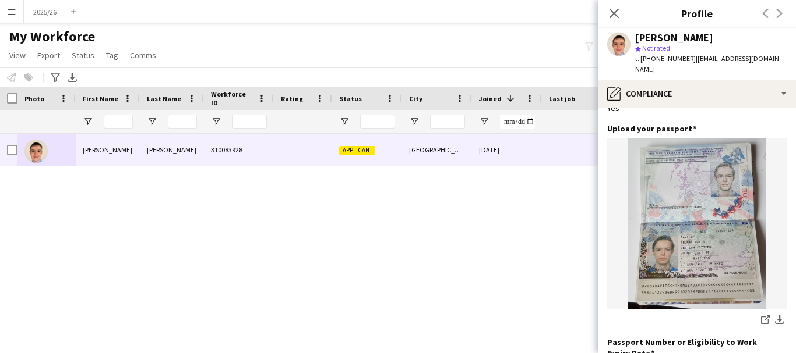
scroll to position [77, 0]
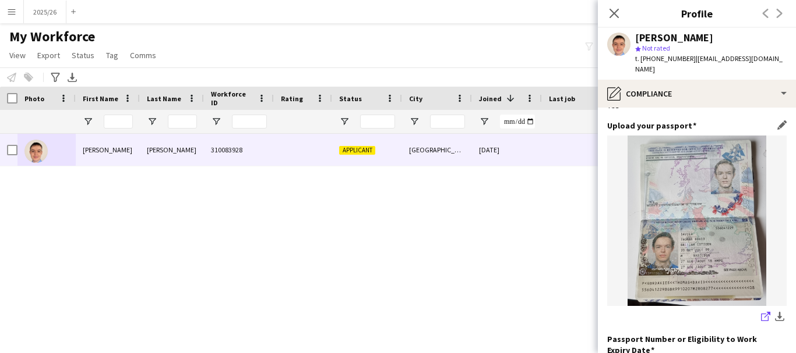
click at [764, 312] on icon at bounding box center [767, 315] width 6 height 6
click at [761, 314] on icon at bounding box center [765, 318] width 8 height 8
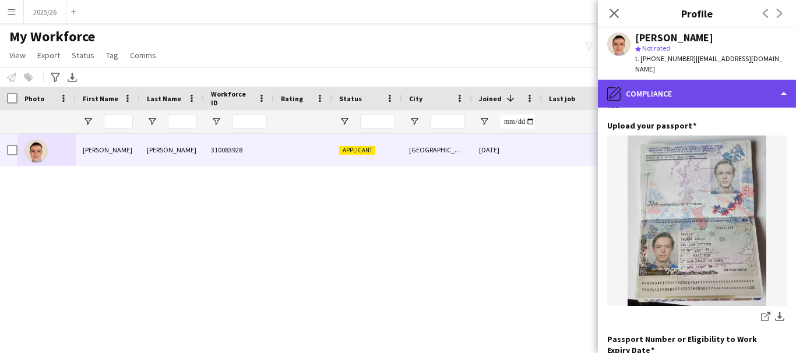
click at [670, 80] on div "pencil4 Compliance" at bounding box center [697, 94] width 198 height 28
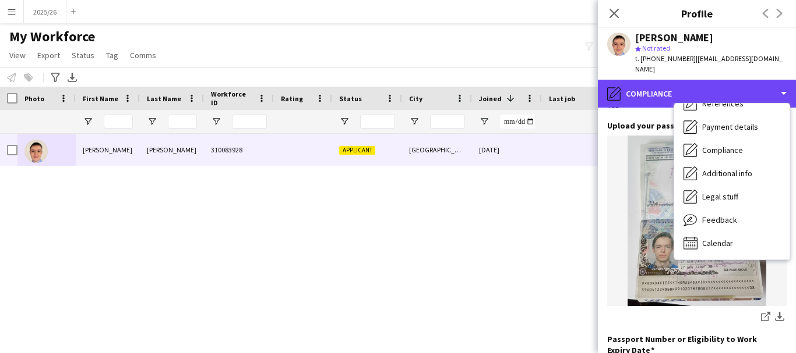
scroll to position [0, 0]
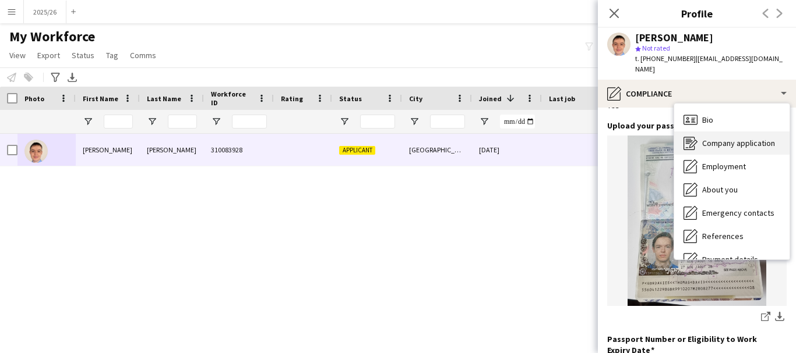
click at [752, 138] on span "Company application" at bounding box center [738, 143] width 73 height 10
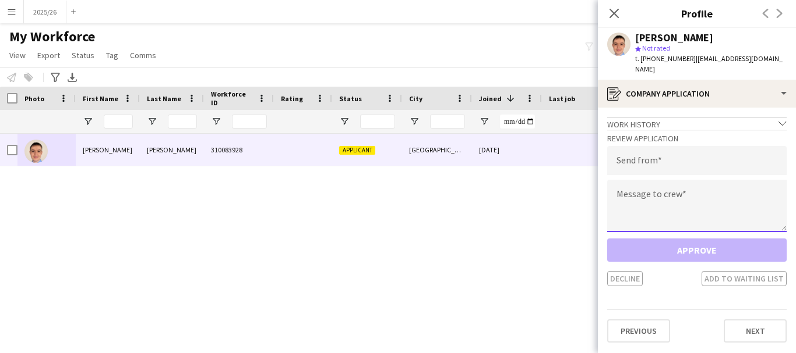
click at [657, 210] on textarea at bounding box center [696, 206] width 179 height 52
paste textarea "**********"
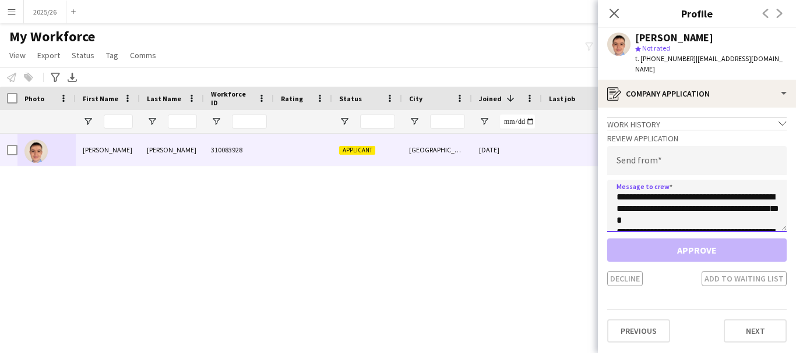
scroll to position [228, 0]
type textarea "**********"
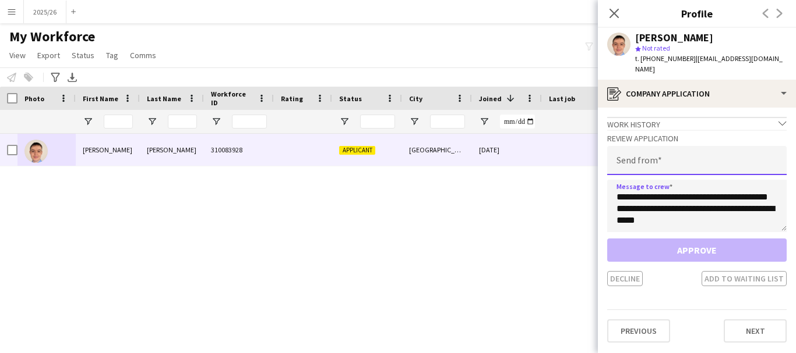
click at [674, 155] on input "email" at bounding box center [696, 160] width 179 height 29
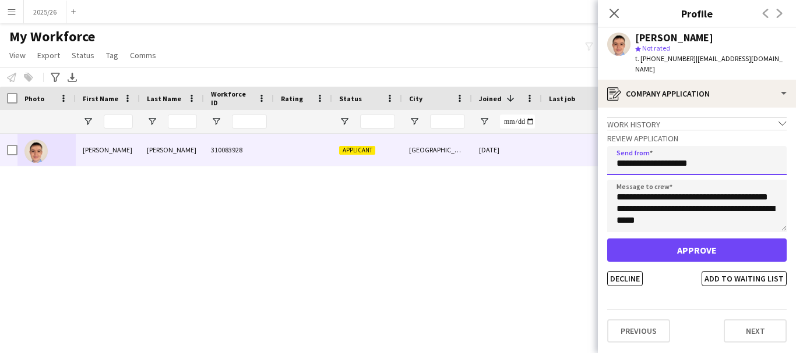
type input "**********"
click at [607, 239] on button "Approve" at bounding box center [696, 250] width 179 height 23
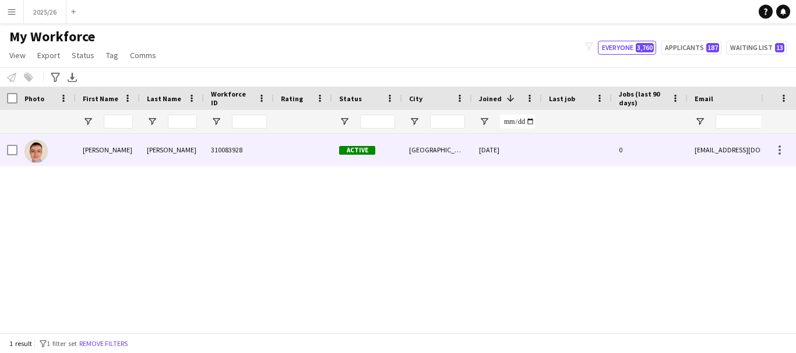
click at [643, 155] on div "0" at bounding box center [649, 150] width 76 height 32
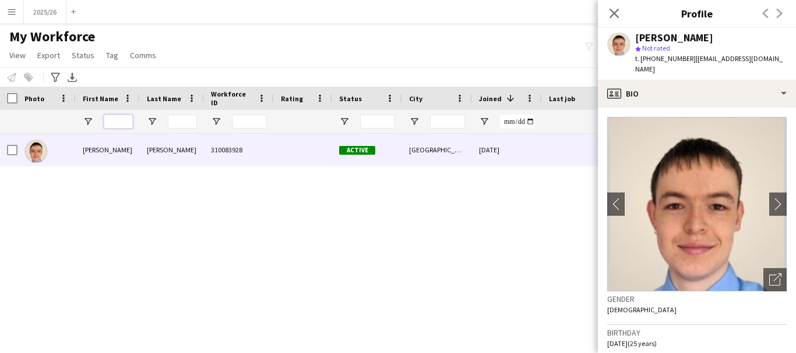
click at [126, 121] on input "First Name Filter Input" at bounding box center [118, 122] width 29 height 14
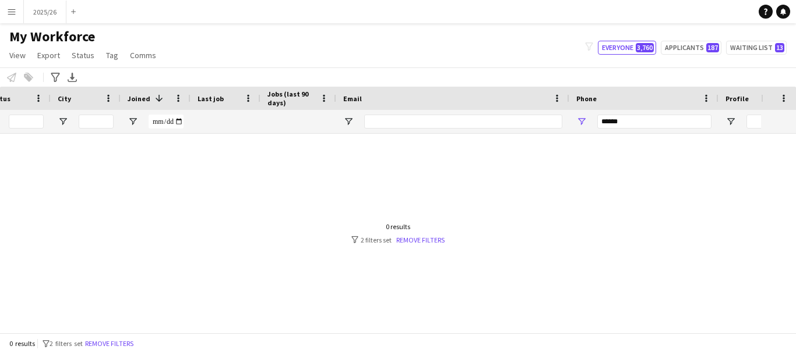
type input "***"
click at [634, 123] on input "******" at bounding box center [654, 122] width 114 height 14
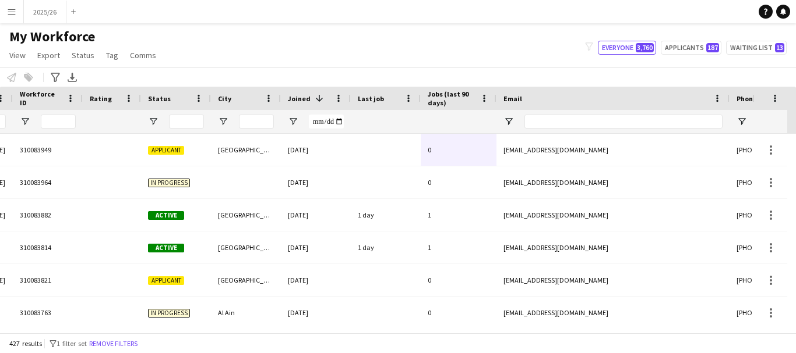
scroll to position [0, 99]
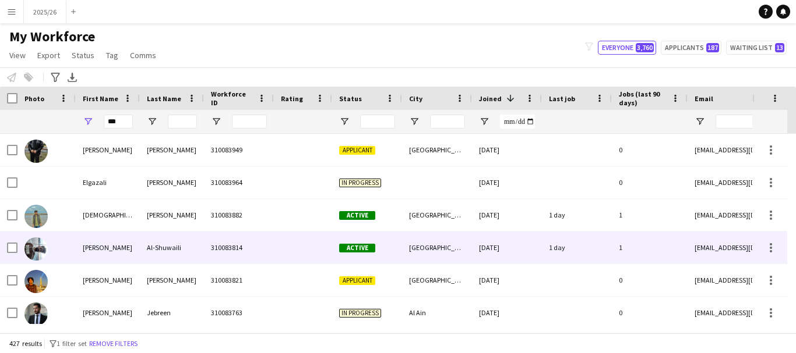
click at [193, 256] on div "Al-Shuwaili" at bounding box center [172, 248] width 64 height 32
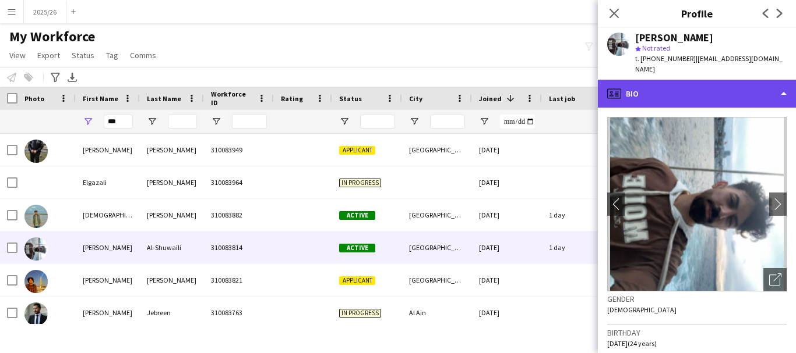
click at [719, 90] on div "profile Bio" at bounding box center [697, 94] width 198 height 28
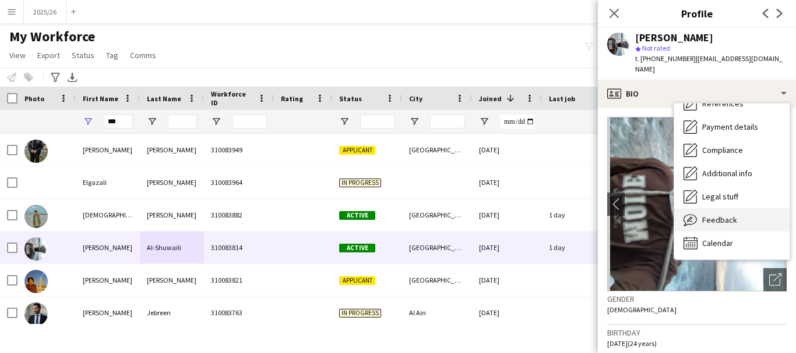
click at [761, 208] on div "Feedback Feedback" at bounding box center [731, 219] width 115 height 23
